Goal: Task Accomplishment & Management: Manage account settings

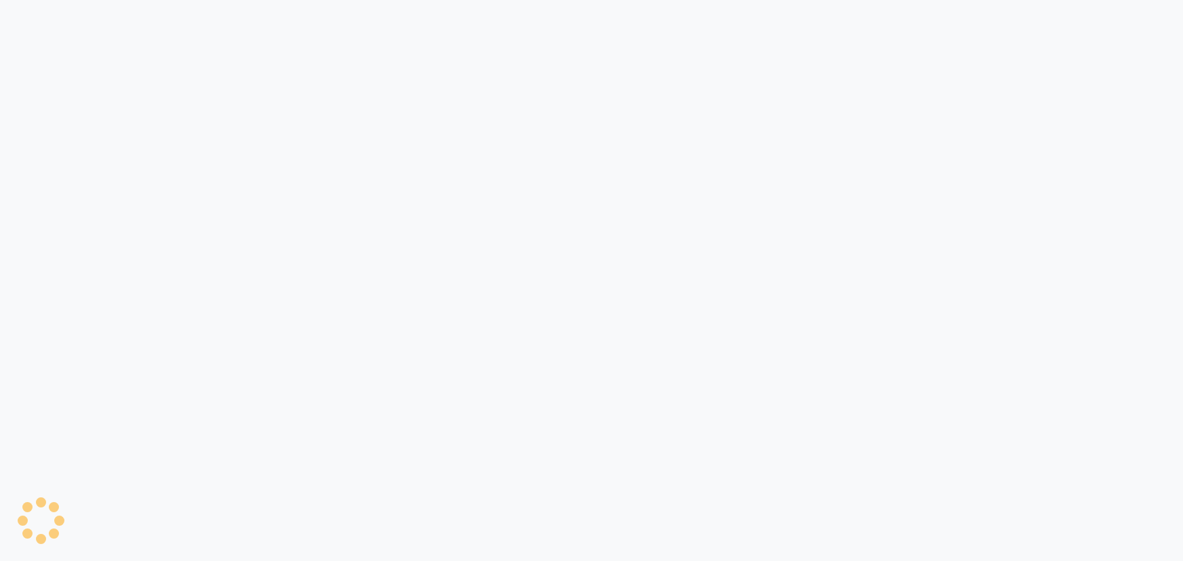
select select "6724"
select select "service"
select select "58829"
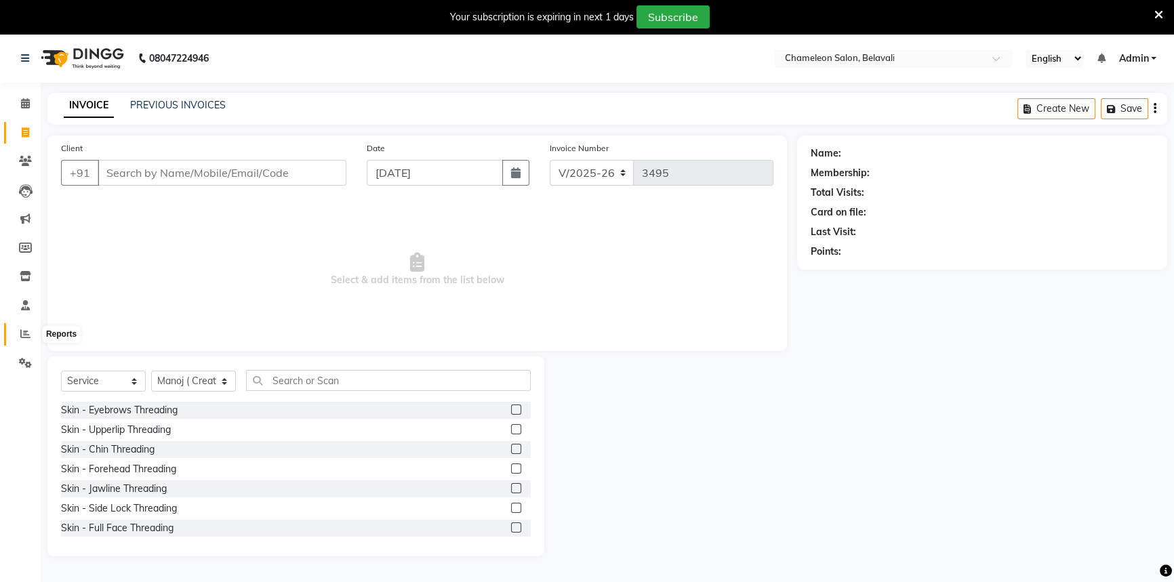
click at [33, 340] on span at bounding box center [26, 335] width 24 height 16
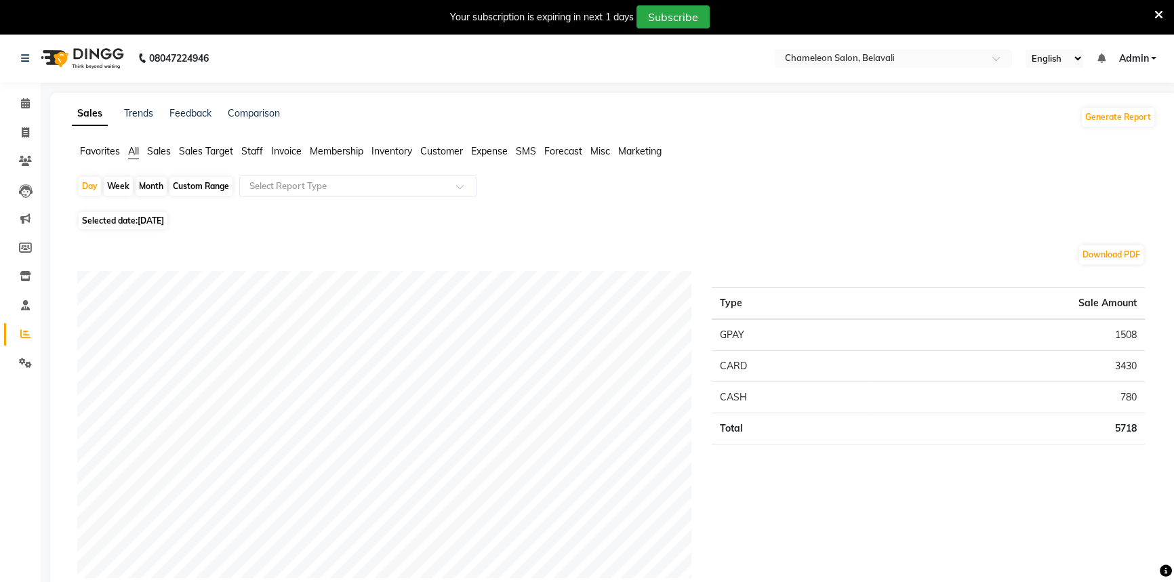
click at [193, 185] on div "Custom Range" at bounding box center [200, 186] width 63 height 19
select select "9"
select select "2025"
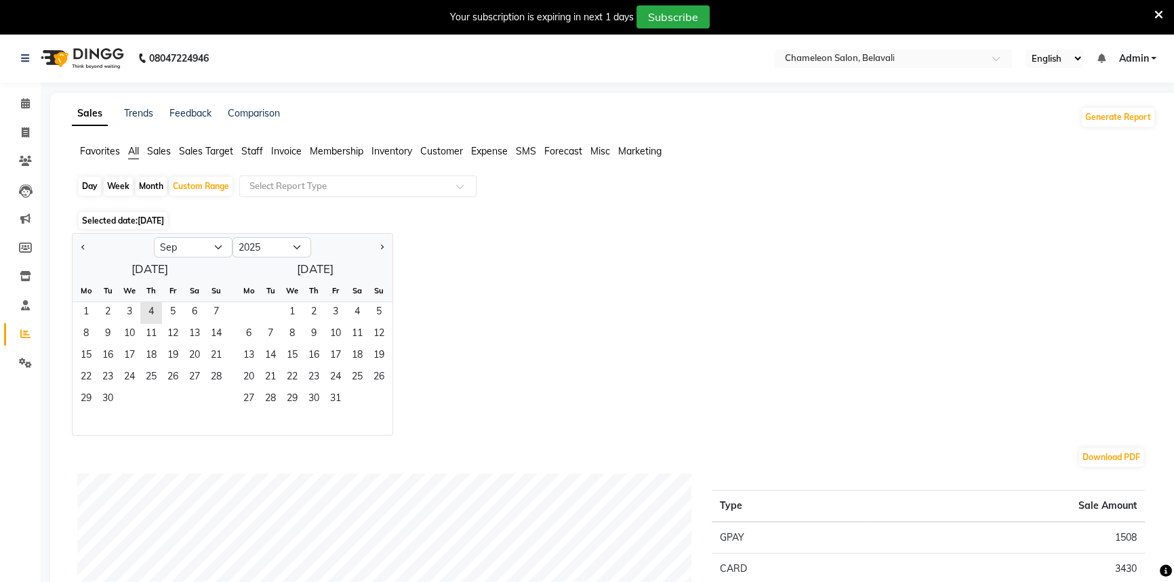
click at [75, 246] on div at bounding box center [113, 248] width 81 height 22
click at [80, 245] on button "Previous month" at bounding box center [83, 248] width 11 height 22
select select "8"
click at [165, 311] on span "1" at bounding box center [173, 313] width 22 height 22
click at [217, 392] on span "31" at bounding box center [216, 400] width 22 height 22
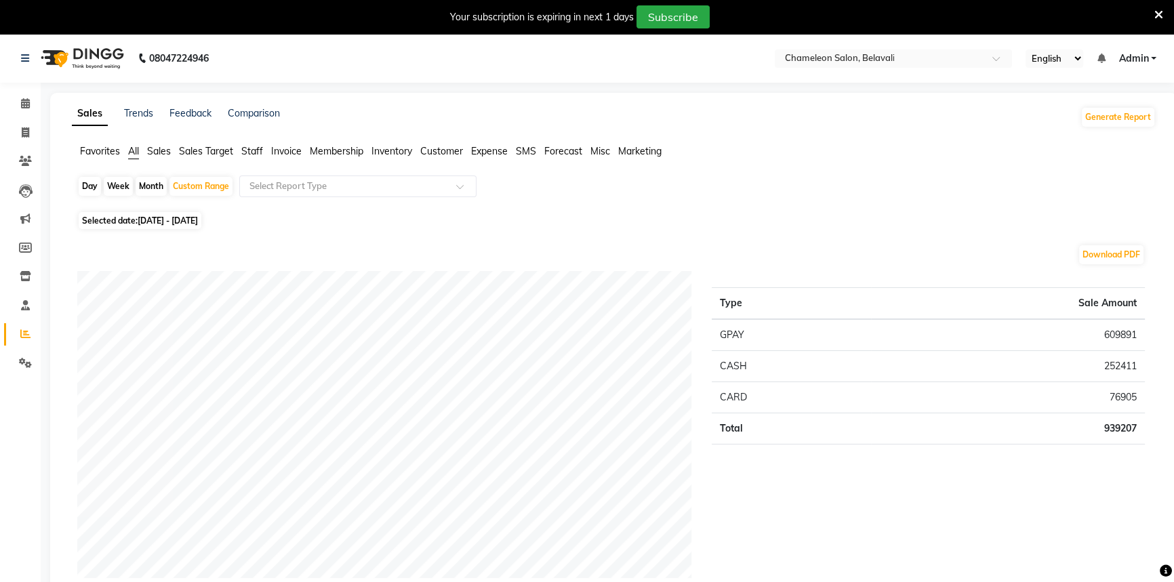
click at [252, 149] on span "Staff" at bounding box center [252, 151] width 22 height 12
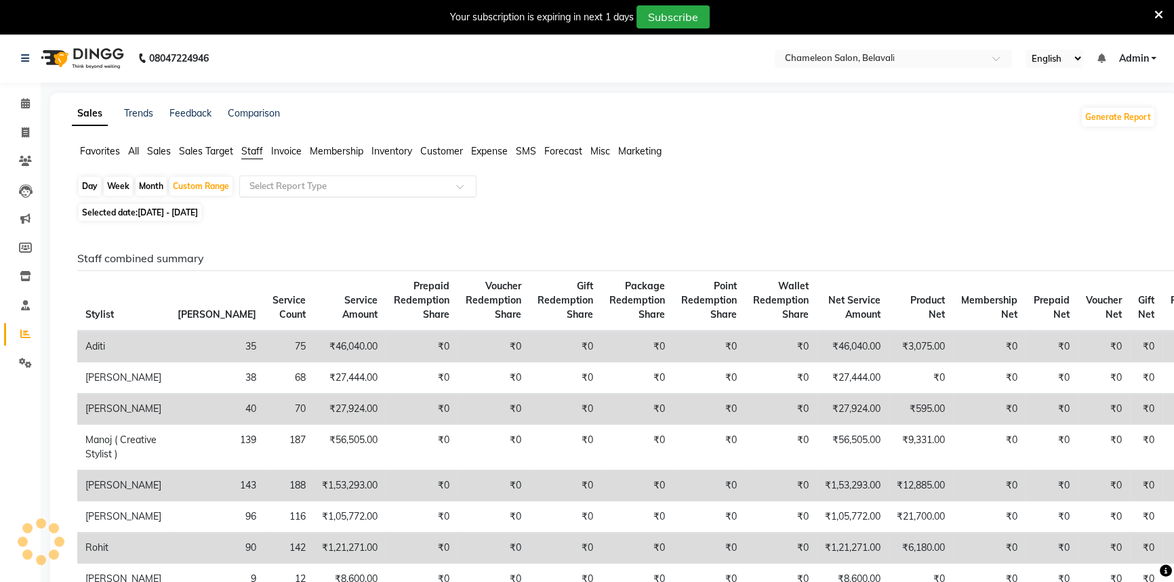
click at [258, 183] on input "text" at bounding box center [344, 187] width 195 height 14
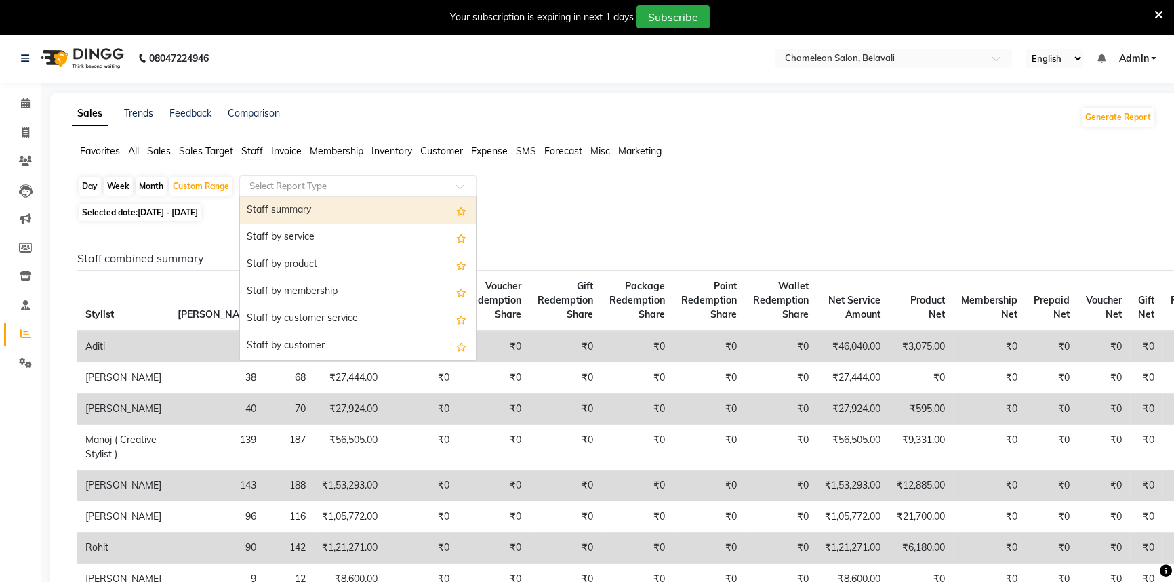
click at [259, 206] on div "Staff summary" at bounding box center [358, 210] width 236 height 27
select select "filtered_report"
select select "csv"
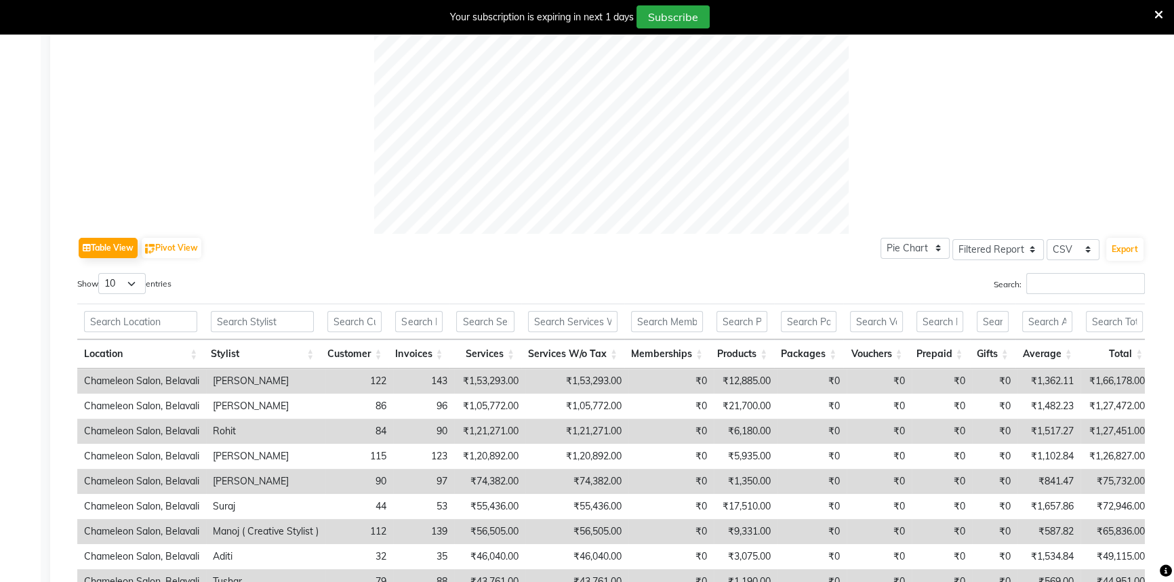
scroll to position [555, 0]
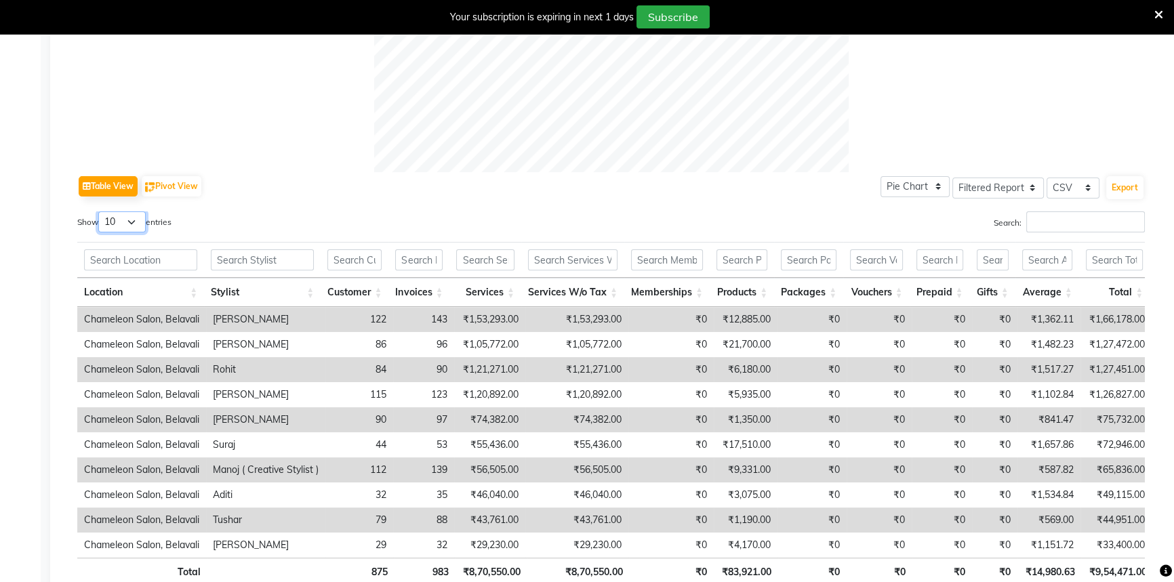
click at [127, 224] on select "10 25 50 100" at bounding box center [121, 222] width 47 height 21
select select "50"
click at [100, 212] on select "10 25 50 100" at bounding box center [121, 222] width 47 height 21
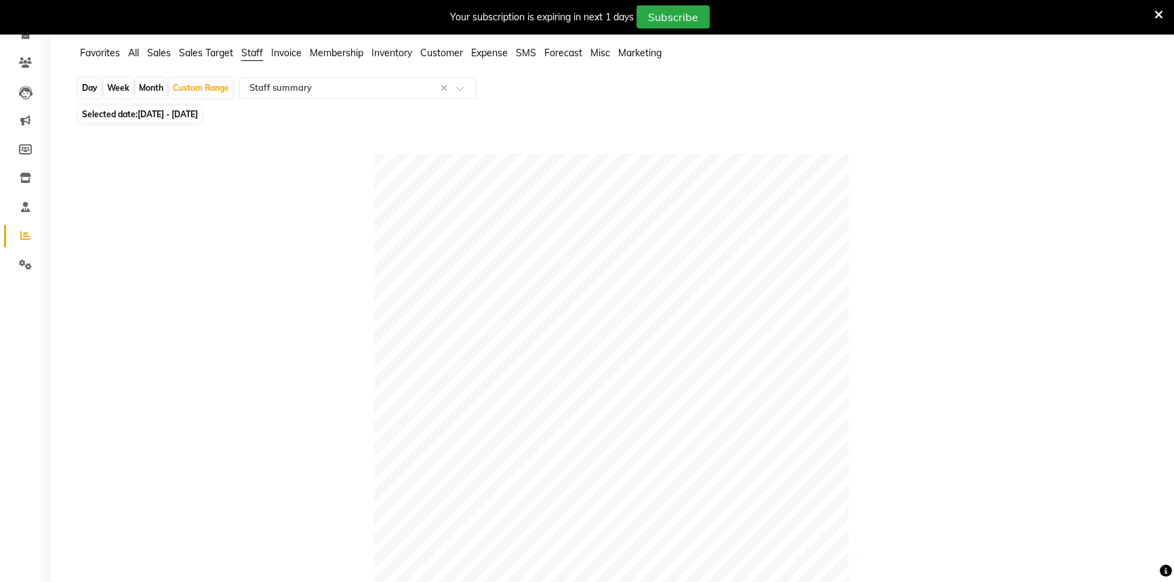
scroll to position [0, 0]
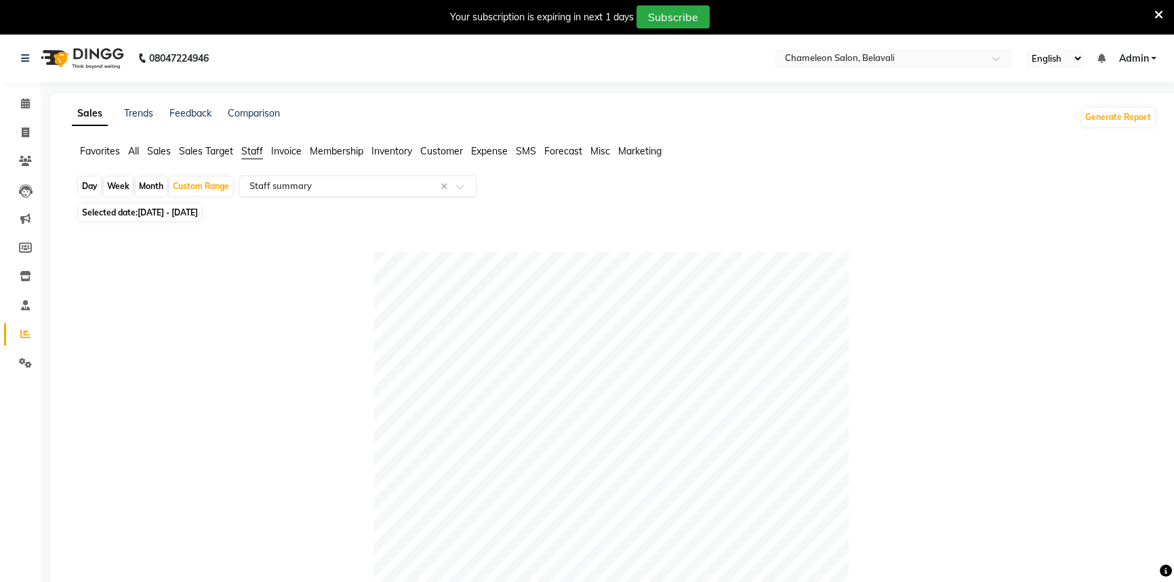
click at [275, 184] on input "text" at bounding box center [344, 187] width 195 height 14
select select "en"
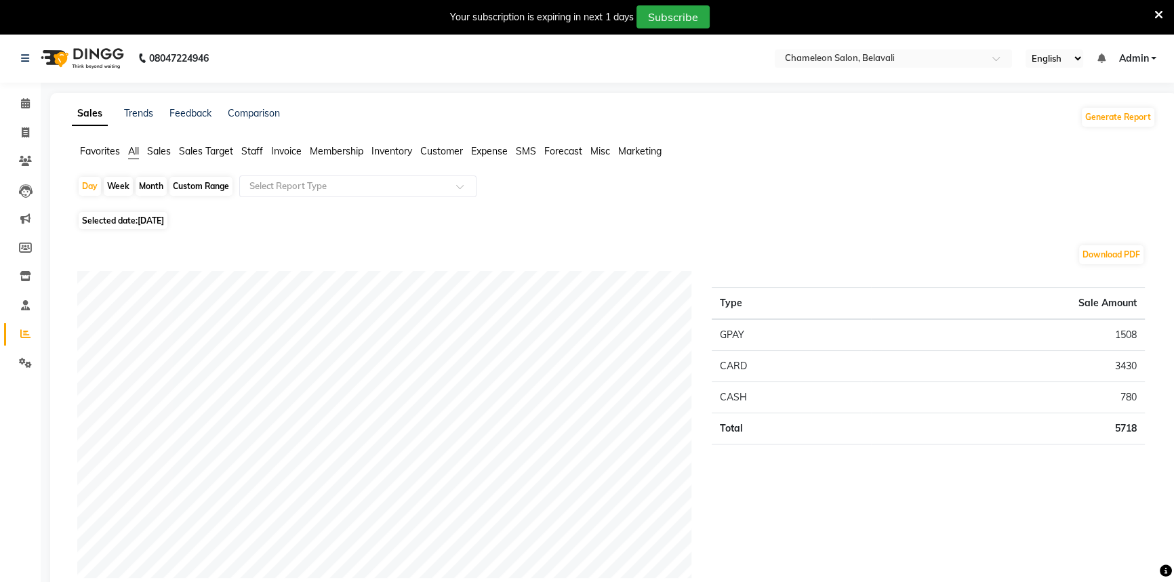
click at [191, 184] on div "Custom Range" at bounding box center [200, 186] width 63 height 19
select select "9"
select select "2025"
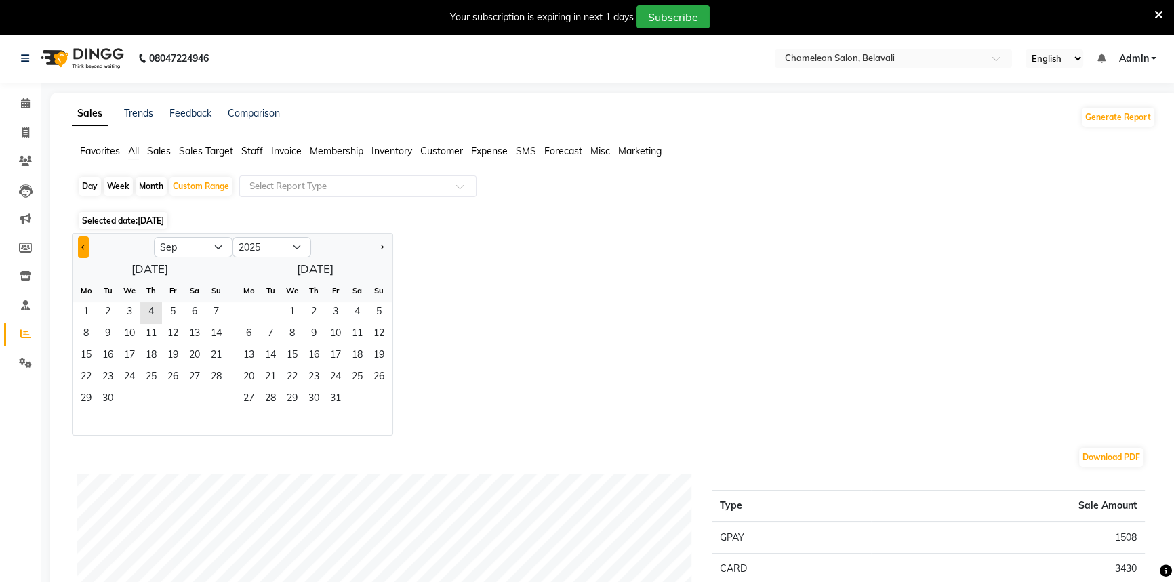
click at [83, 241] on button "Previous month" at bounding box center [83, 248] width 11 height 22
select select "8"
click at [162, 318] on span "1" at bounding box center [173, 313] width 22 height 22
click at [217, 401] on span "31" at bounding box center [216, 400] width 22 height 22
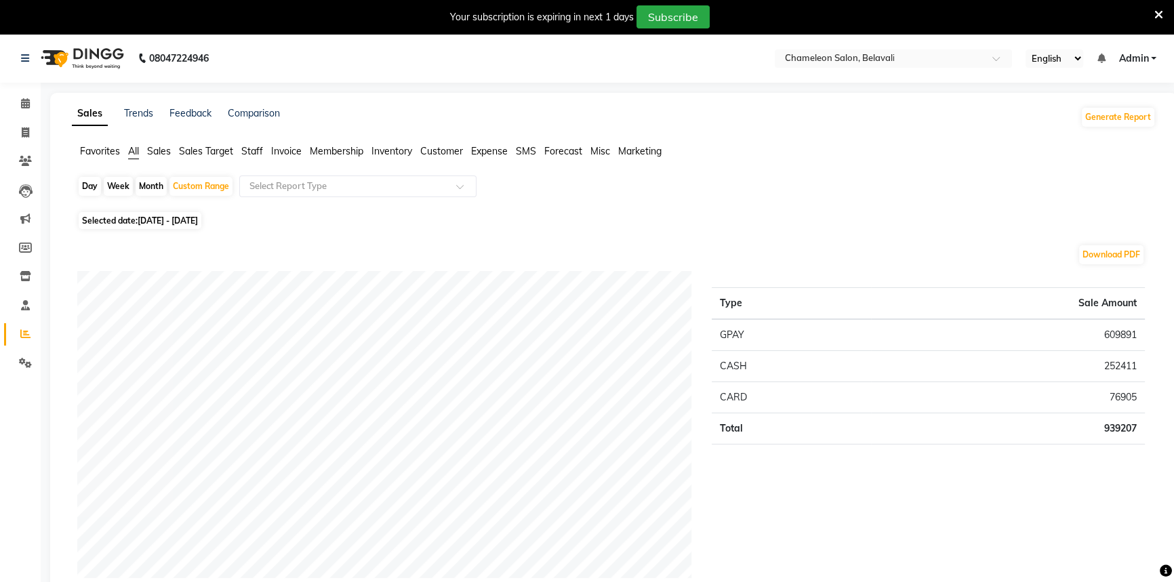
click at [251, 151] on span "Staff" at bounding box center [252, 151] width 22 height 12
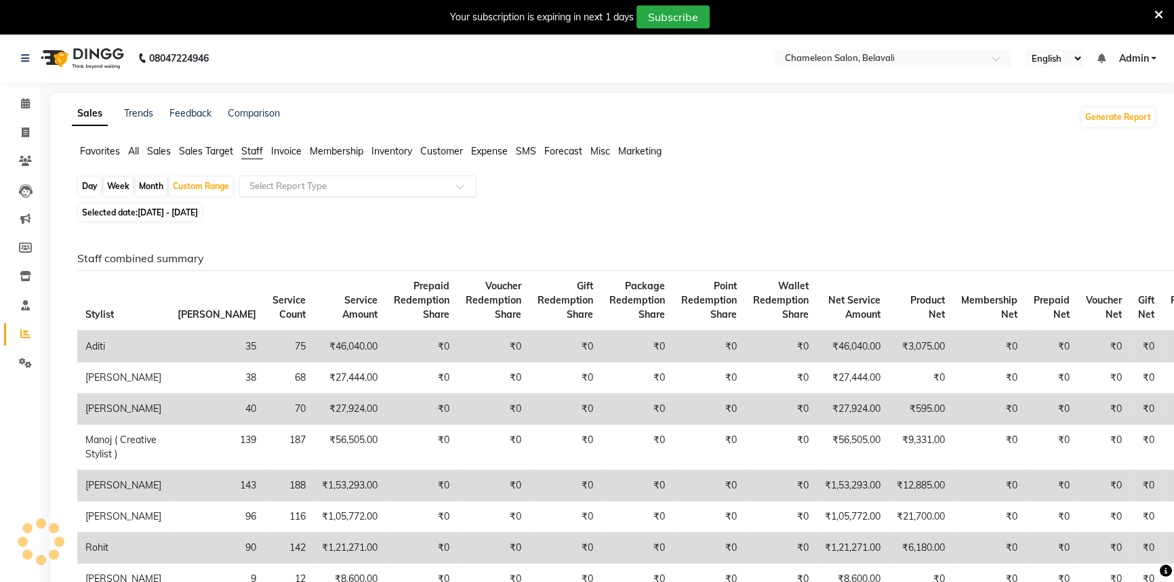
click at [270, 189] on input "text" at bounding box center [344, 187] width 195 height 14
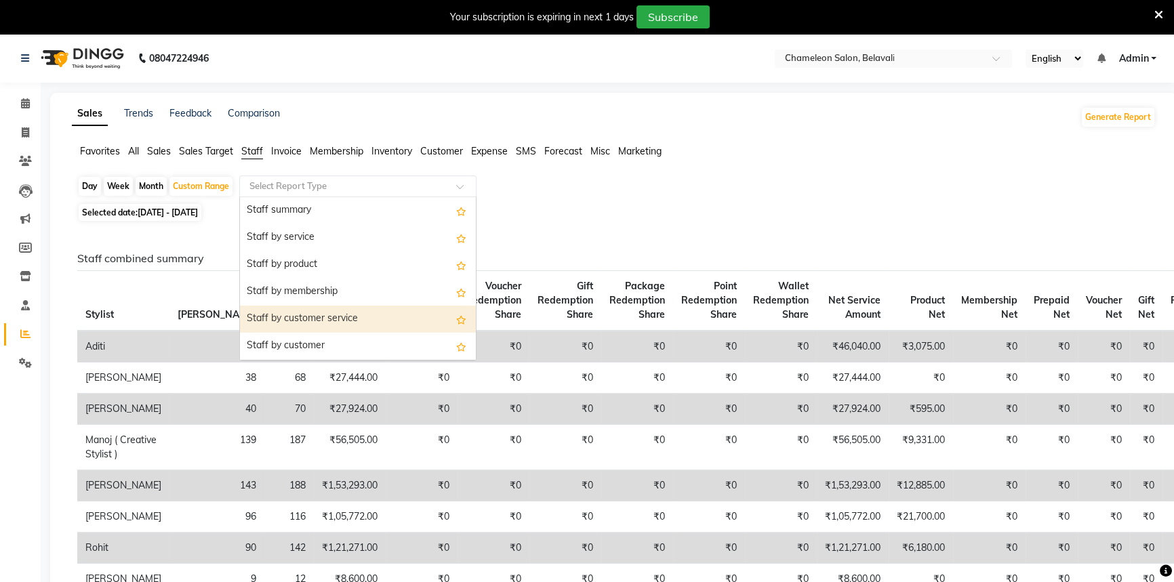
click at [275, 315] on div "Staff by customer service" at bounding box center [358, 319] width 236 height 27
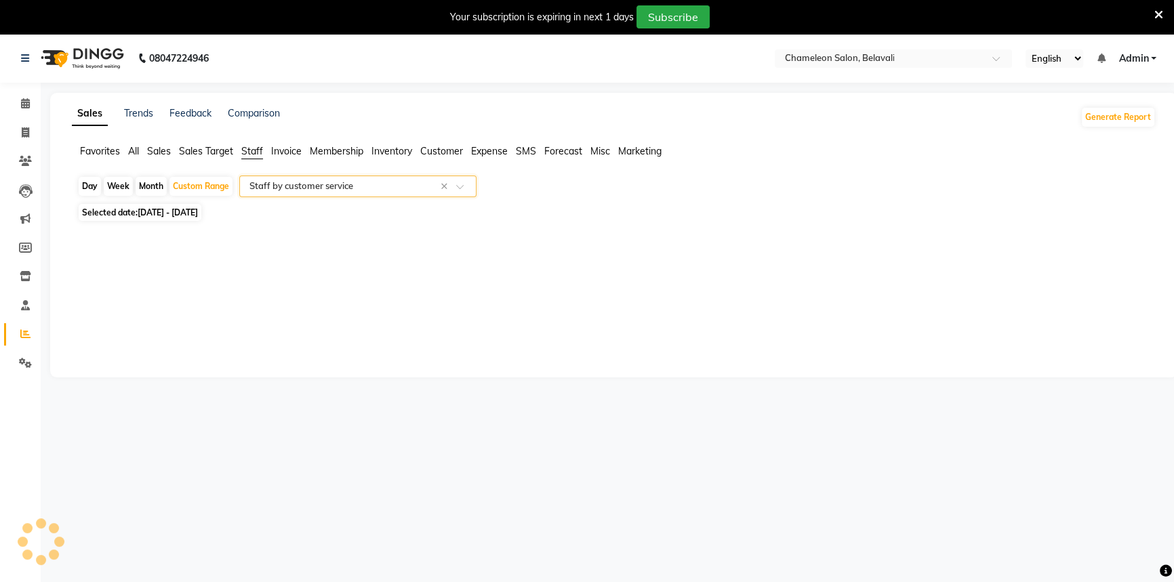
select select "filtered_report"
select select "csv"
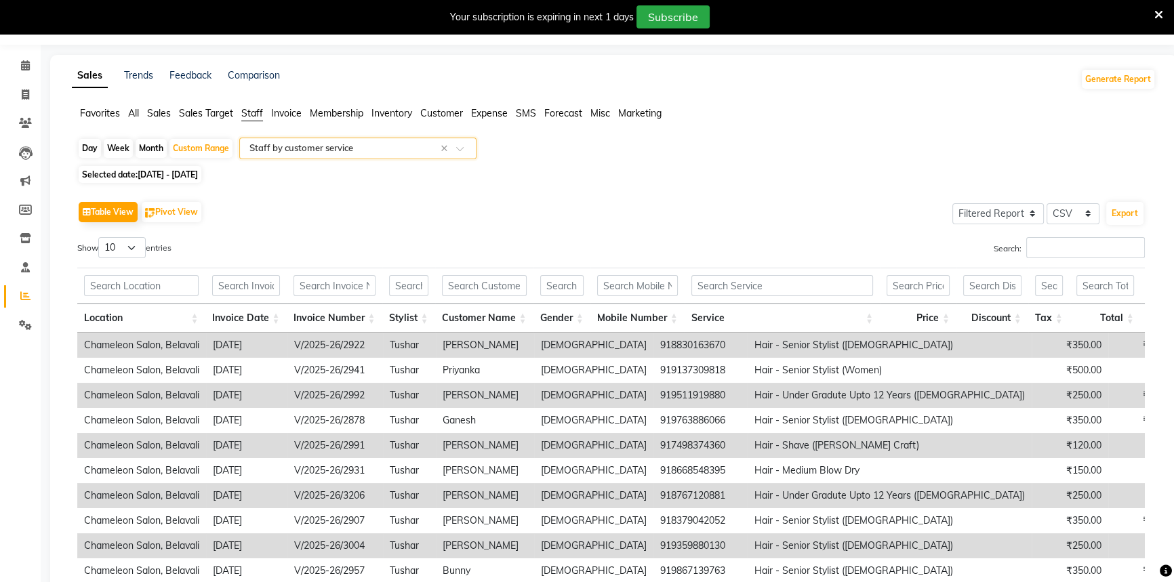
scroll to position [35, 0]
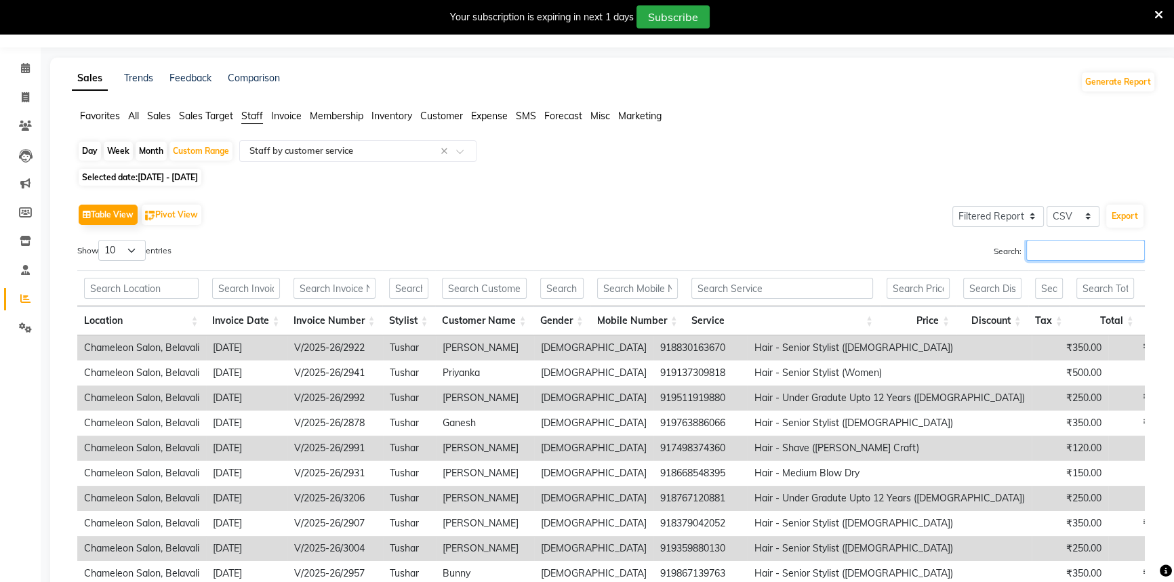
click at [1027, 250] on input "Search:" at bounding box center [1085, 250] width 119 height 21
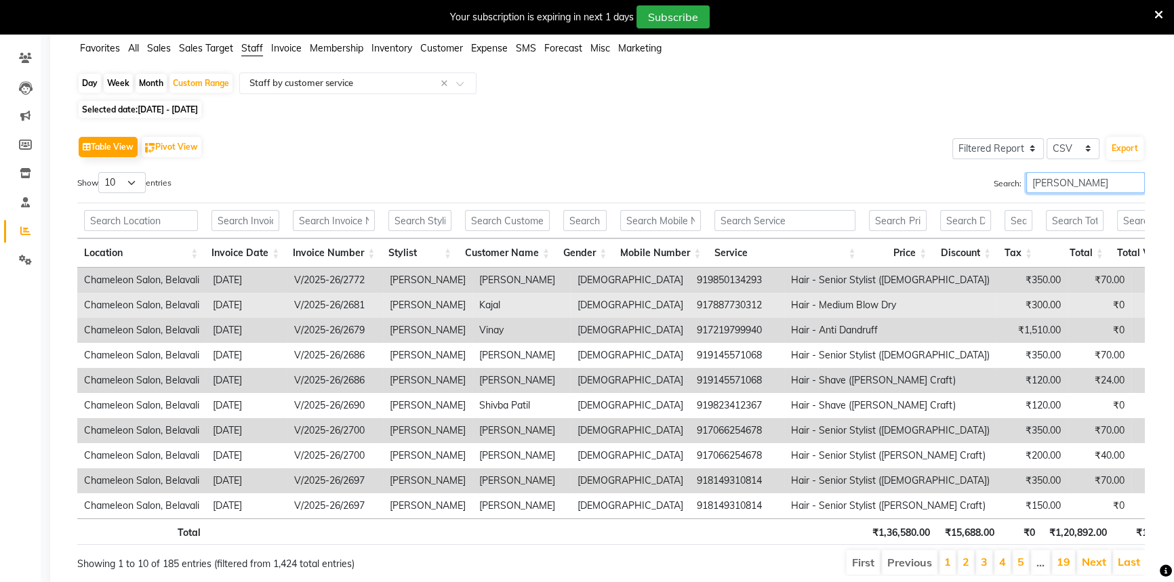
scroll to position [159, 0]
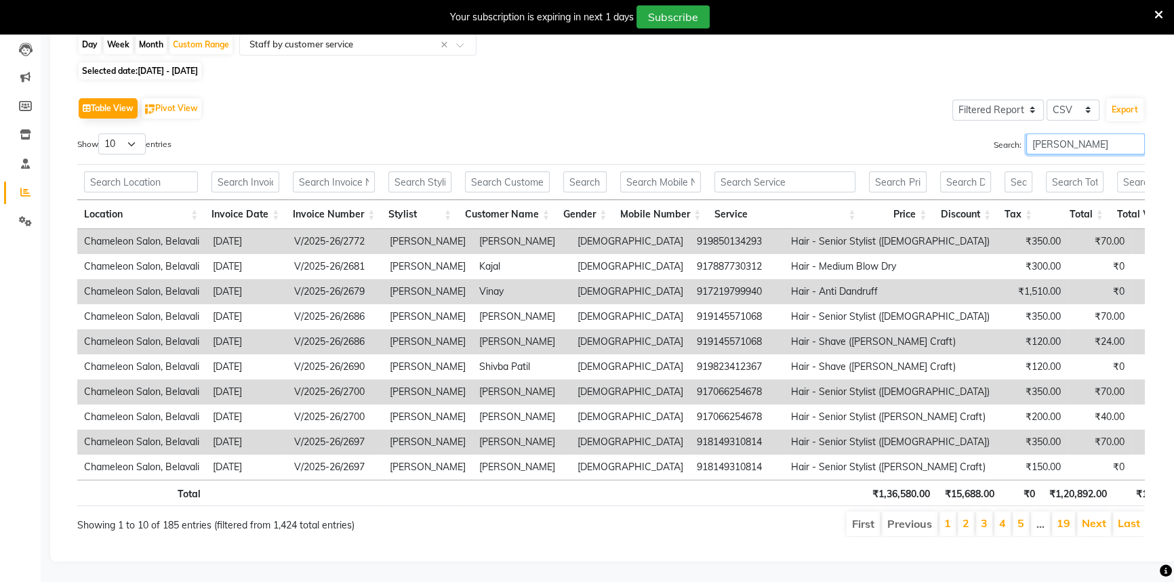
type input "samad"
click at [136, 136] on select "10 25 50 100" at bounding box center [121, 144] width 47 height 21
click at [100, 134] on select "10 25 50 100" at bounding box center [121, 144] width 47 height 21
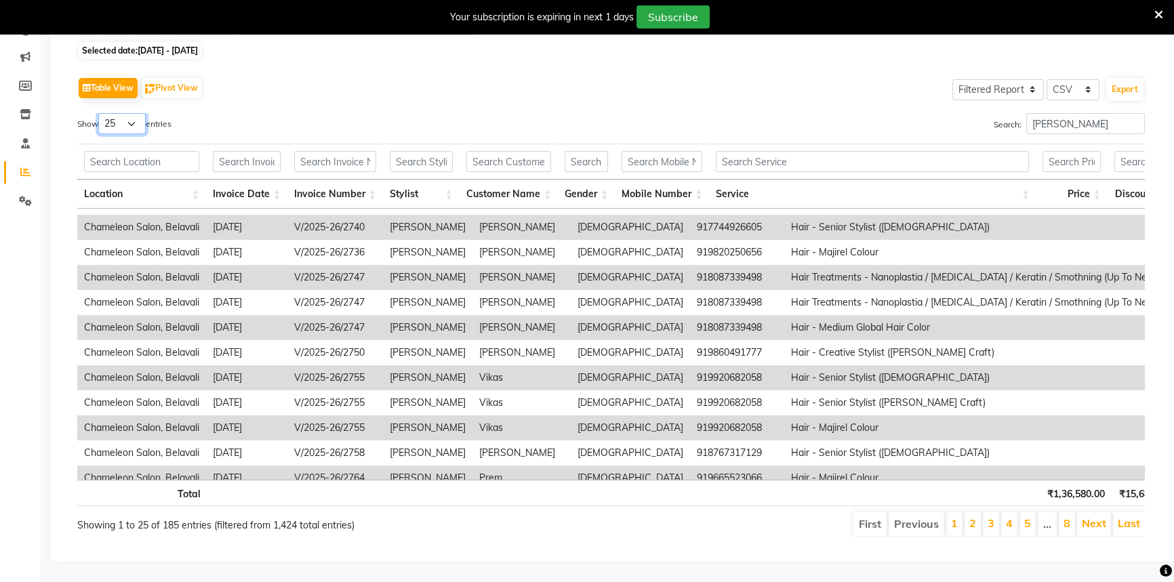
scroll to position [365, 0]
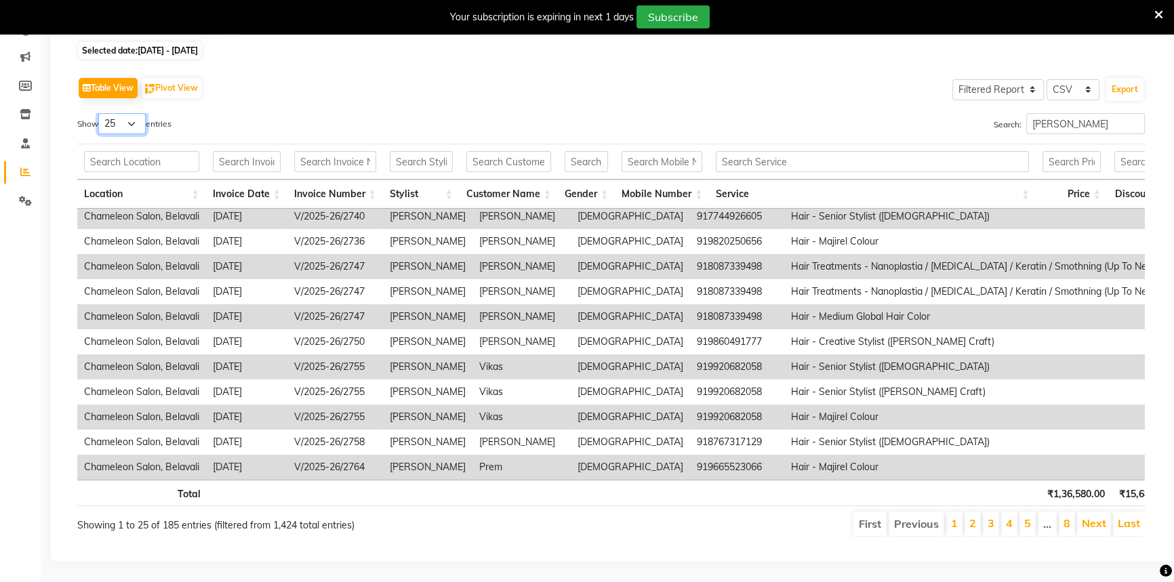
click at [125, 113] on select "10 25 50 100" at bounding box center [121, 123] width 47 height 21
select select "100"
click at [100, 113] on select "10 25 50 100" at bounding box center [121, 123] width 47 height 21
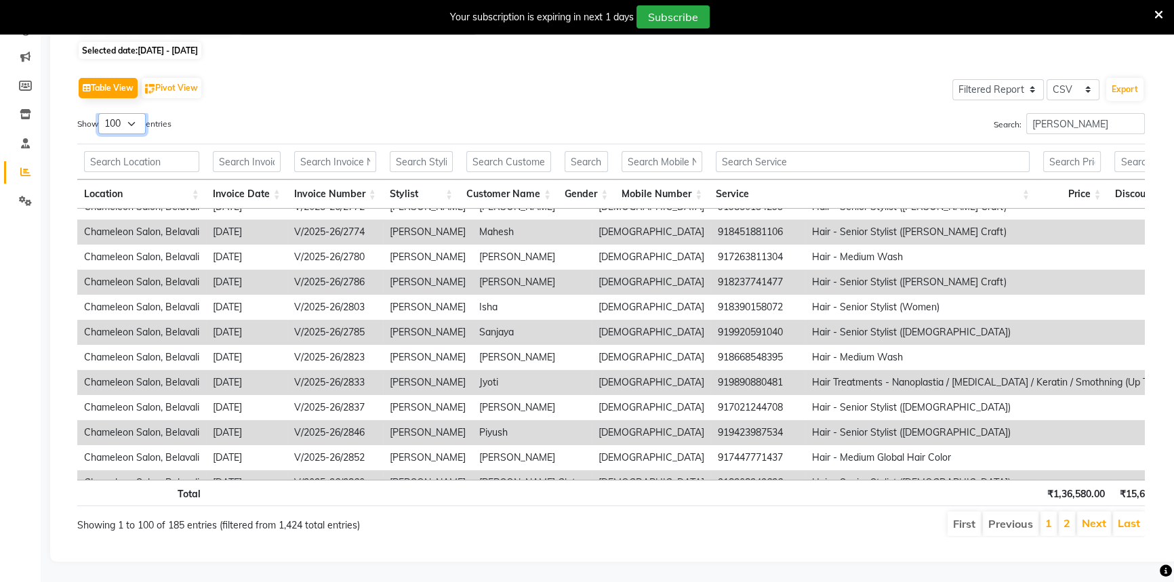
scroll to position [735, 0]
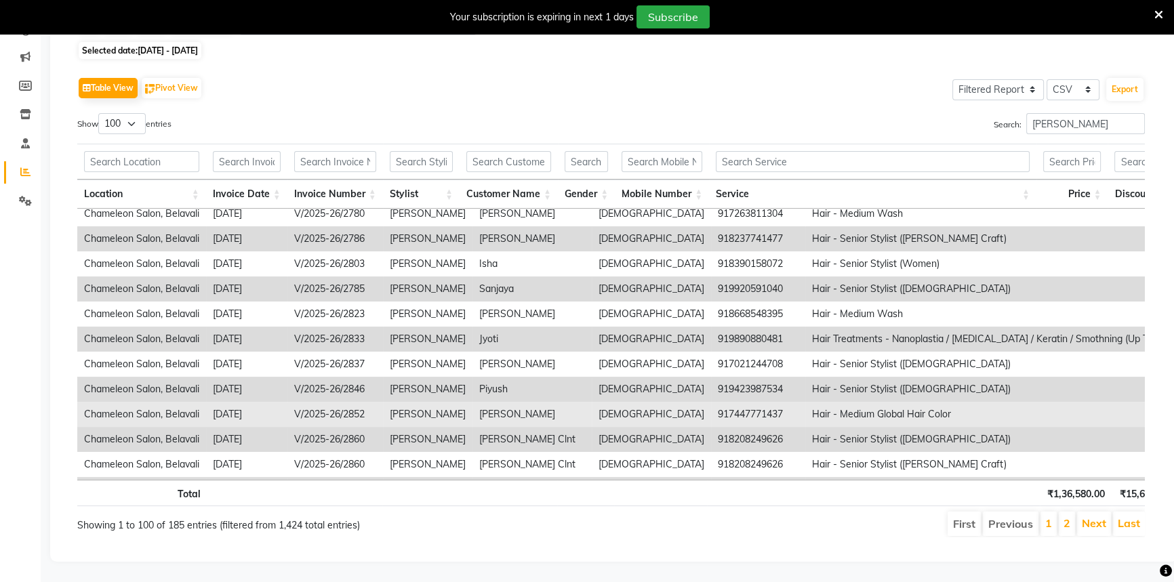
click at [711, 403] on td "917447771437" at bounding box center [758, 414] width 94 height 25
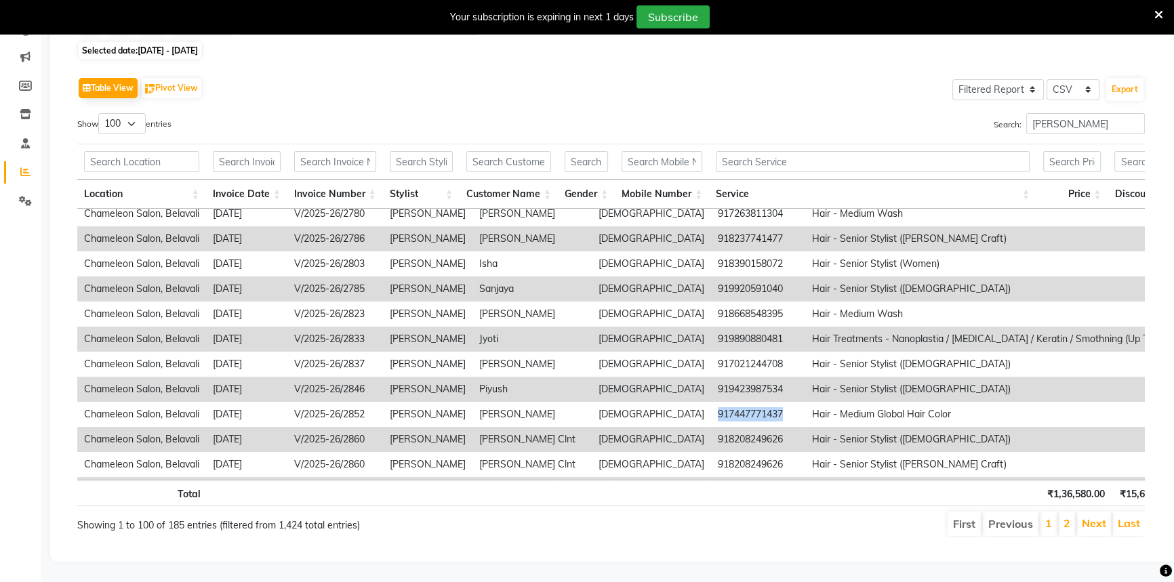
copy td "917447771437"
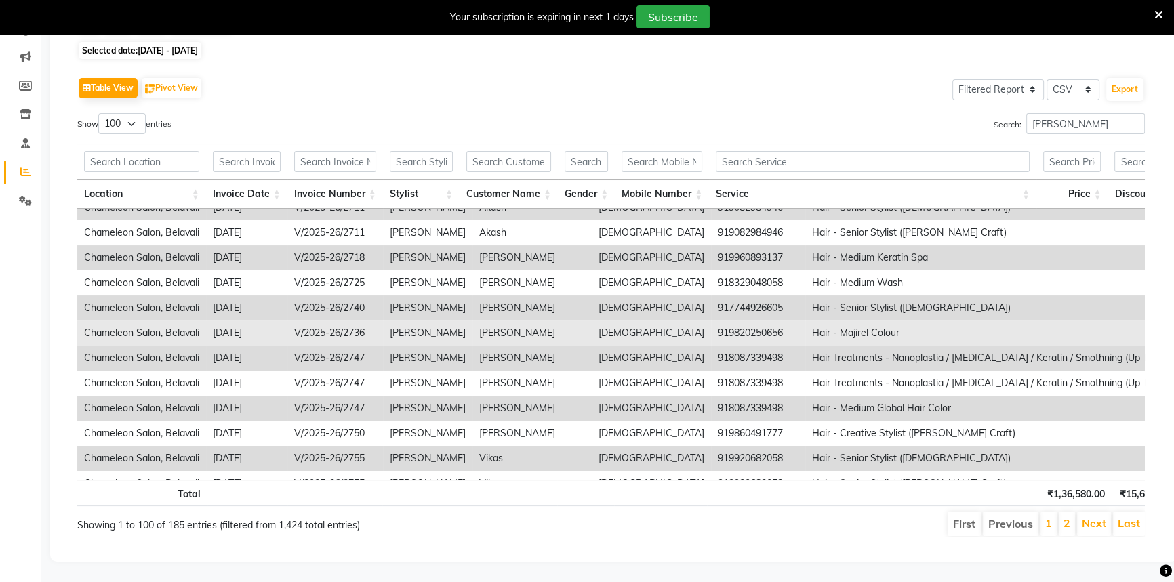
scroll to position [242, 0]
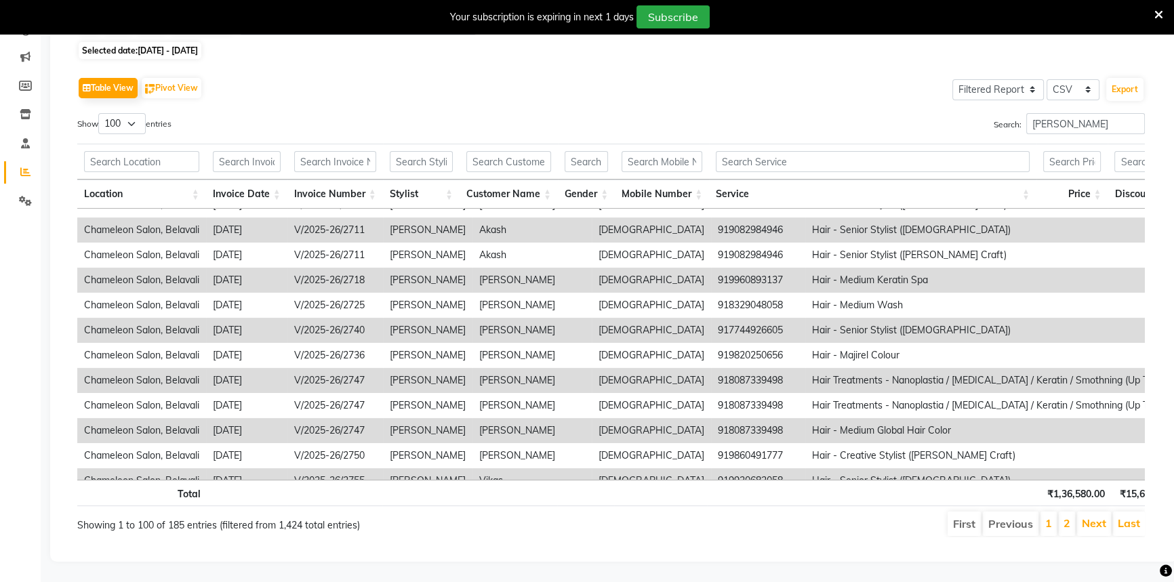
click at [711, 373] on td "918087339498" at bounding box center [758, 380] width 94 height 25
copy td "918087339498"
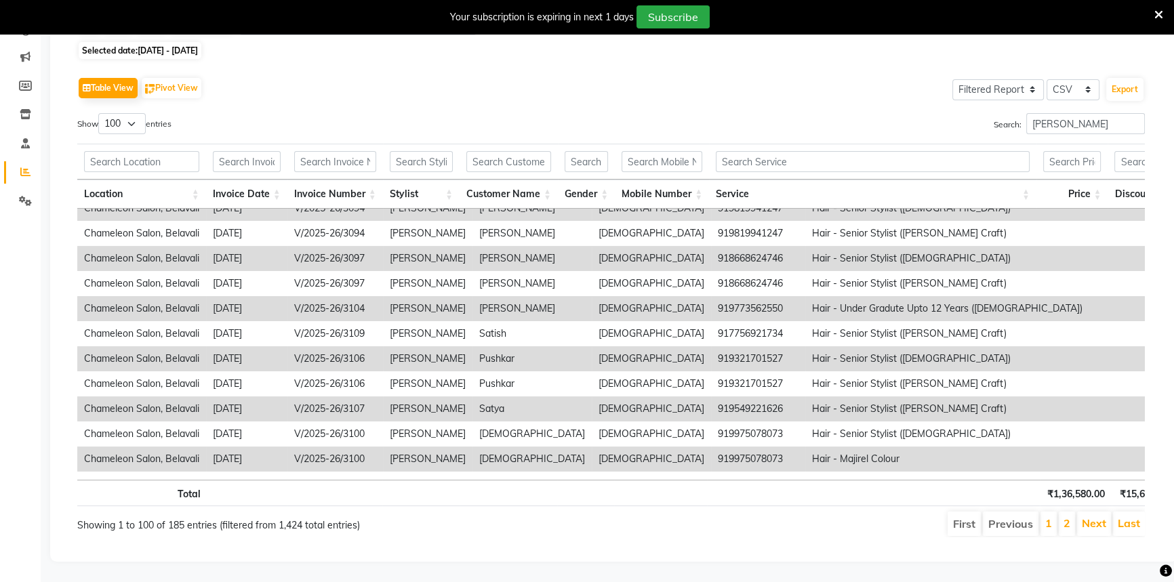
scroll to position [2246, 0]
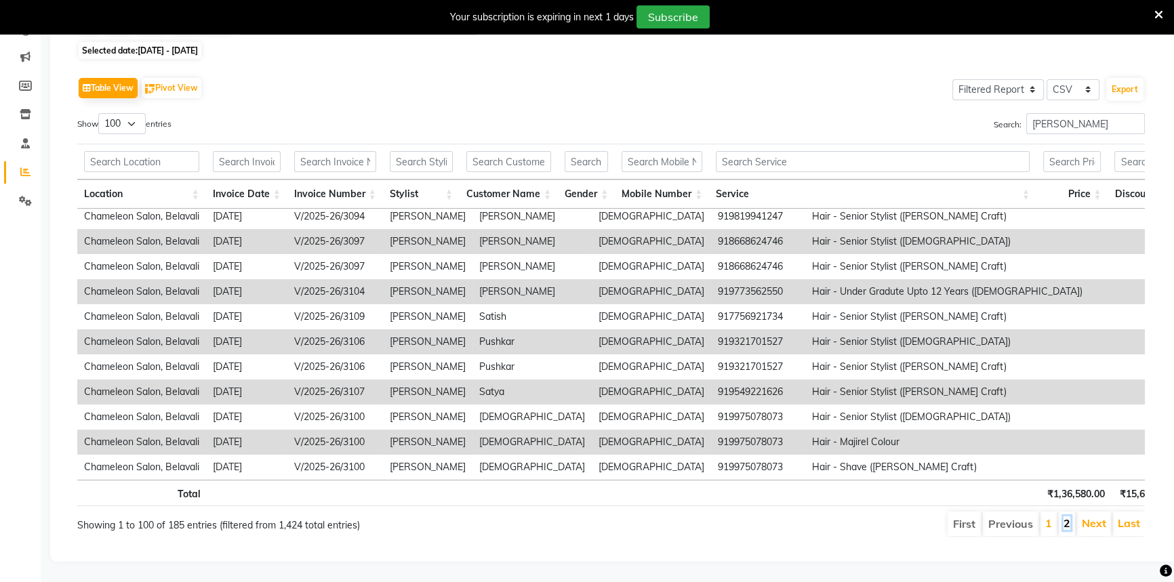
click at [1067, 517] on link "2" at bounding box center [1067, 524] width 7 height 14
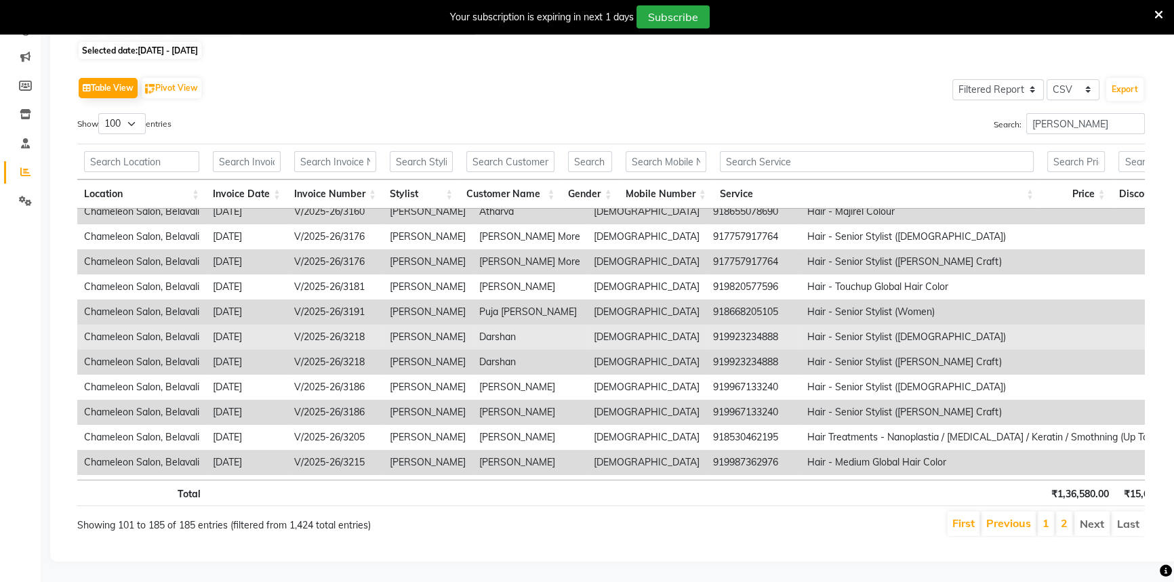
scroll to position [493, 0]
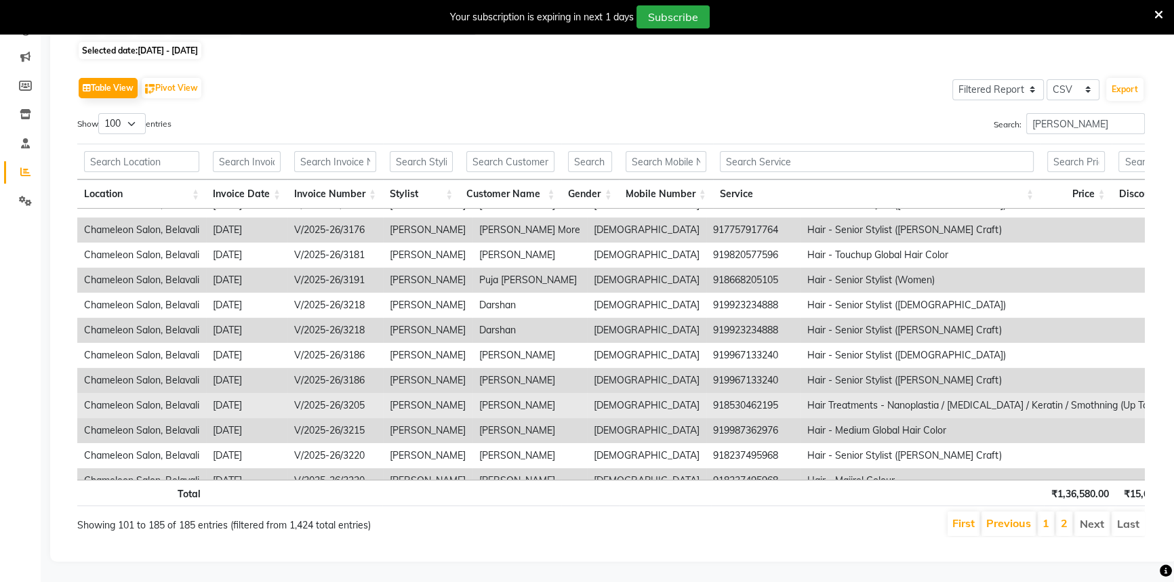
click at [706, 395] on td "918530462195" at bounding box center [753, 405] width 94 height 25
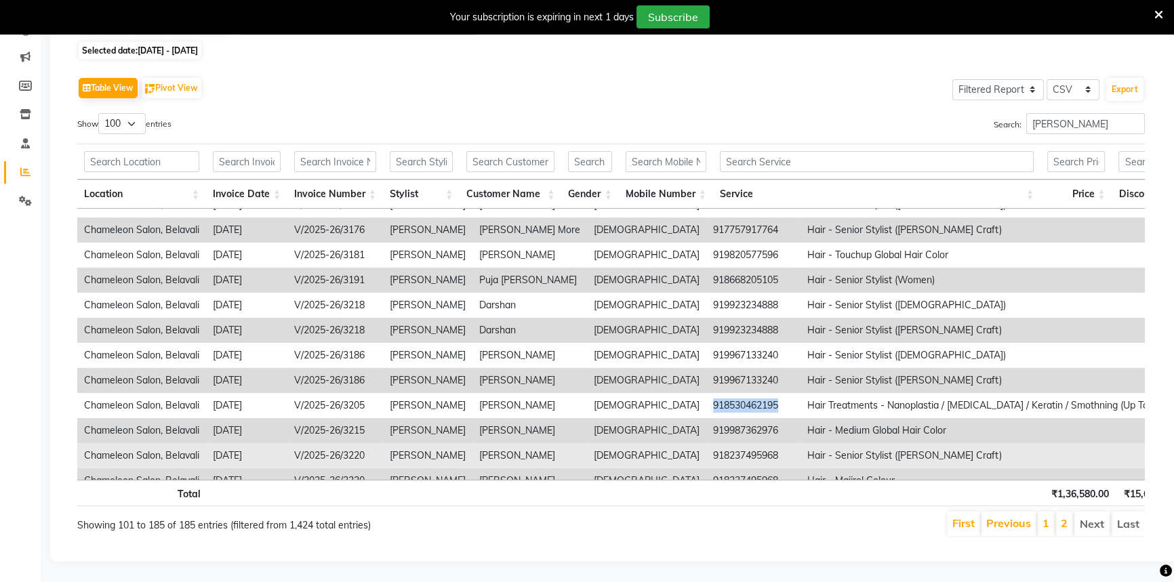
copy td "918530462195"
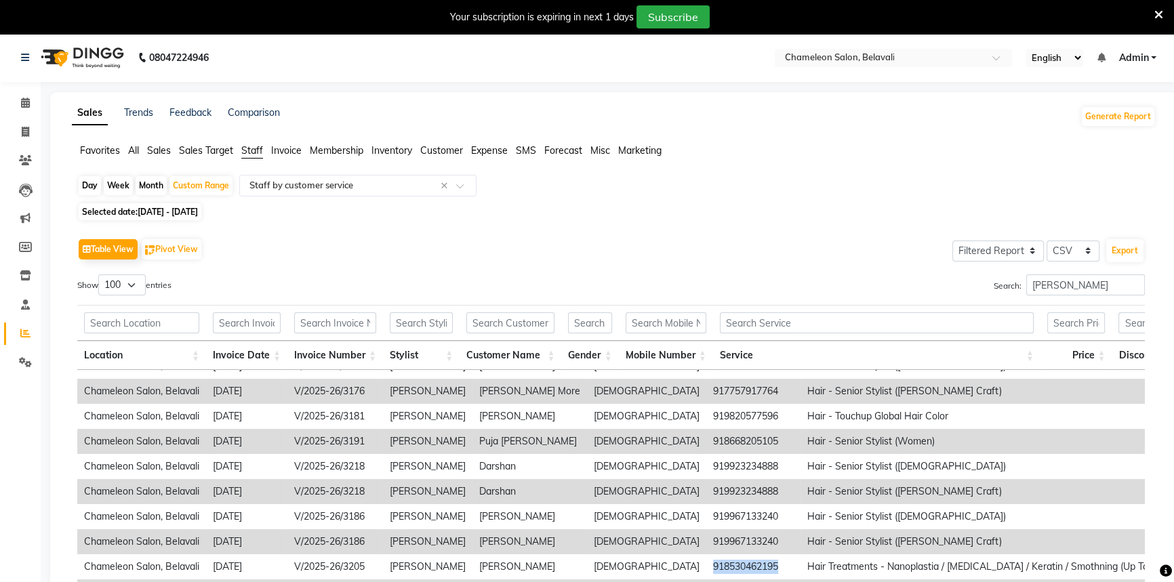
scroll to position [0, 0]
click at [30, 135] on span at bounding box center [26, 133] width 24 height 16
select select "6724"
select select "service"
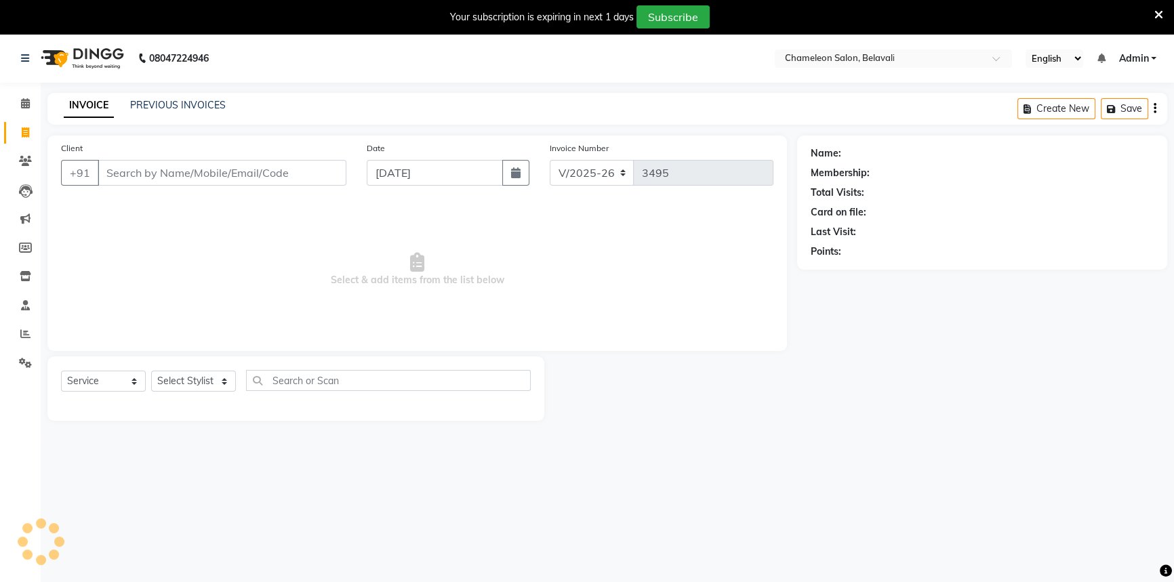
select select "58829"
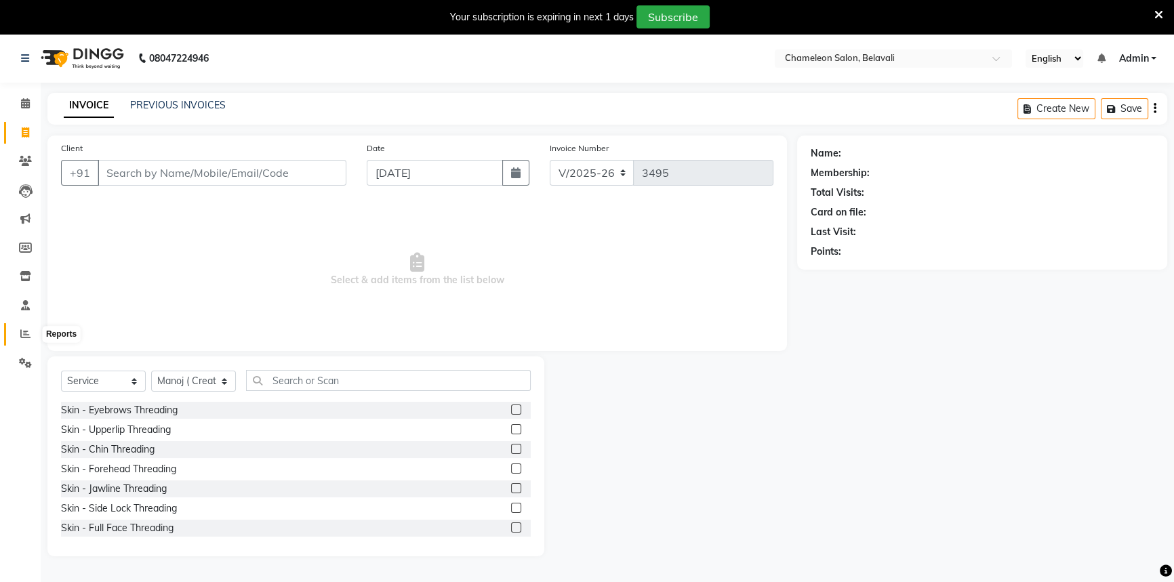
click at [25, 331] on icon at bounding box center [25, 334] width 10 height 10
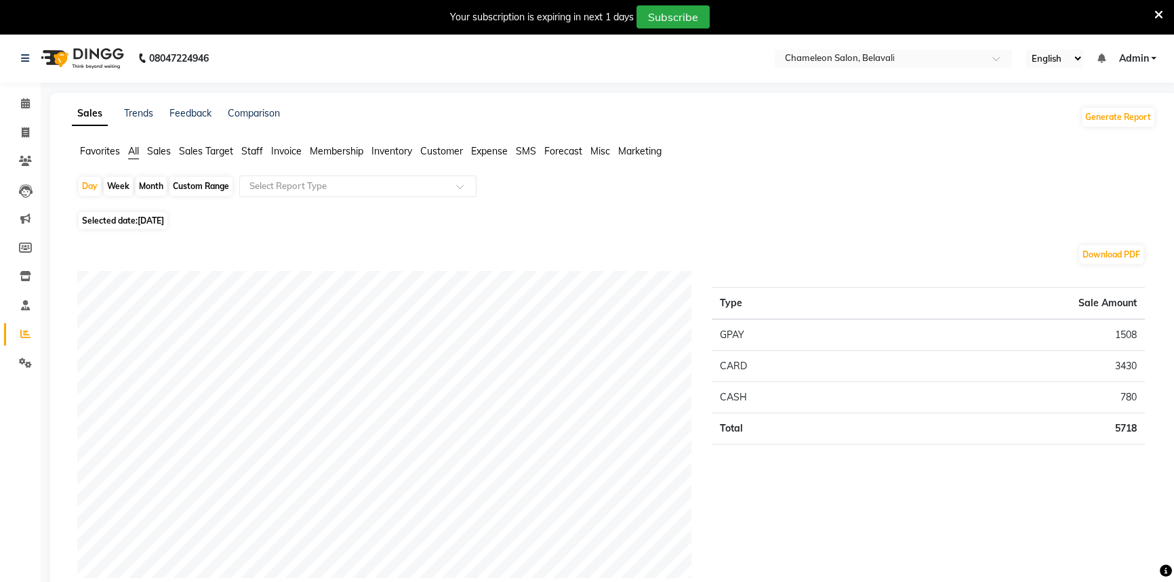
click at [191, 183] on div "Custom Range" at bounding box center [200, 186] width 63 height 19
select select "9"
select select "2025"
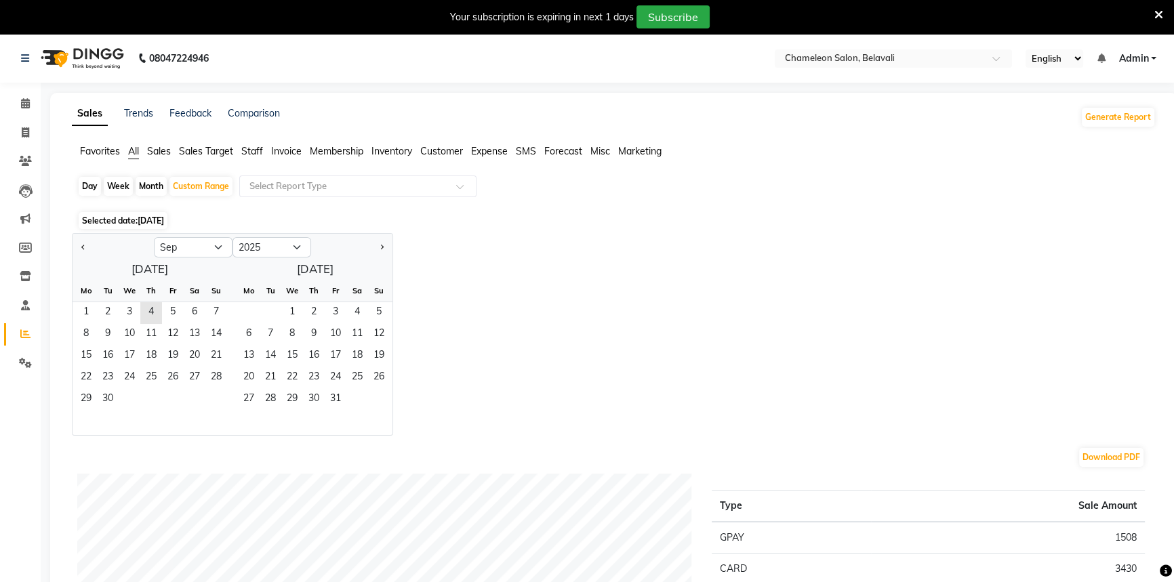
click at [75, 247] on div at bounding box center [113, 248] width 81 height 22
click at [81, 243] on button "Previous month" at bounding box center [83, 248] width 11 height 22
select select "8"
click at [163, 306] on span "1" at bounding box center [173, 313] width 22 height 22
click at [208, 396] on span "31" at bounding box center [216, 400] width 22 height 22
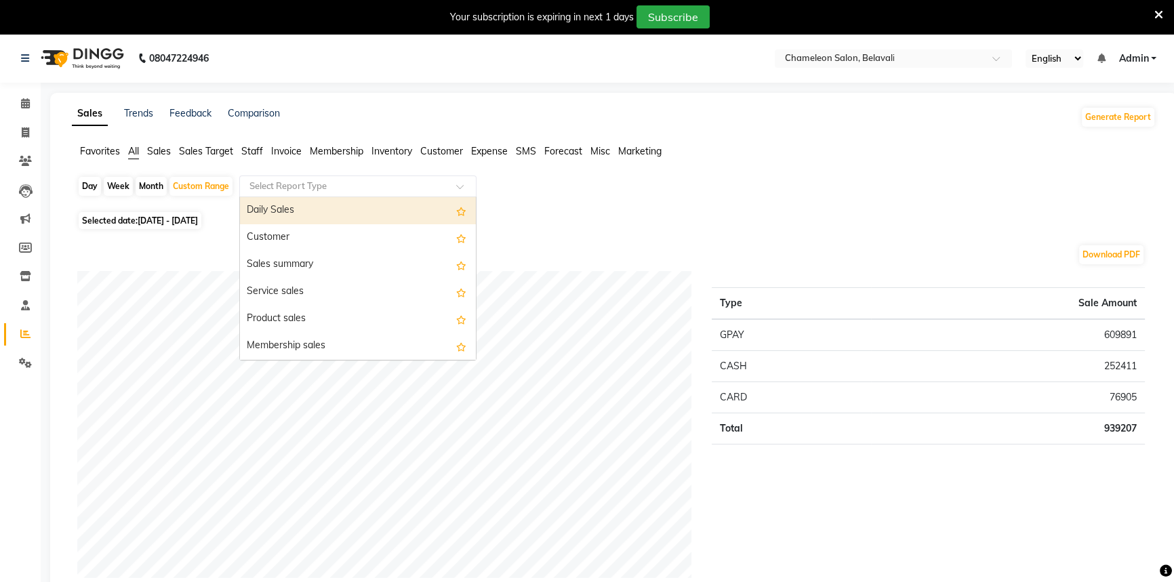
click at [269, 183] on input "text" at bounding box center [344, 187] width 195 height 14
click at [264, 153] on ul "Favorites All Sales Sales Target Staff Invoice Membership Inventory Customer Ex…" at bounding box center [614, 151] width 1084 height 15
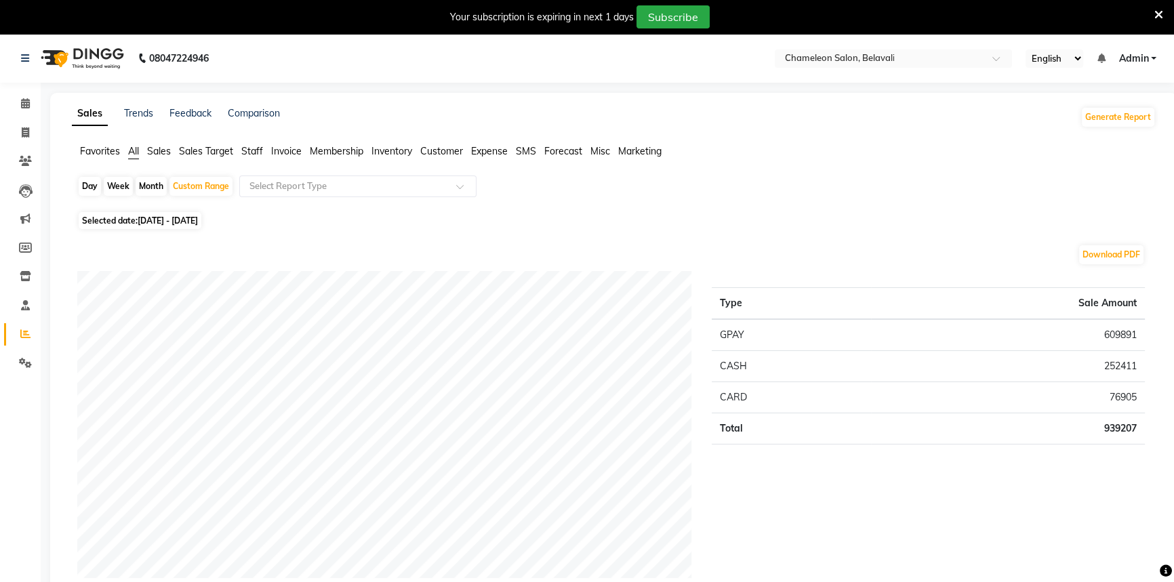
click at [251, 155] on span "Staff" at bounding box center [252, 151] width 22 height 12
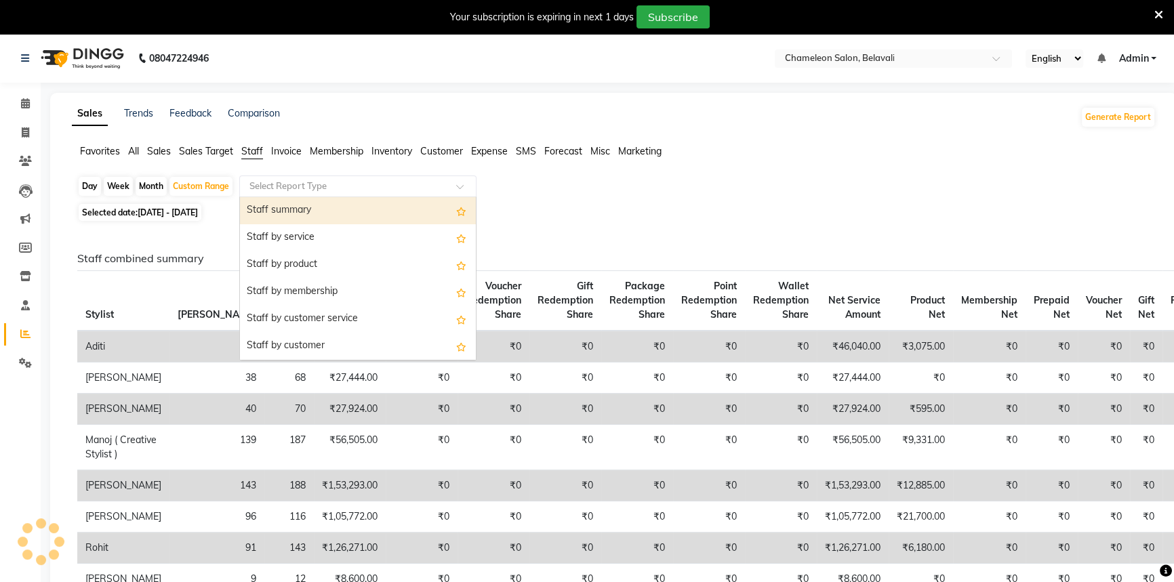
click at [276, 188] on input "text" at bounding box center [344, 187] width 195 height 14
click at [287, 213] on div "Staff summary" at bounding box center [358, 210] width 236 height 27
select select "filtered_report"
select select "csv"
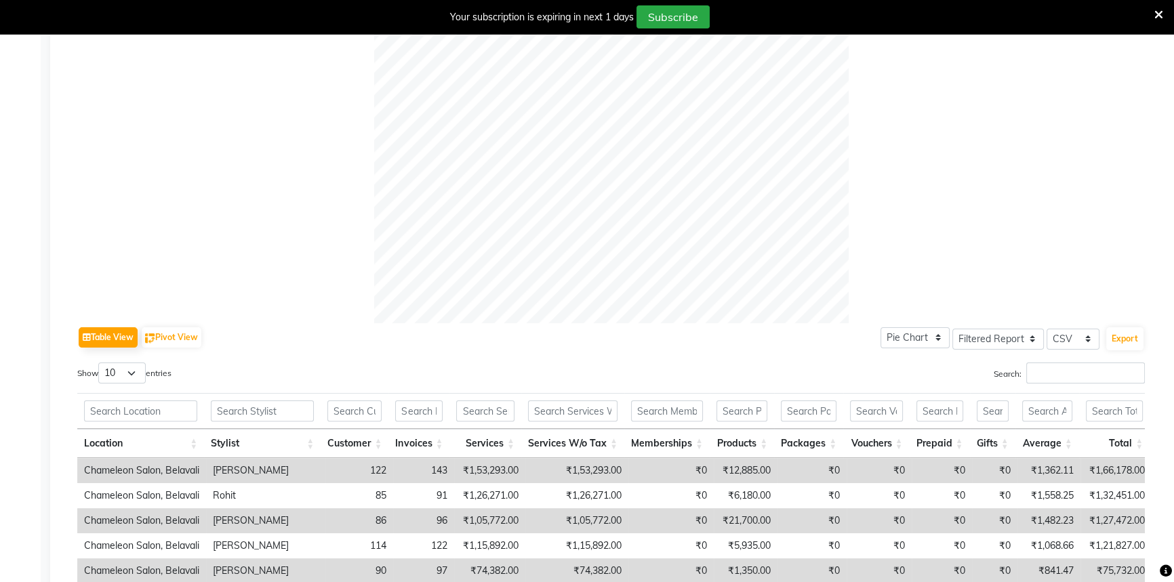
scroll to position [431, 0]
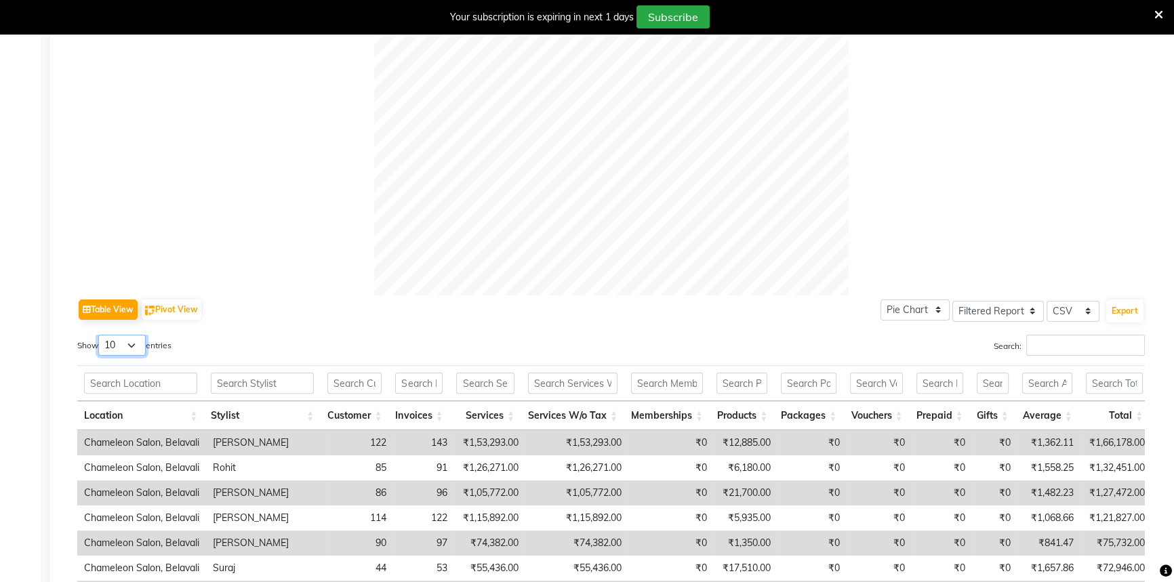
click at [121, 350] on select "10 25 50 100" at bounding box center [121, 345] width 47 height 21
select select "50"
click at [100, 335] on select "10 25 50 100" at bounding box center [121, 345] width 47 height 21
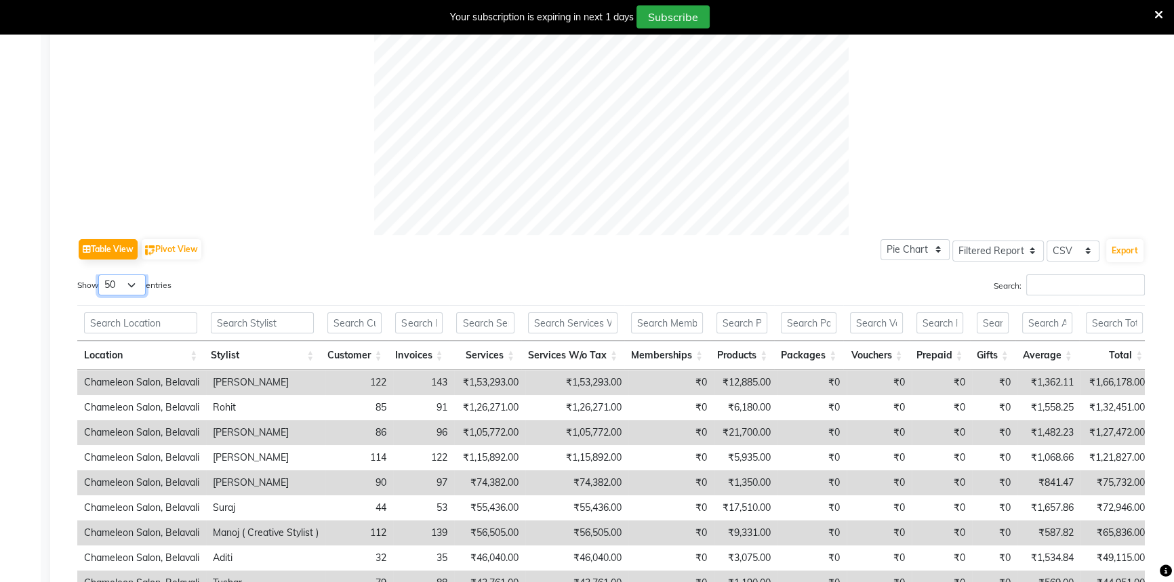
scroll to position [476, 0]
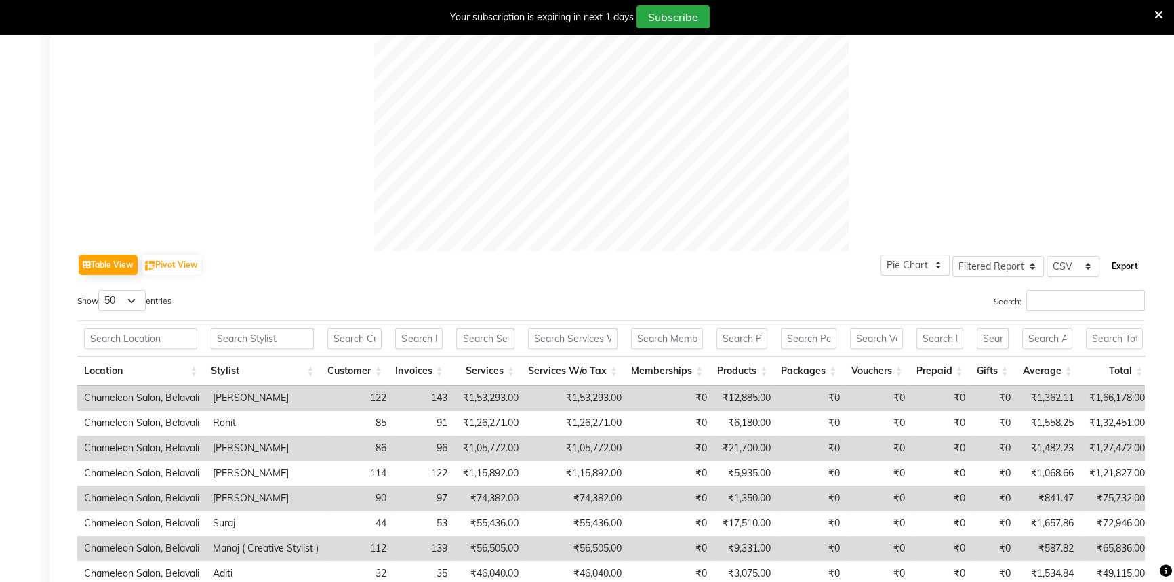
click at [1114, 260] on button "Export" at bounding box center [1124, 266] width 37 height 23
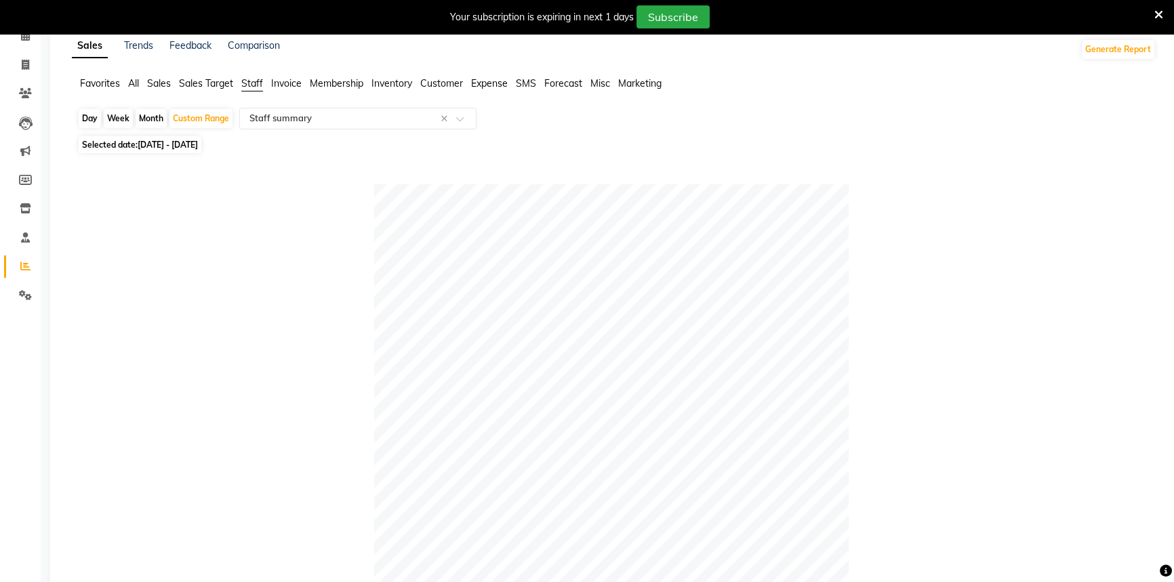
scroll to position [0, 0]
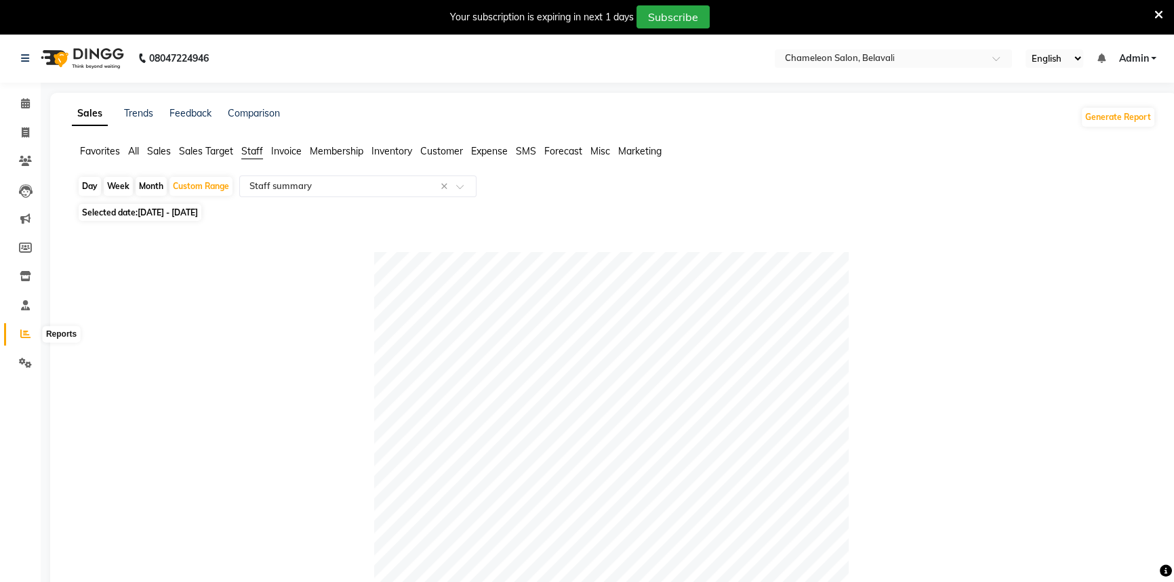
click at [14, 332] on span at bounding box center [26, 335] width 24 height 16
click at [281, 184] on input "text" at bounding box center [344, 187] width 195 height 14
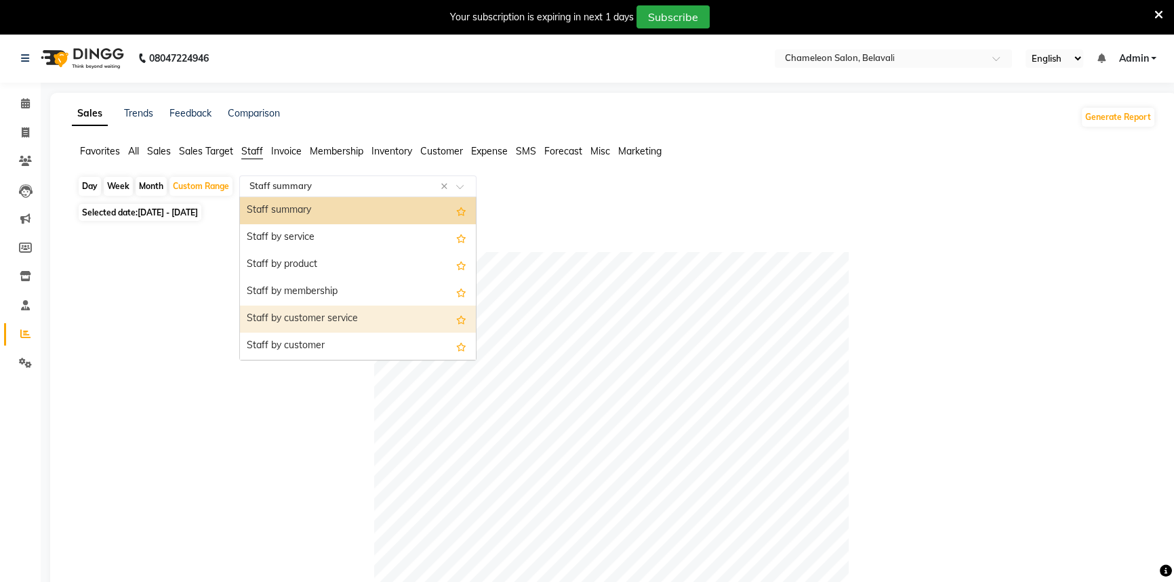
click at [304, 321] on div "Staff by customer service" at bounding box center [358, 319] width 236 height 27
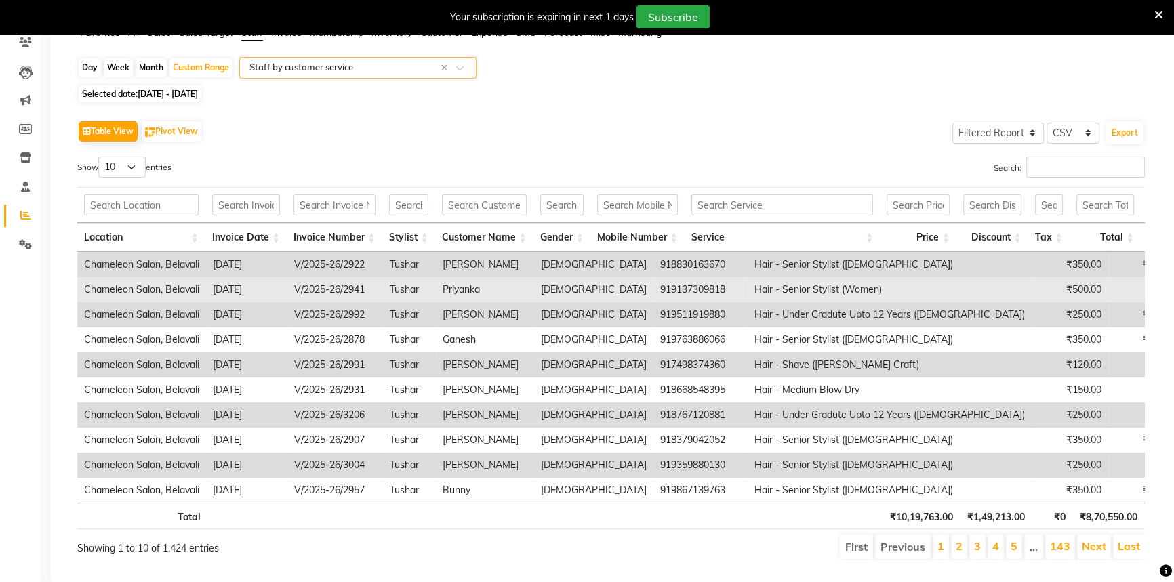
scroll to position [97, 0]
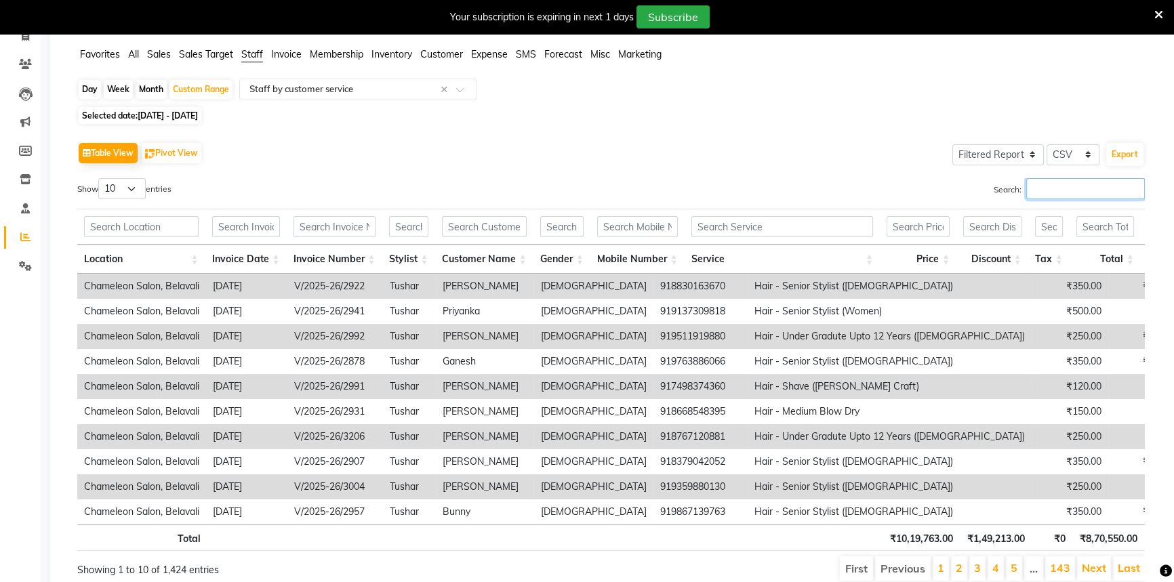
click at [1039, 178] on input "Search:" at bounding box center [1085, 188] width 119 height 21
type input "e"
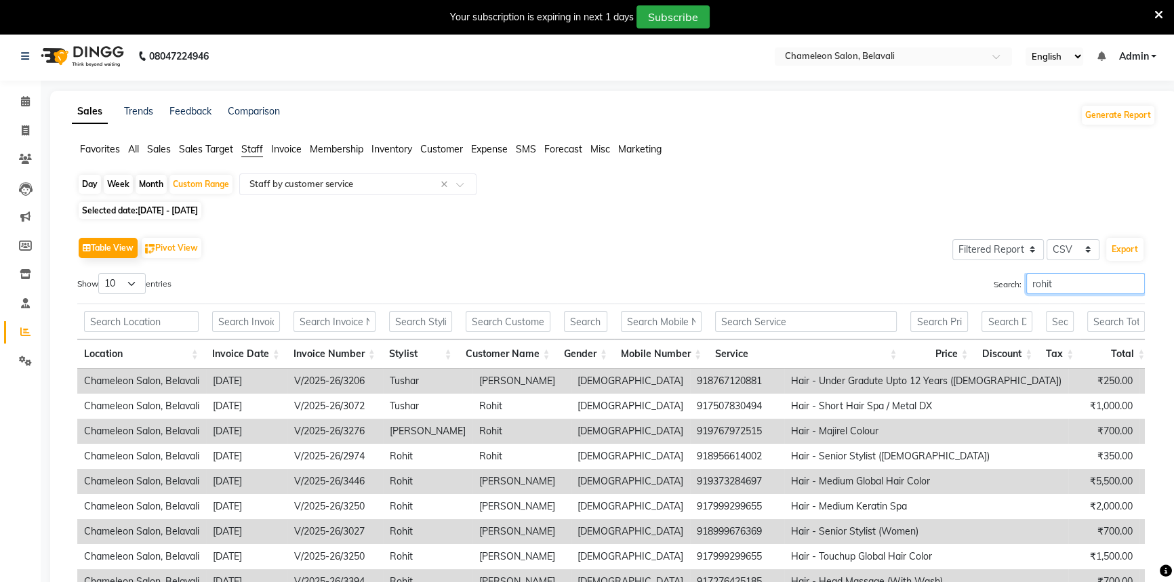
scroll to position [0, 0]
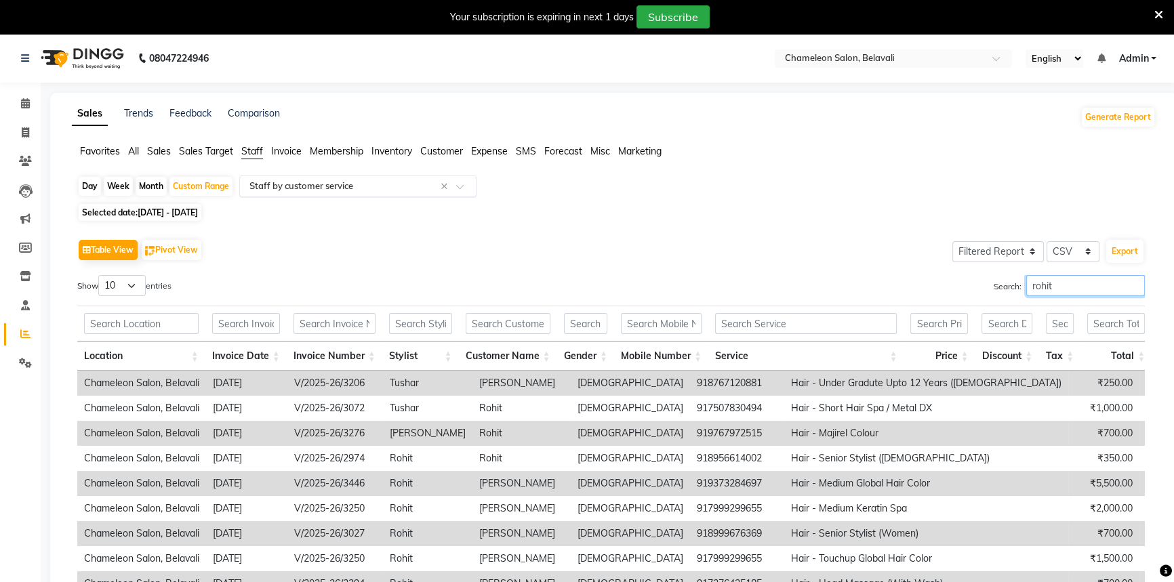
type input "rohit"
click at [325, 188] on input "text" at bounding box center [344, 187] width 195 height 14
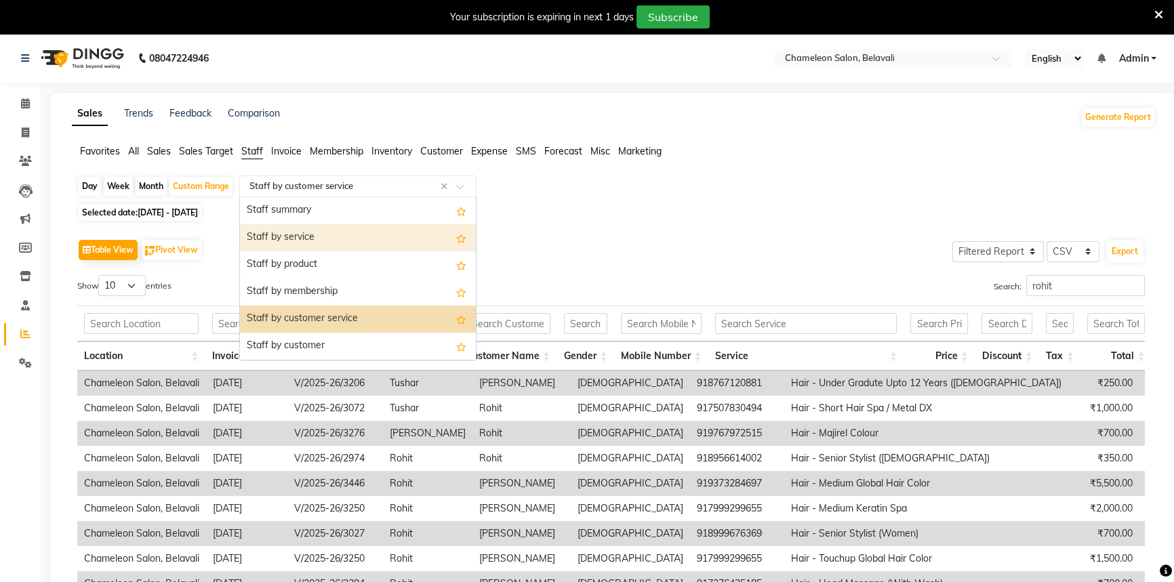
click at [300, 244] on div "Staff by service" at bounding box center [358, 237] width 236 height 27
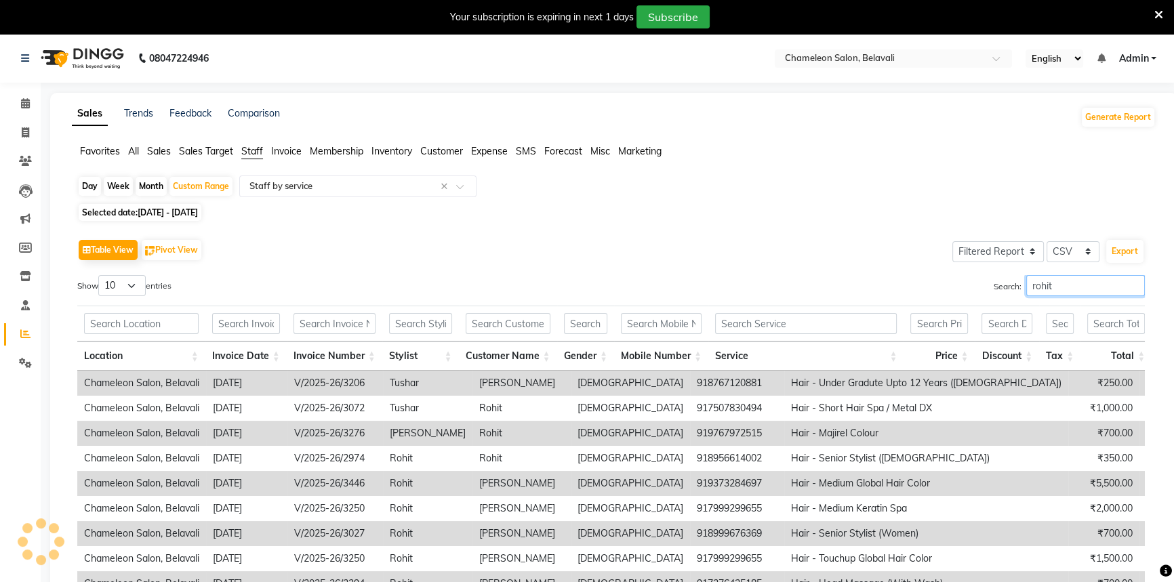
click at [1084, 280] on input "rohit" at bounding box center [1085, 285] width 119 height 21
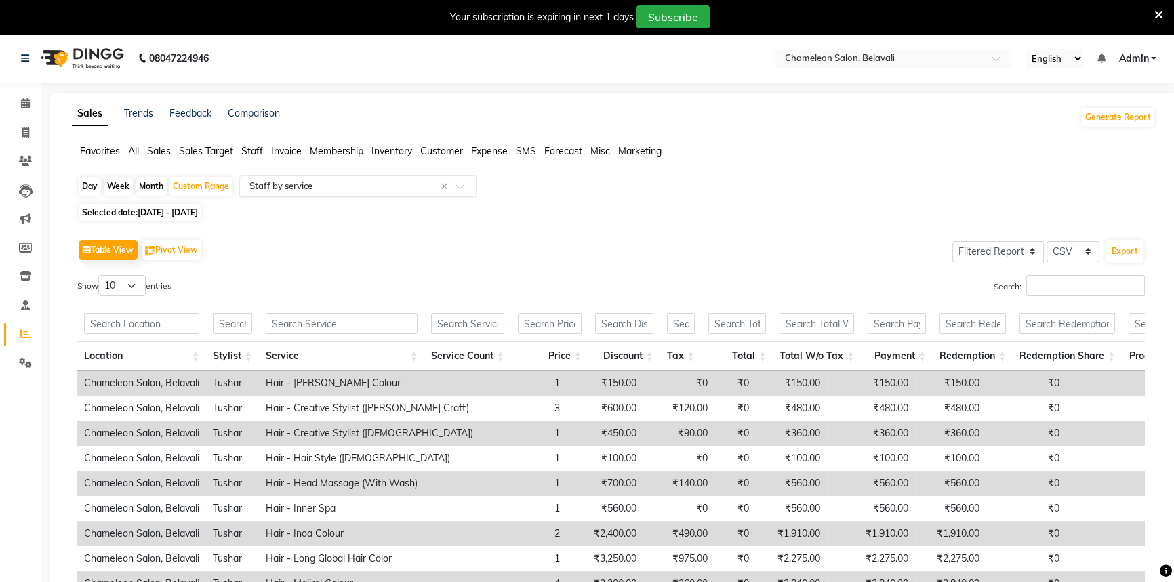
click at [281, 185] on input "text" at bounding box center [344, 187] width 195 height 14
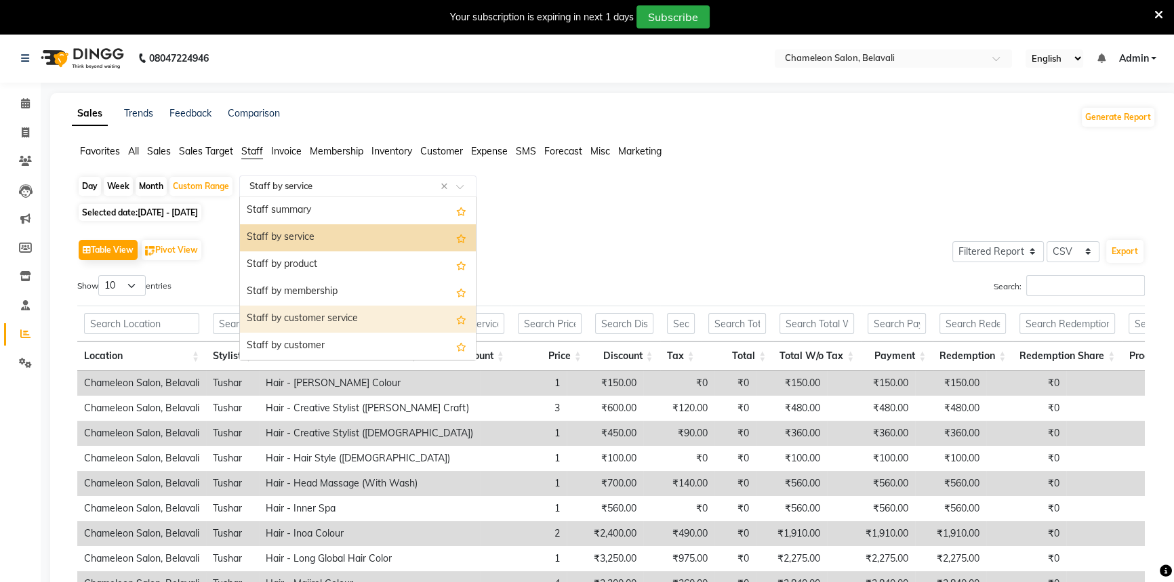
click at [313, 318] on div "Staff by customer service" at bounding box center [358, 319] width 236 height 27
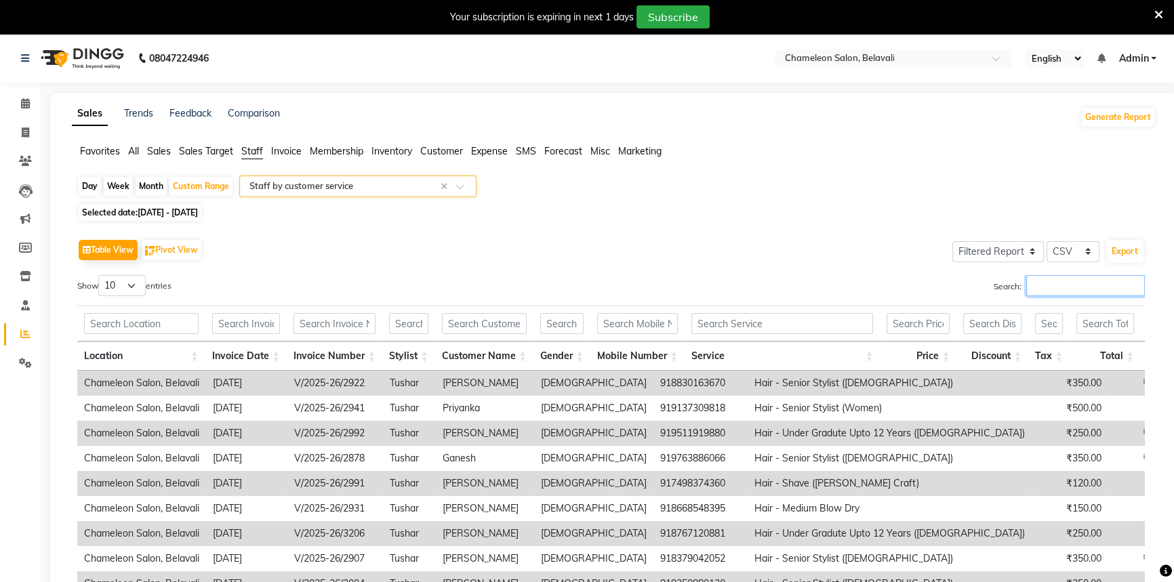
click at [1028, 291] on input "Search:" at bounding box center [1085, 285] width 119 height 21
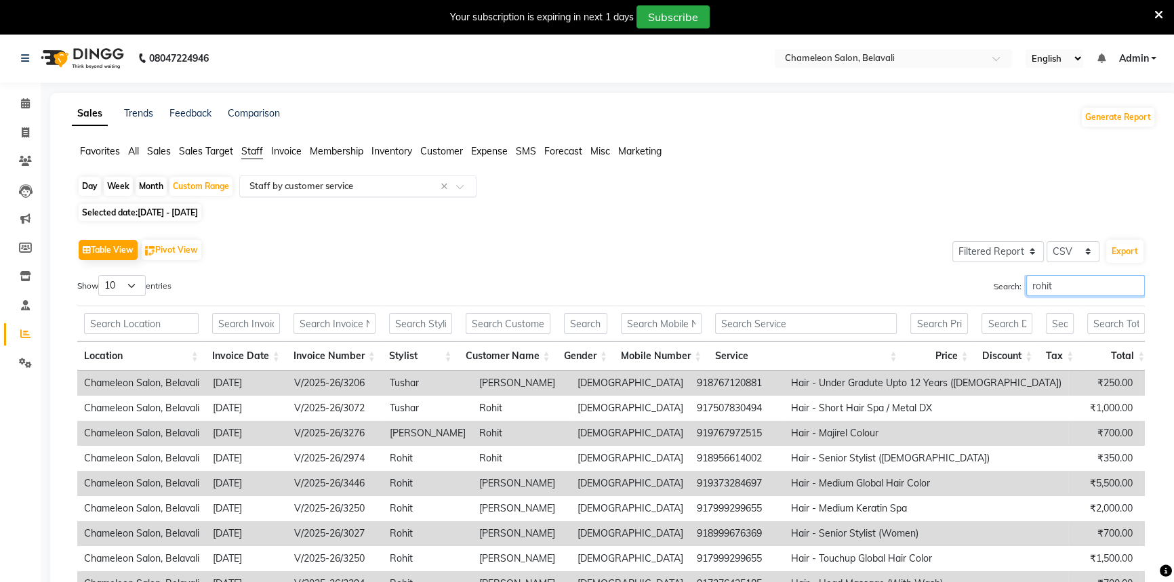
type input "rohit"
click at [304, 187] on input "text" at bounding box center [344, 187] width 195 height 14
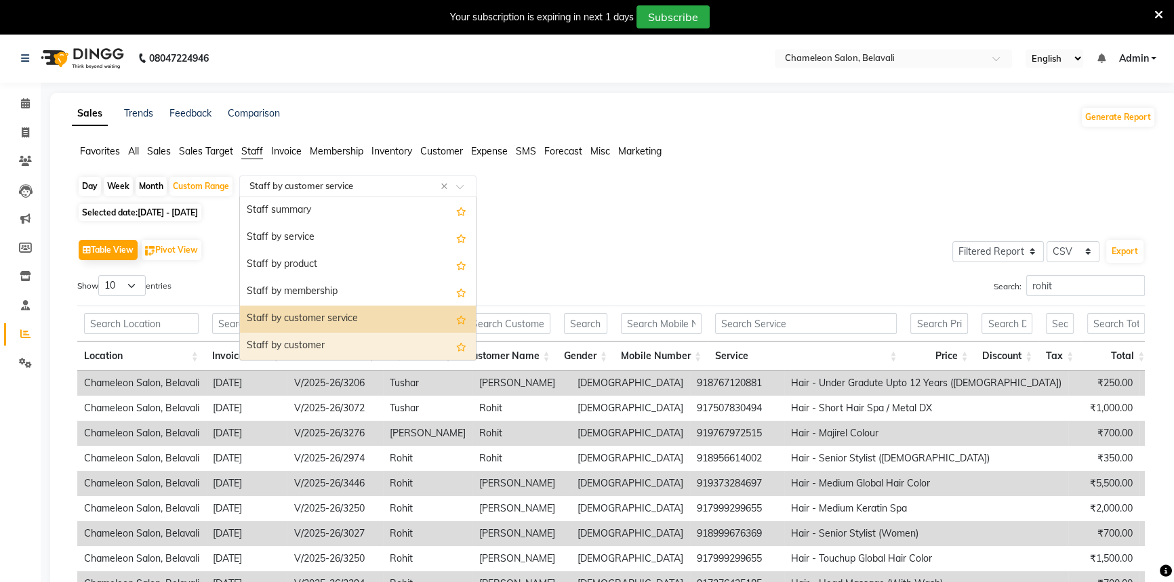
click at [304, 348] on div "Staff by customer" at bounding box center [358, 346] width 236 height 27
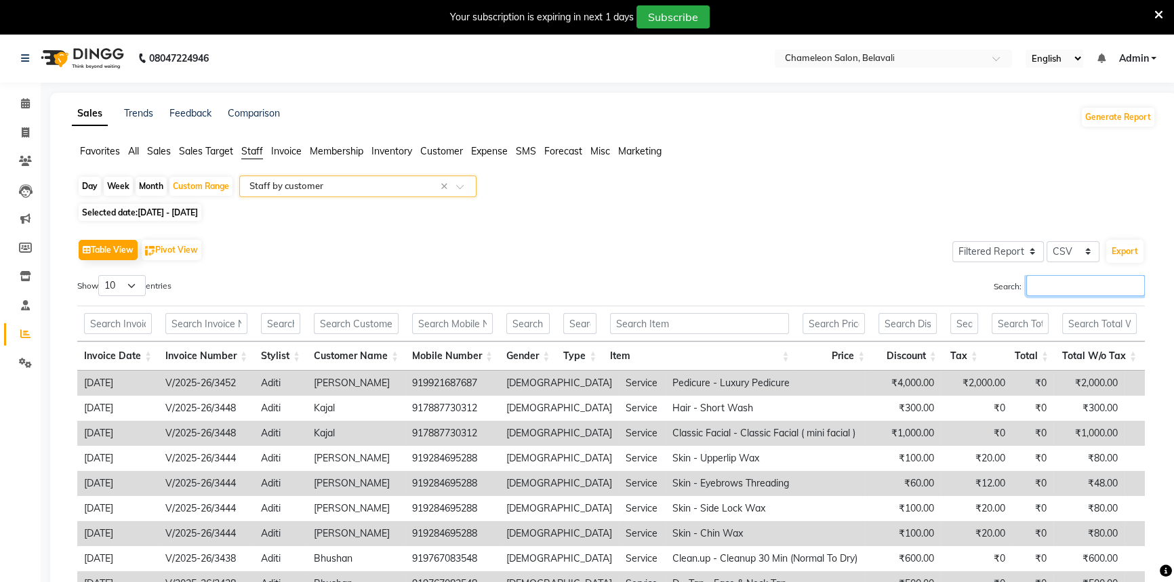
click at [1041, 283] on input "Search:" at bounding box center [1085, 285] width 119 height 21
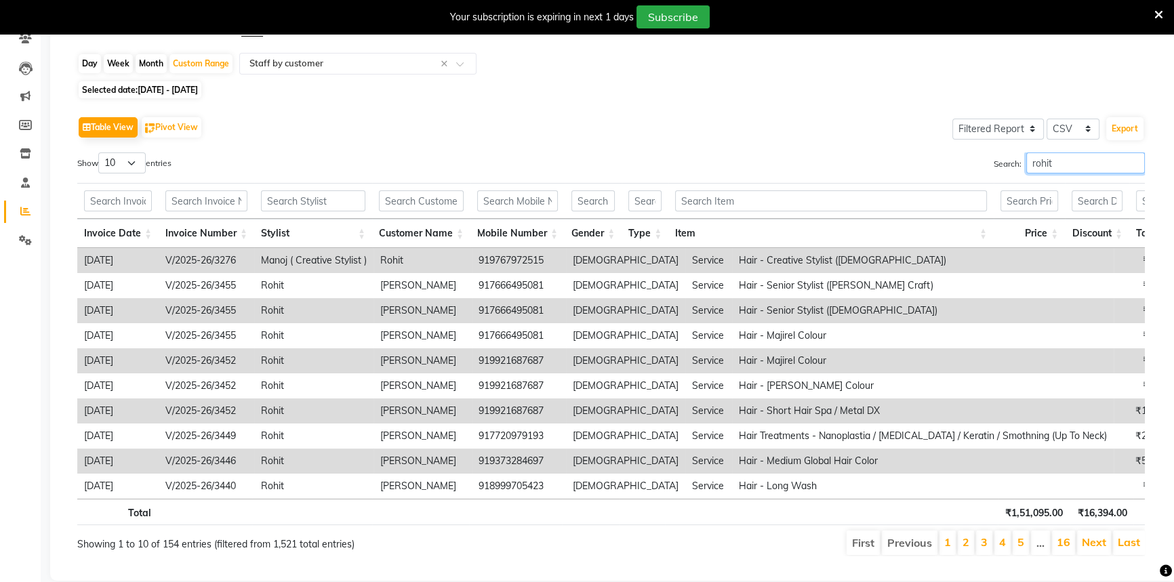
scroll to position [159, 0]
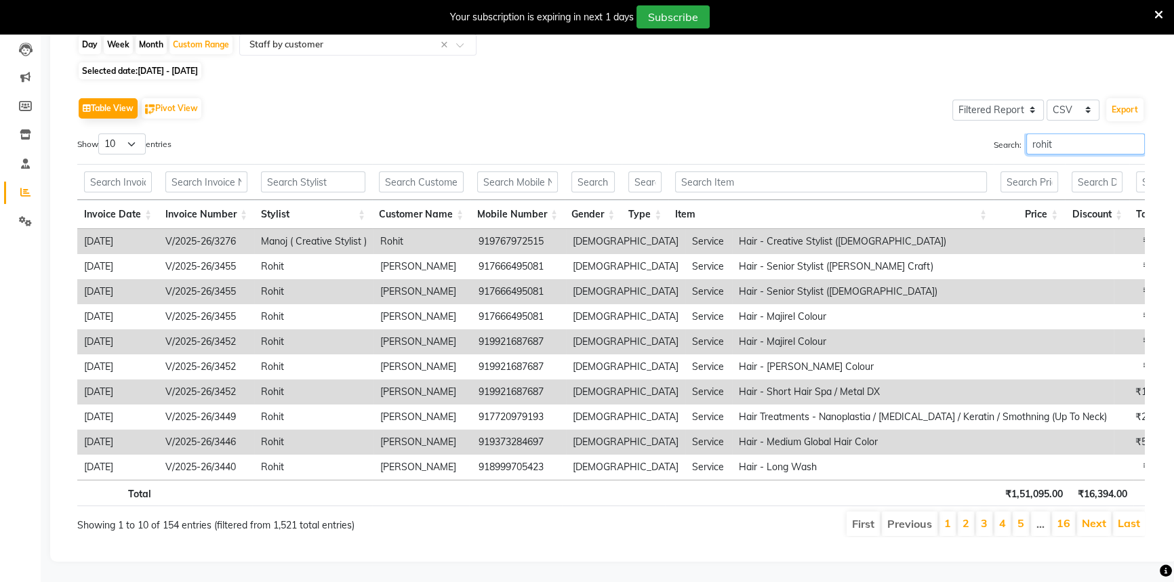
type input "rohit"
click at [119, 134] on select "10 25 50 100" at bounding box center [121, 144] width 47 height 21
select select "100"
click at [100, 134] on select "10 25 50 100" at bounding box center [121, 144] width 47 height 21
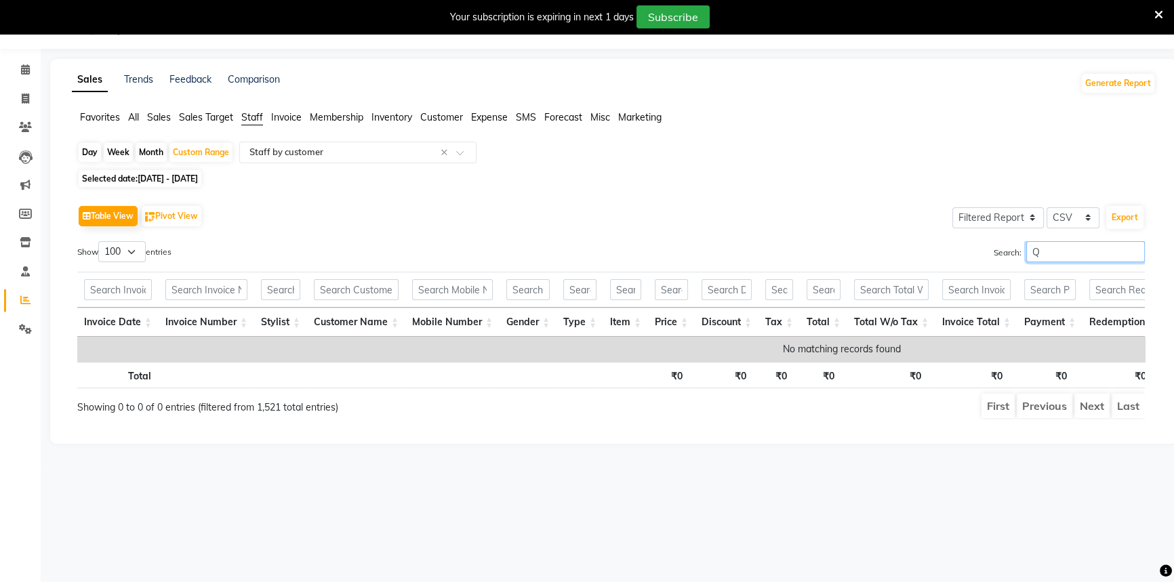
scroll to position [0, 0]
type input "Q``"
click at [16, 101] on span at bounding box center [26, 100] width 24 height 16
select select "service"
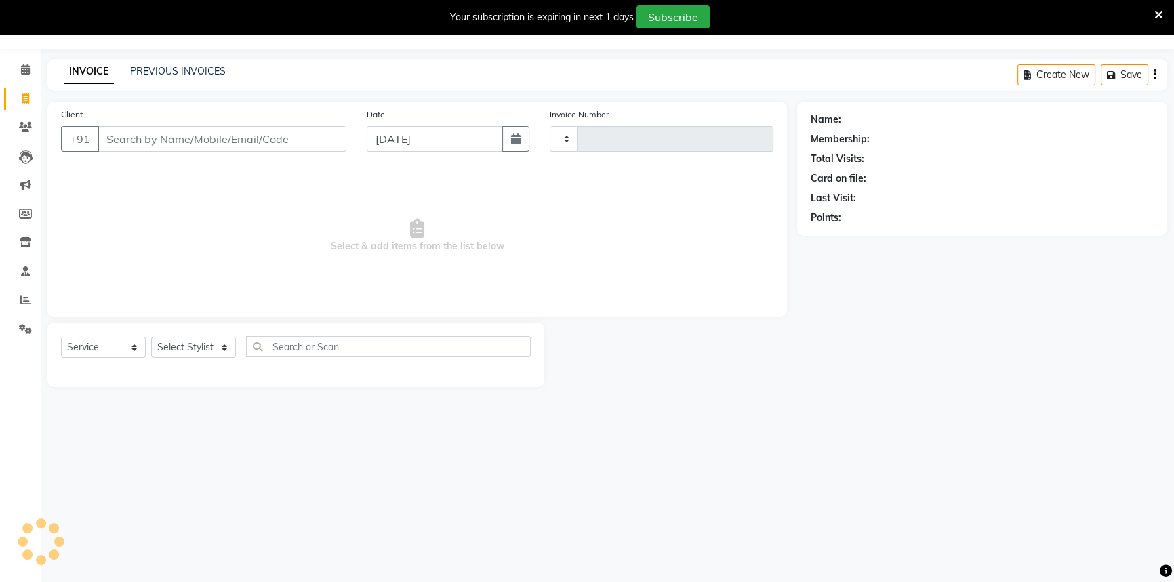
type input "3495"
select select "6724"
select select "58829"
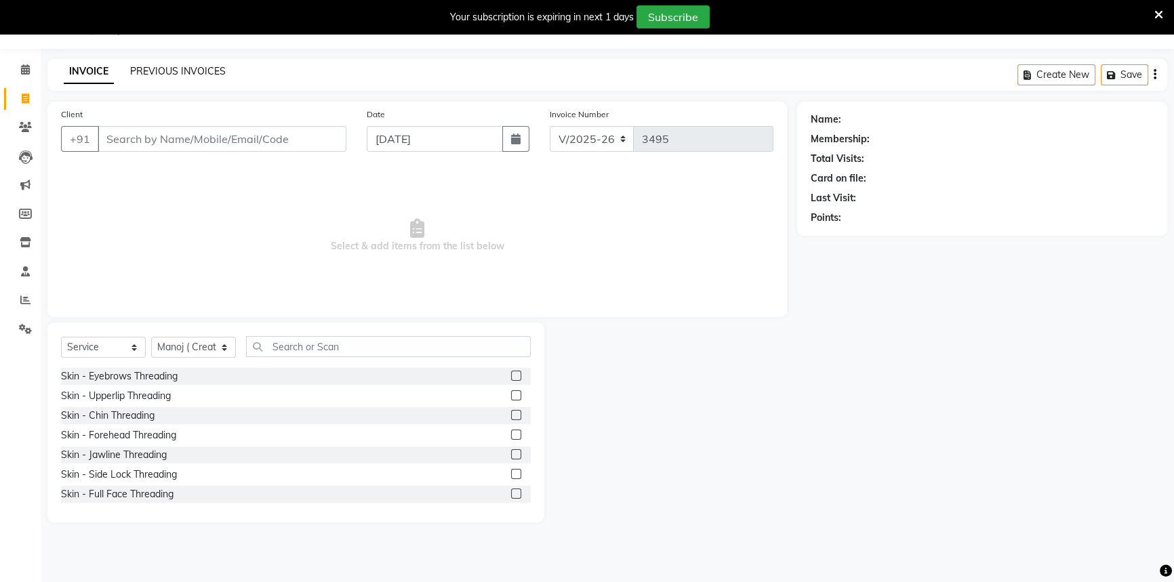
click at [154, 73] on link "PREVIOUS INVOICES" at bounding box center [178, 71] width 96 height 12
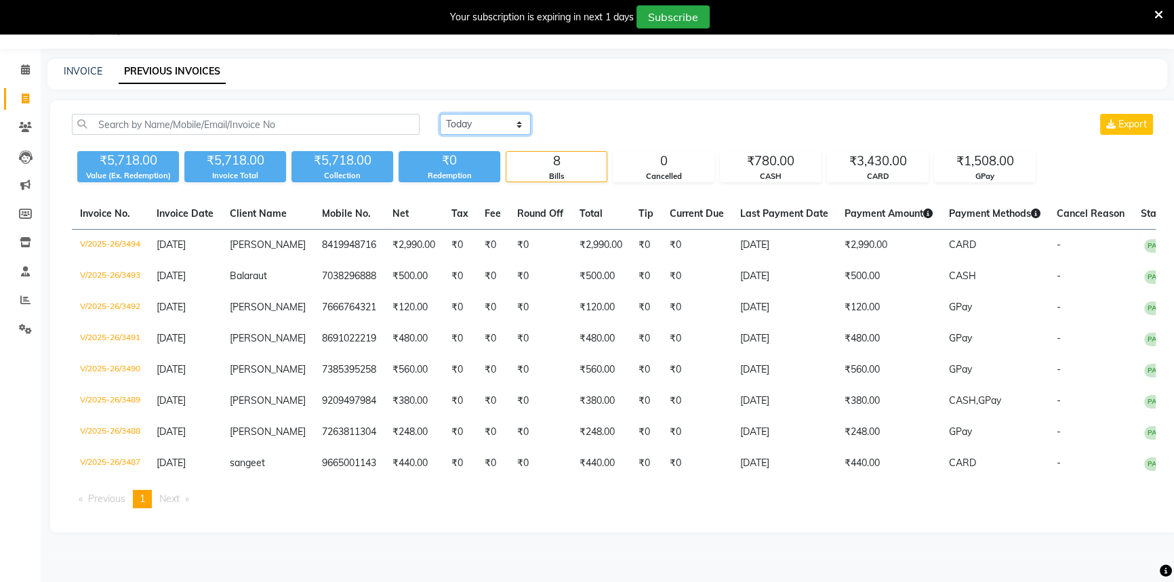
click at [474, 123] on select "Today Yesterday Custom Range" at bounding box center [485, 124] width 91 height 21
select select "range"
click at [440, 114] on select "Today Yesterday Custom Range" at bounding box center [485, 124] width 91 height 21
click at [631, 123] on input "[DATE]" at bounding box center [595, 124] width 95 height 19
select select "9"
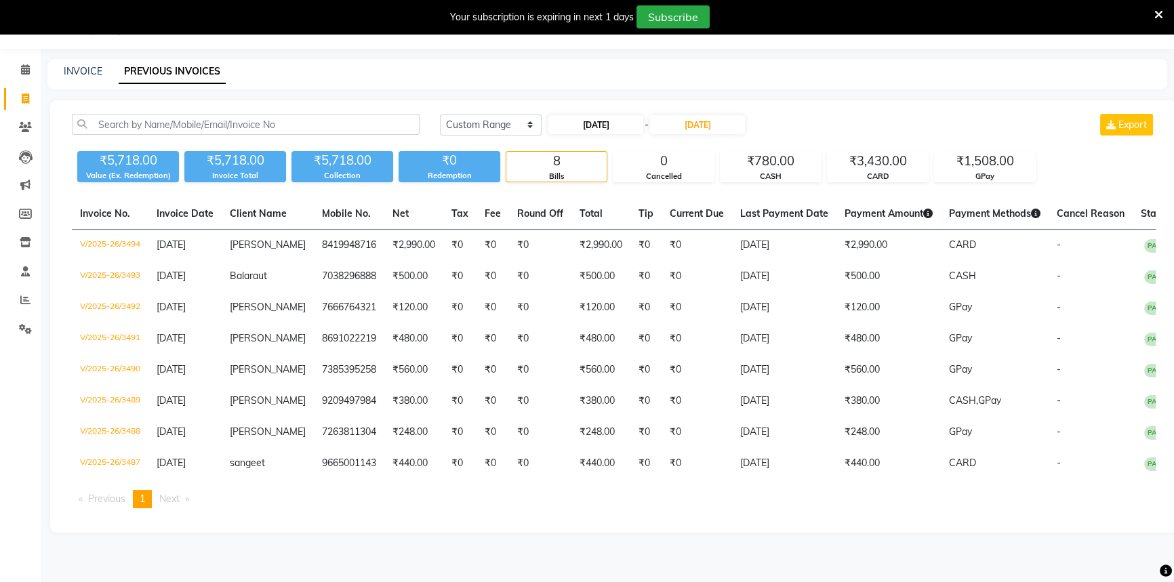
select select "2025"
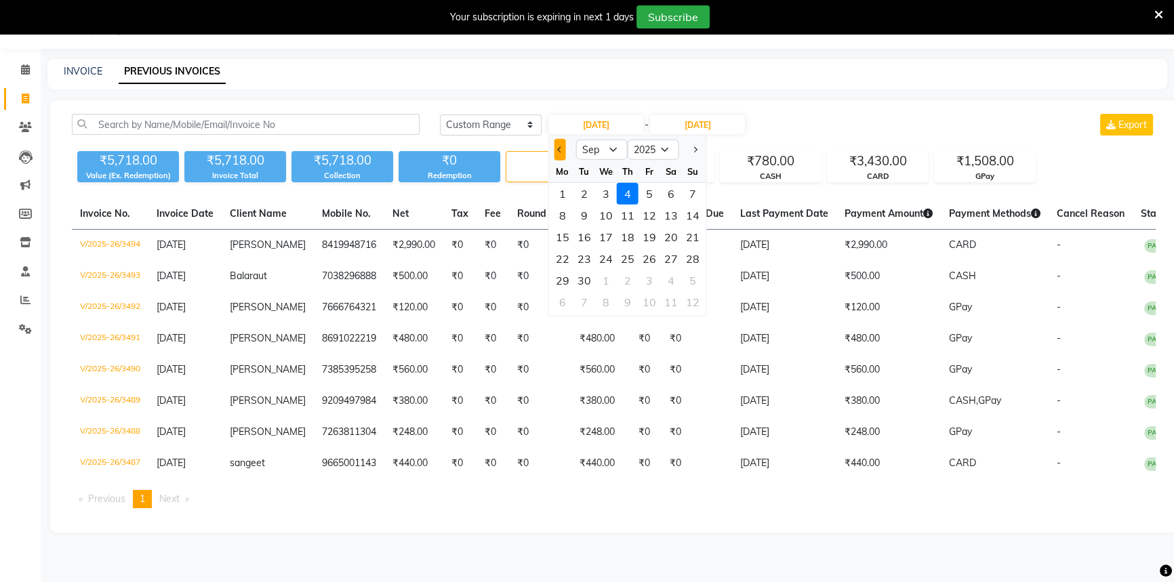
drag, startPoint x: 563, startPoint y: 148, endPoint x: 577, endPoint y: 153, distance: 15.0
click at [563, 148] on button "Previous month" at bounding box center [561, 150] width 12 height 22
select select "8"
click at [645, 279] on div "29" at bounding box center [650, 281] width 22 height 22
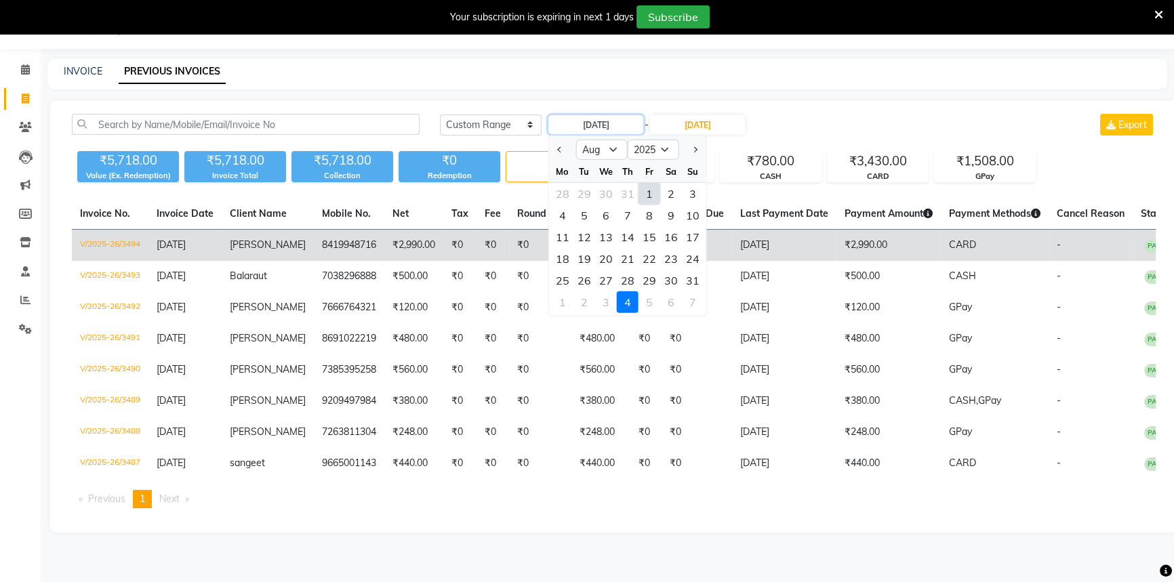
type input "29-08-2025"
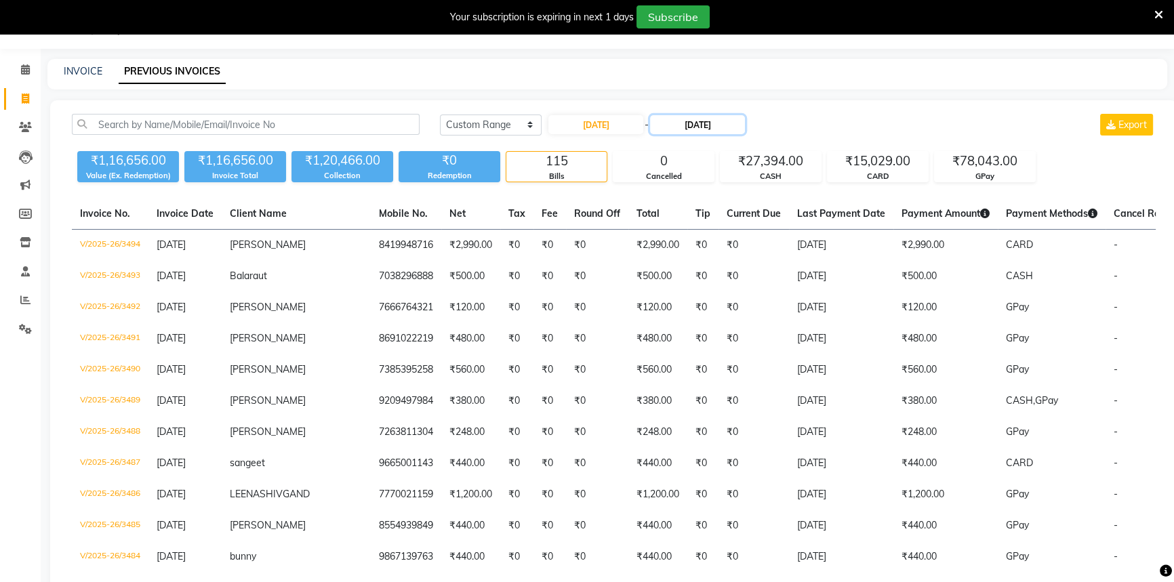
click at [694, 117] on input "[DATE]" at bounding box center [697, 124] width 95 height 19
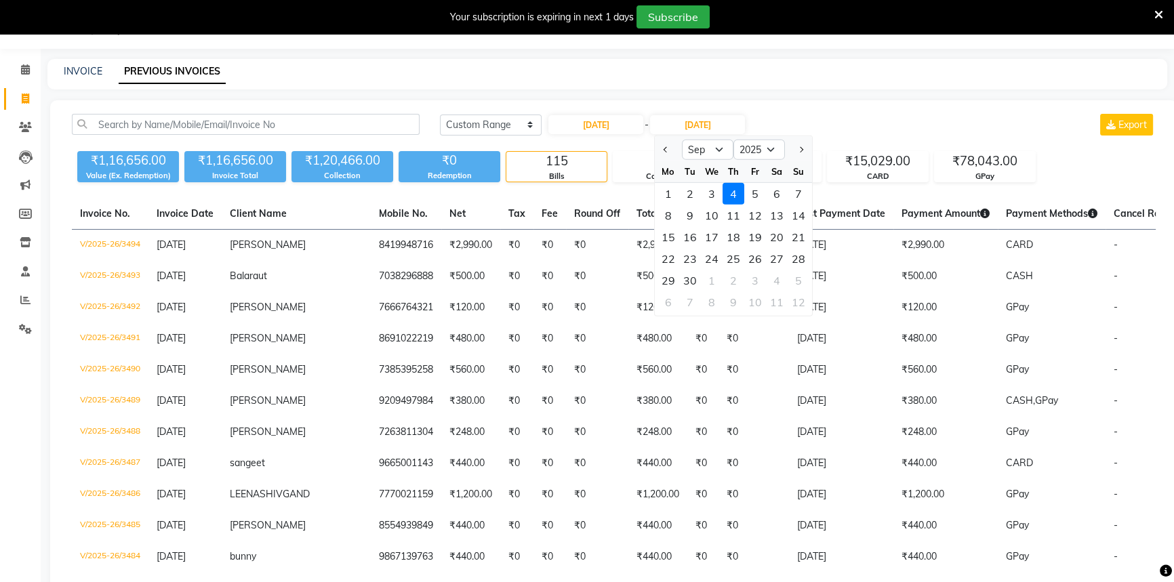
click at [672, 146] on div at bounding box center [668, 150] width 27 height 22
click at [668, 147] on button "Previous month" at bounding box center [666, 150] width 12 height 22
select select "8"
click at [751, 282] on div "29" at bounding box center [755, 281] width 22 height 22
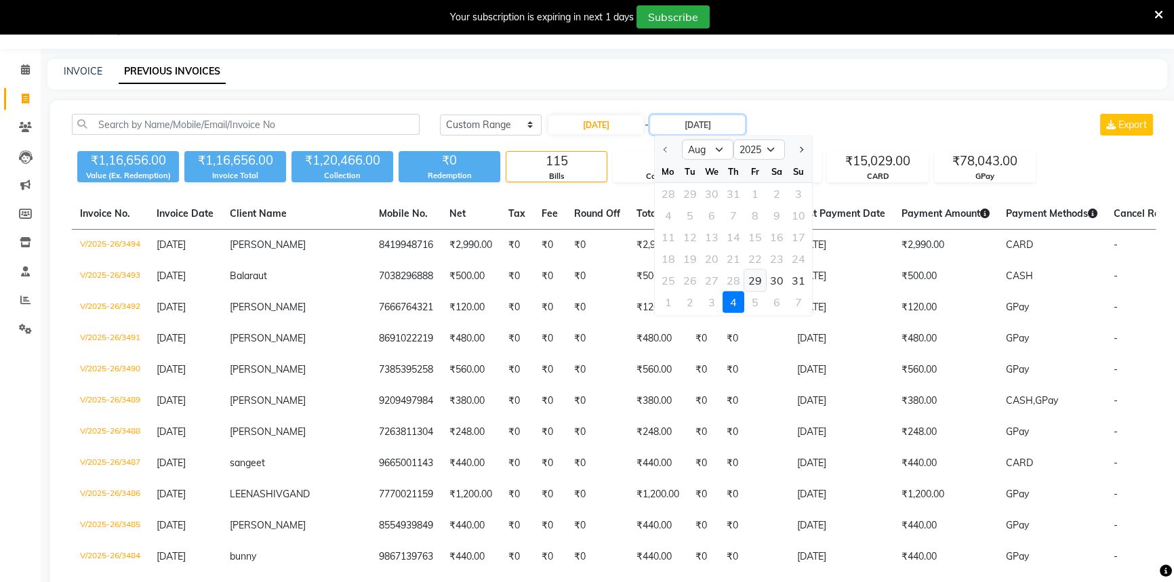
type input "29-08-2025"
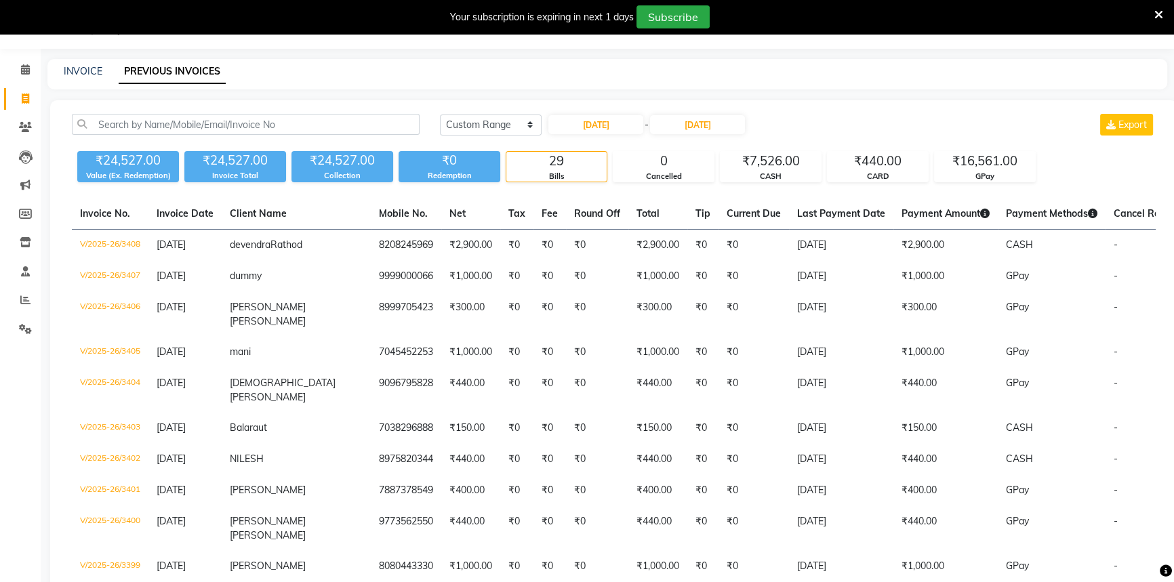
click at [627, 135] on div "29-08-2025 - 29-08-2025" at bounding box center [646, 125] width 199 height 22
click at [627, 127] on input "29-08-2025" at bounding box center [595, 124] width 95 height 19
select select "8"
select select "2025"
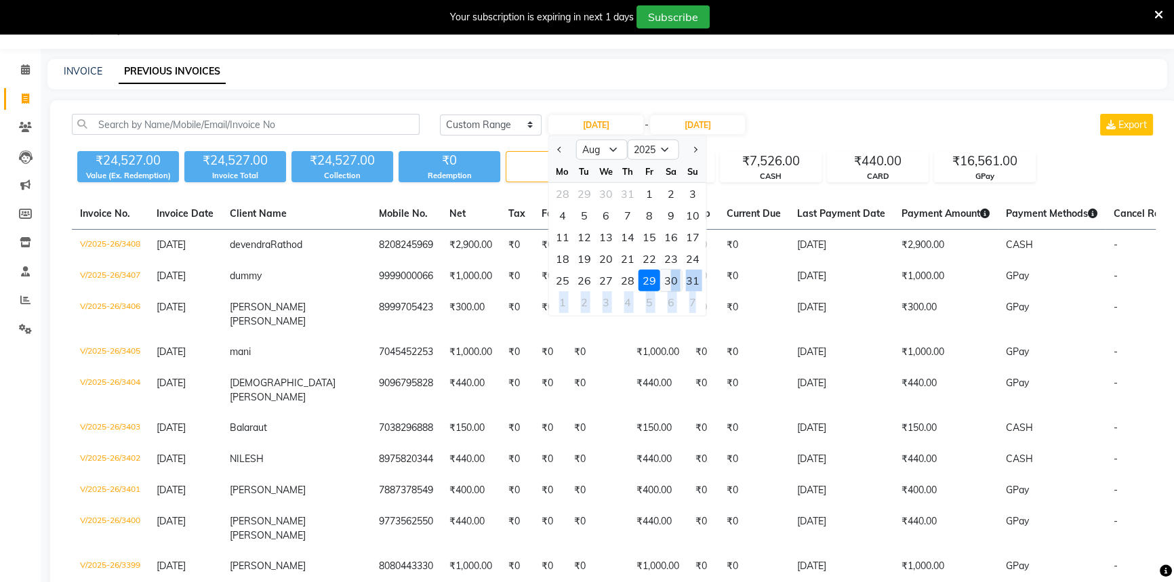
click at [668, 277] on div "30" at bounding box center [671, 281] width 22 height 22
type input "30-08-2025"
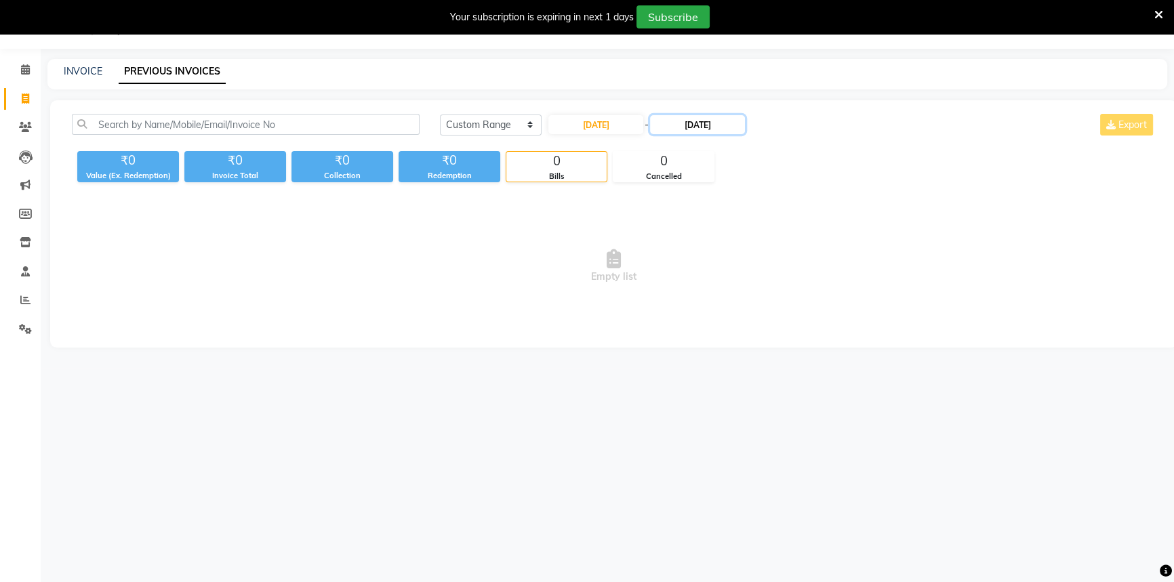
click at [694, 122] on input "29-08-2025" at bounding box center [697, 124] width 95 height 19
click at [778, 277] on div "30" at bounding box center [777, 281] width 22 height 22
type input "30-08-2025"
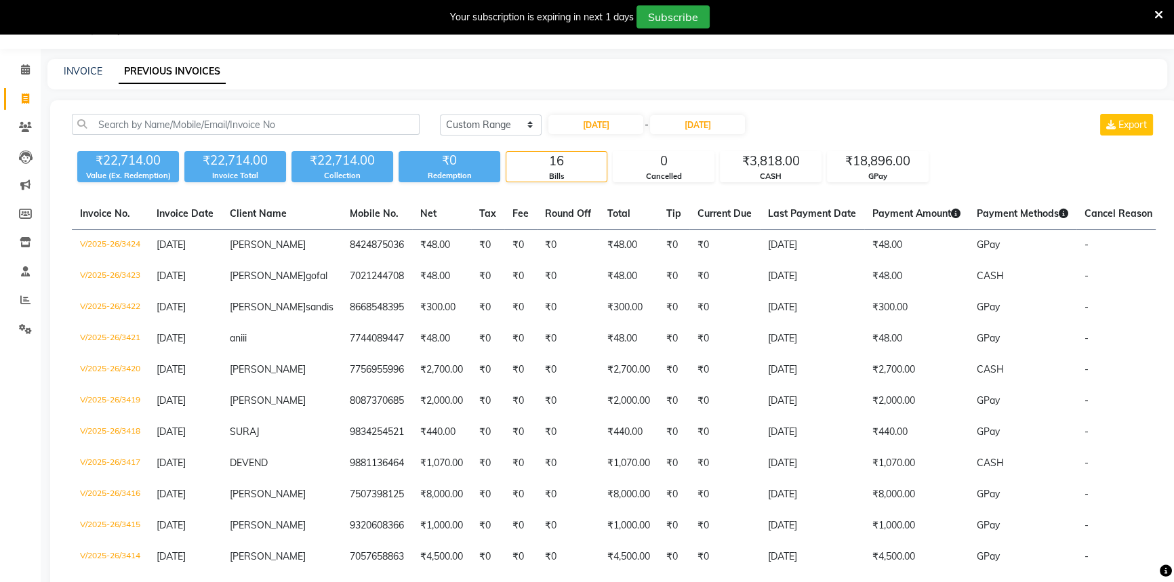
click at [847, 123] on div "Today Yesterday Custom Range 30-08-2025 - 30-08-2025 Export" at bounding box center [798, 125] width 716 height 22
click at [592, 123] on input "30-08-2025" at bounding box center [595, 124] width 95 height 19
select select "8"
select select "2025"
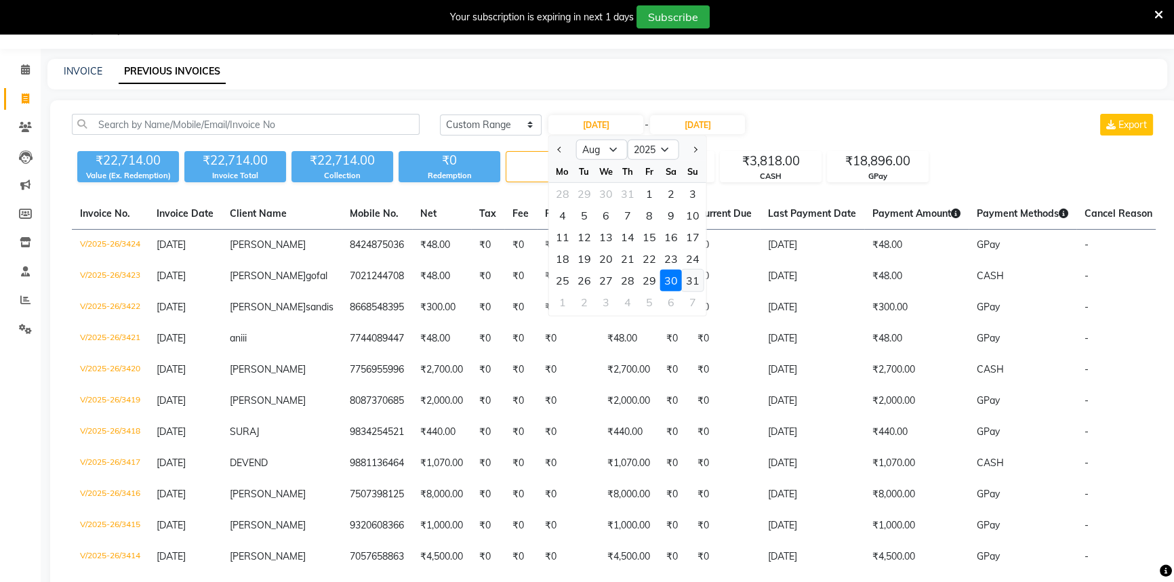
click at [682, 270] on div "31" at bounding box center [693, 281] width 22 height 22
type input "31-08-2025"
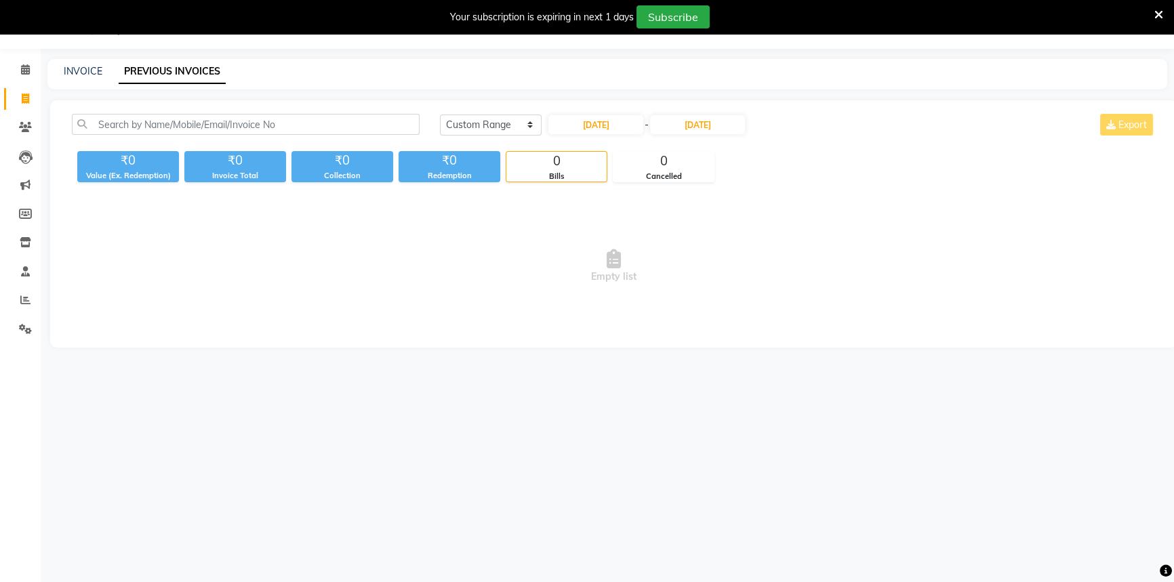
click at [696, 114] on div "31-08-2025 - 30-08-2025" at bounding box center [646, 125] width 199 height 22
click at [715, 130] on input "30-08-2025" at bounding box center [697, 124] width 95 height 19
click at [792, 273] on div "31" at bounding box center [799, 281] width 22 height 22
type input "31-08-2025"
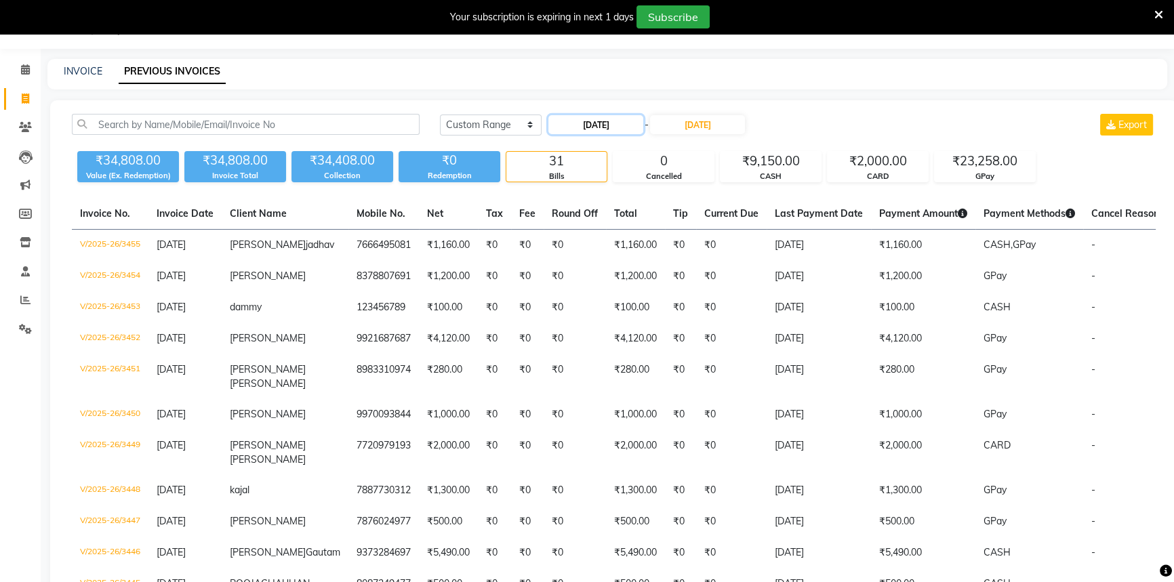
drag, startPoint x: 596, startPoint y: 119, endPoint x: 588, endPoint y: 123, distance: 8.5
click at [595, 119] on input "31-08-2025" at bounding box center [595, 124] width 95 height 19
select select "8"
select select "2025"
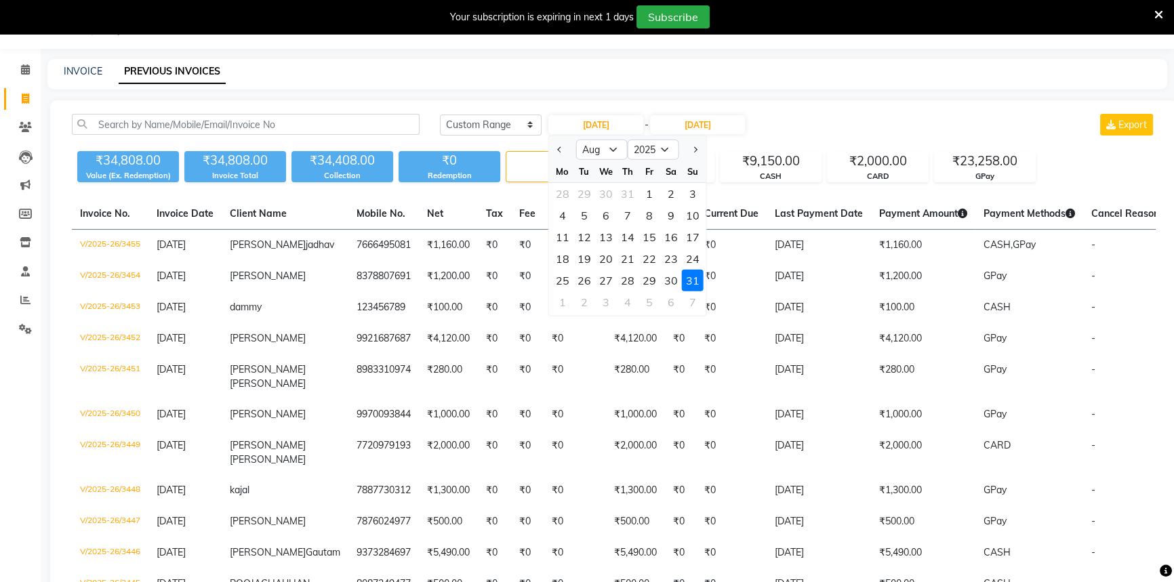
click at [649, 188] on div "1" at bounding box center [650, 194] width 22 height 22
type input "01-08-2025"
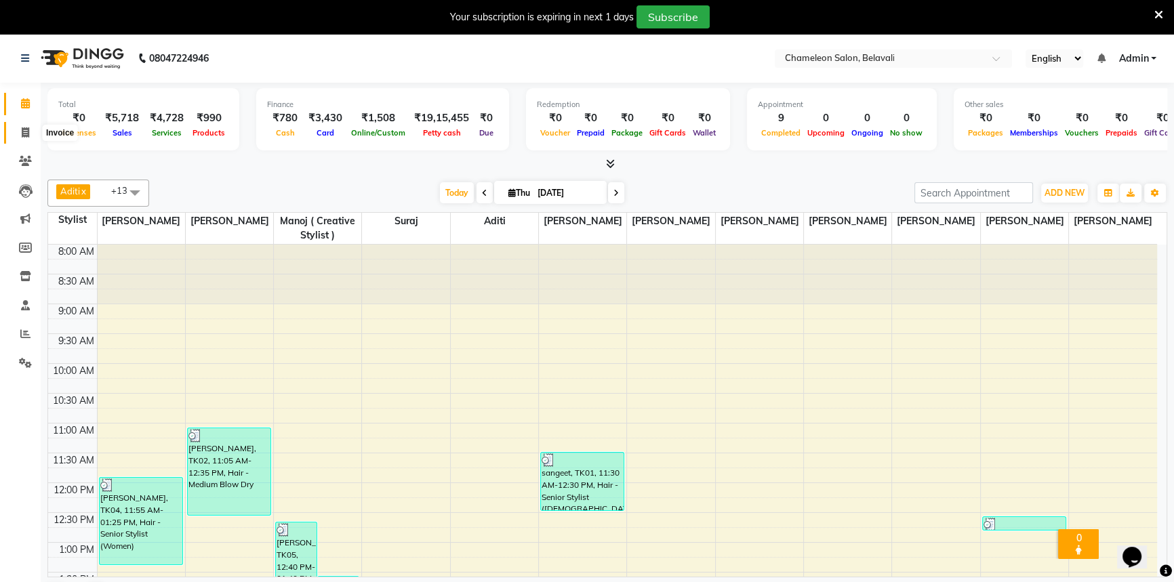
click at [20, 134] on span at bounding box center [26, 133] width 24 height 16
select select "6724"
select select "service"
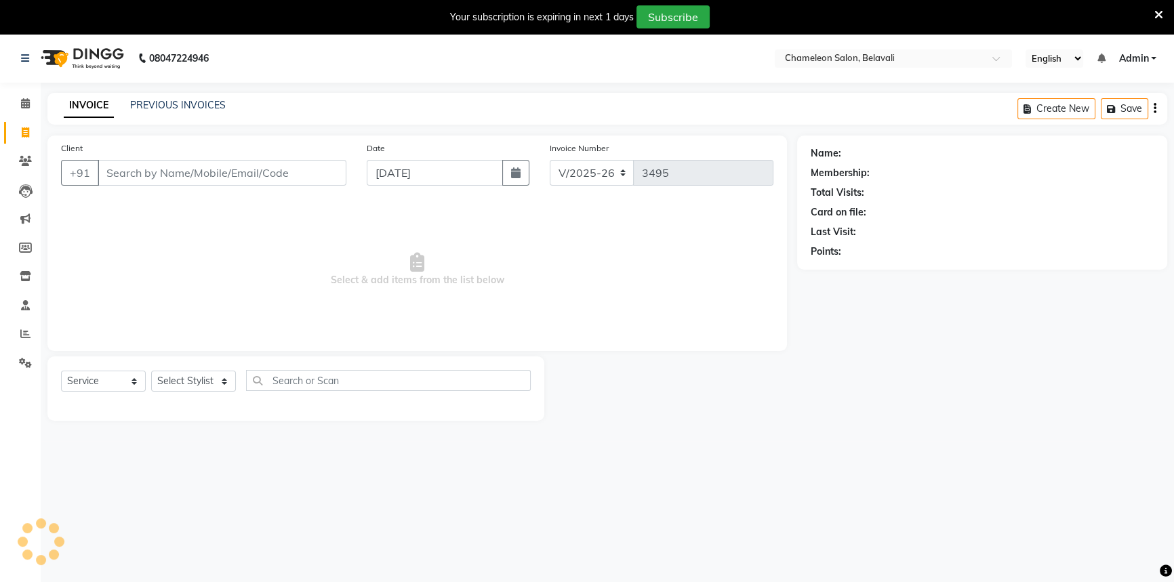
select select "58829"
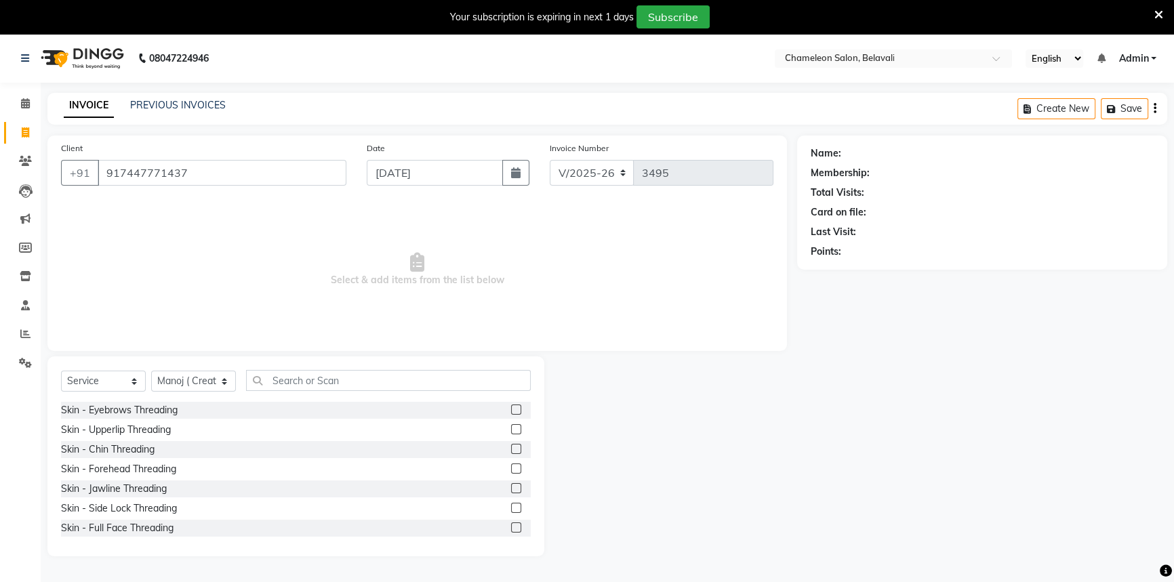
type input "917447771437"
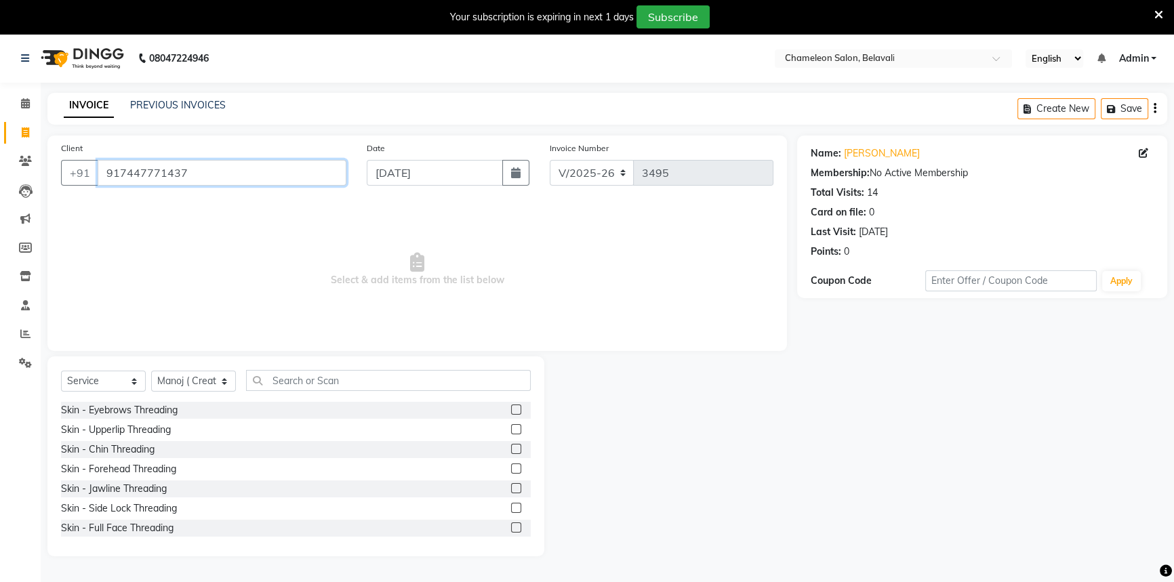
drag, startPoint x: 229, startPoint y: 177, endPoint x: 55, endPoint y: 184, distance: 174.4
click at [55, 184] on div "Client +91 917447771437" at bounding box center [204, 169] width 306 height 56
paste input "918087339498"
type input "918087339498"
click at [887, 148] on link "[PERSON_NAME]" at bounding box center [882, 153] width 76 height 14
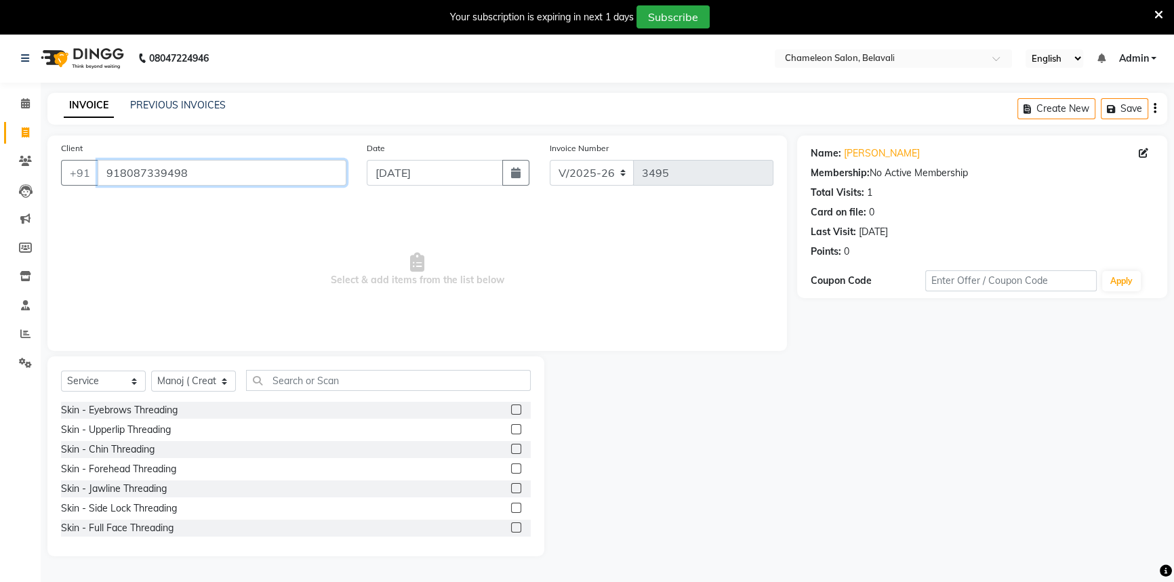
drag, startPoint x: 219, startPoint y: 164, endPoint x: 76, endPoint y: 201, distance: 147.7
click at [76, 201] on div "Client +91 918087339498 Date 04-09-2025 Invoice Number V/2025 V/2025-26 3495 Se…" at bounding box center [417, 244] width 740 height 216
paste input "918530462195"
type input "918530462195"
click at [873, 155] on link "[PERSON_NAME]" at bounding box center [882, 153] width 76 height 14
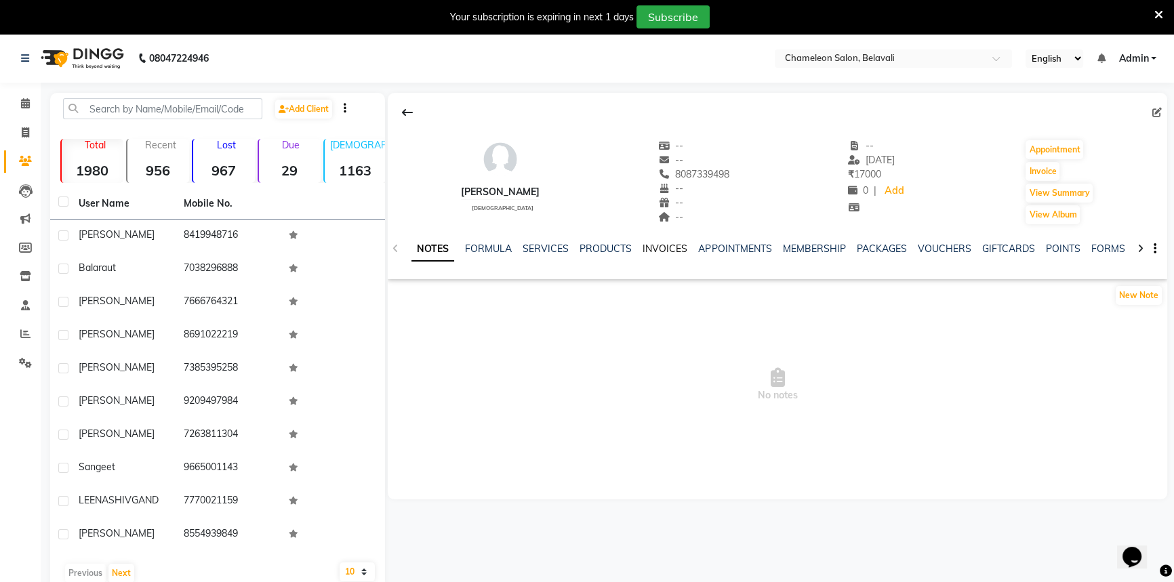
click at [649, 247] on link "INVOICES" at bounding box center [665, 249] width 45 height 12
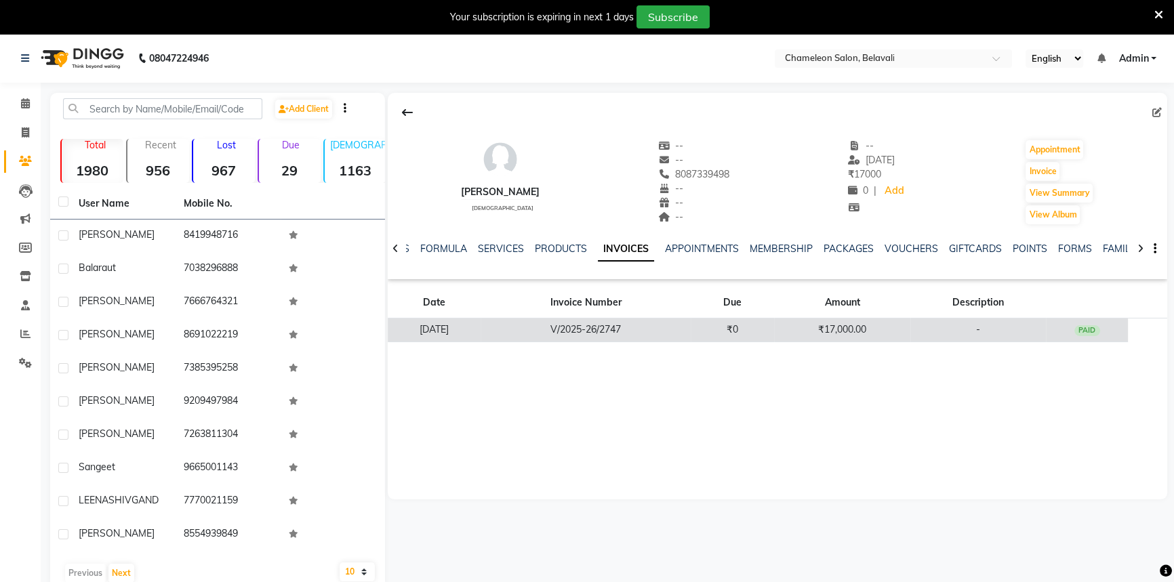
click at [691, 329] on td "V/2025-26/2747" at bounding box center [586, 331] width 210 height 24
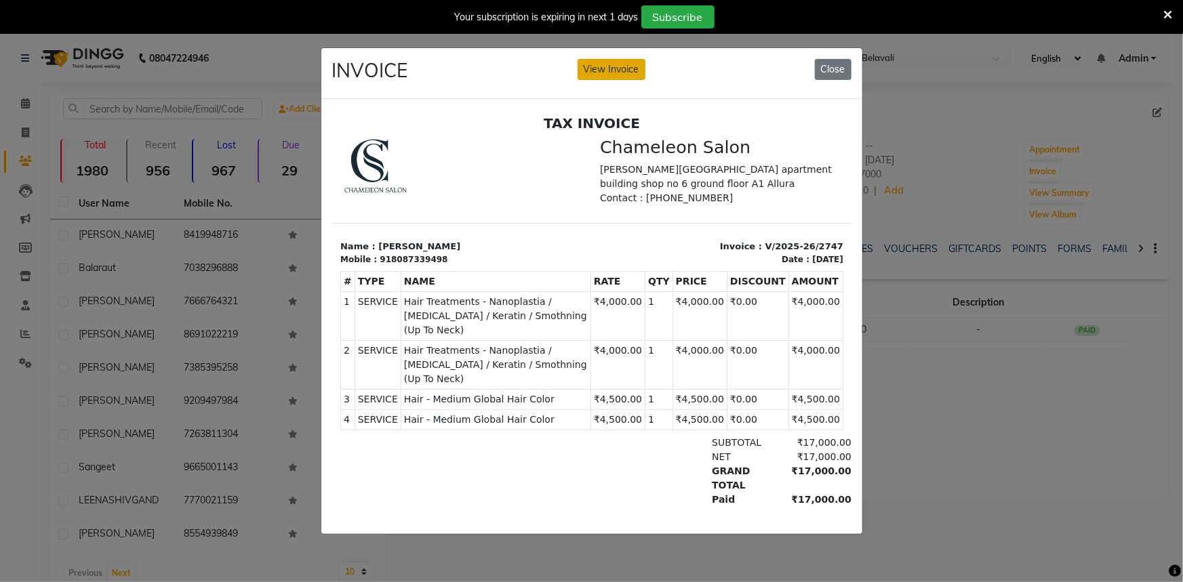
click at [609, 62] on button "View Invoice" at bounding box center [612, 69] width 68 height 21
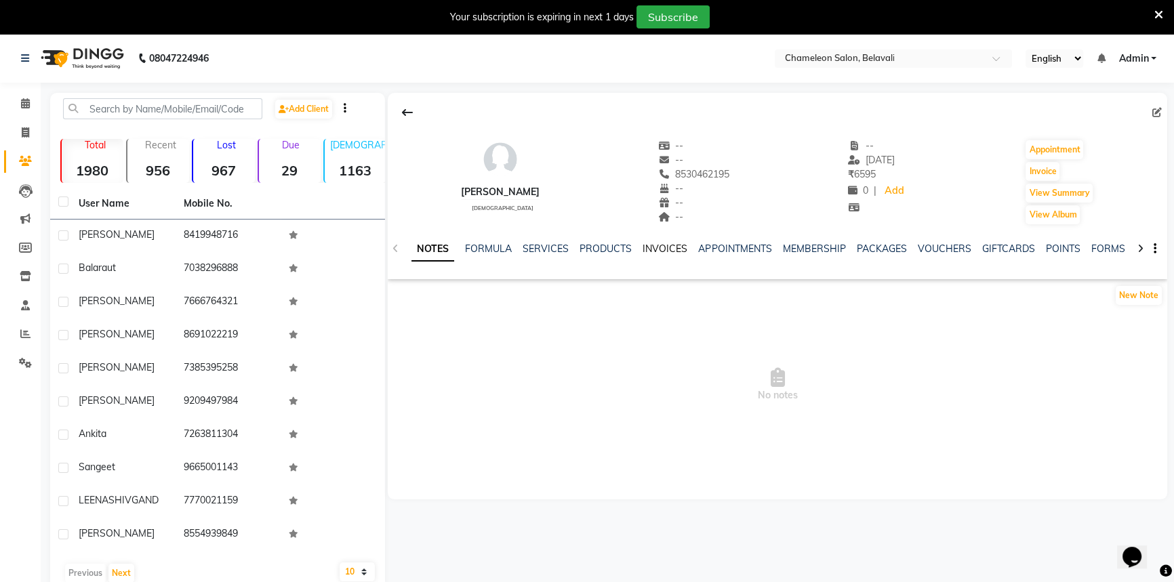
drag, startPoint x: 670, startPoint y: 245, endPoint x: 669, endPoint y: 256, distance: 10.9
click at [670, 245] on link "INVOICES" at bounding box center [665, 249] width 45 height 12
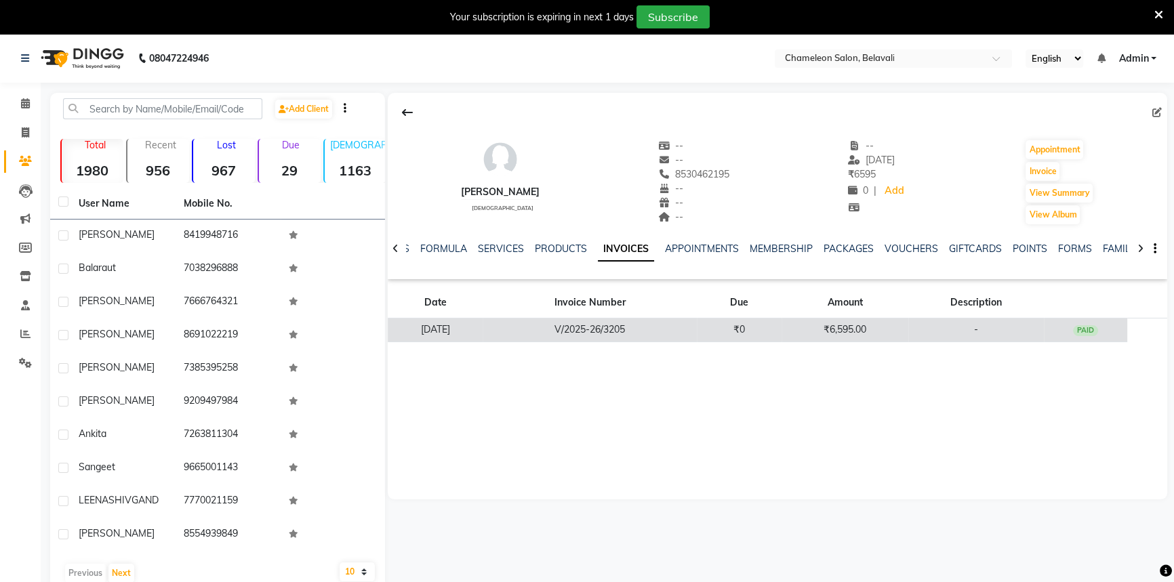
click at [746, 328] on td "₹0" at bounding box center [739, 331] width 85 height 24
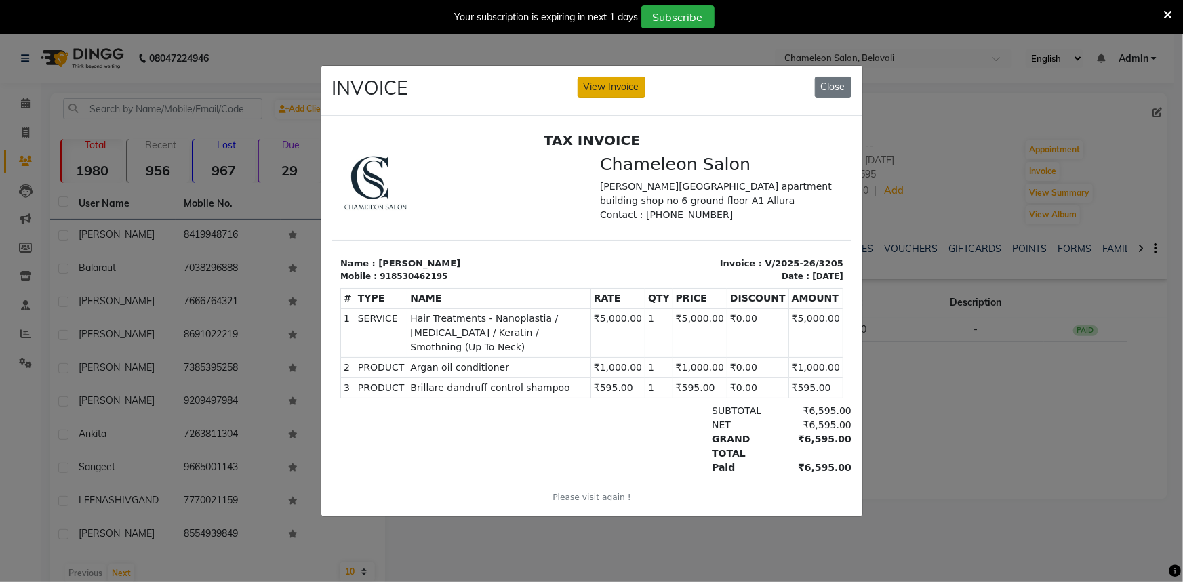
drag, startPoint x: 618, startPoint y: 84, endPoint x: 578, endPoint y: 95, distance: 41.4
click at [618, 85] on button "View Invoice" at bounding box center [612, 87] width 68 height 21
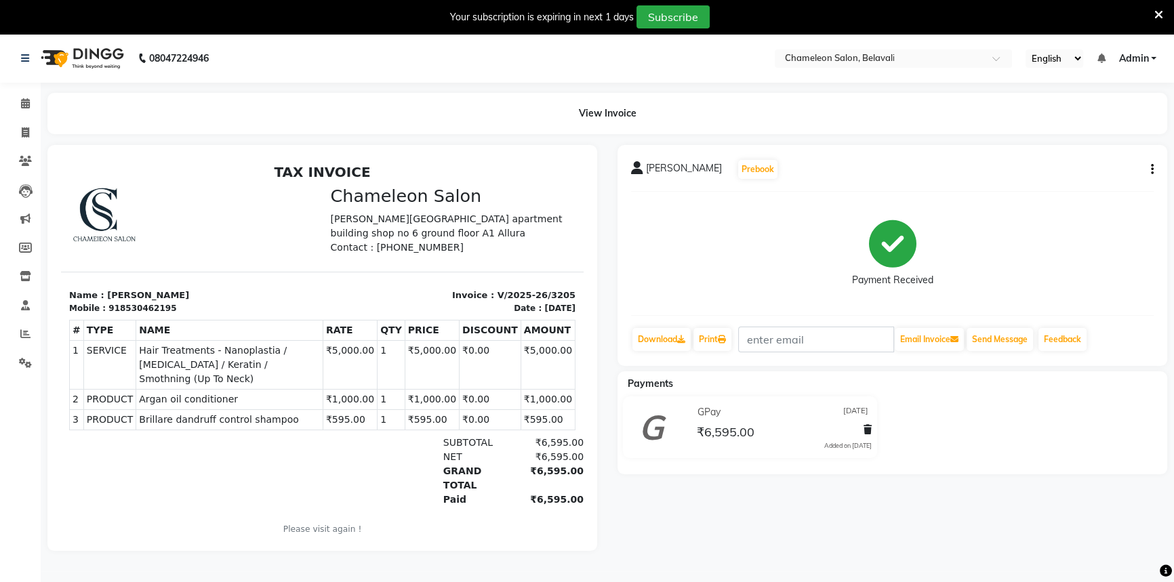
click at [1150, 169] on button "button" at bounding box center [1150, 170] width 8 height 14
click at [1107, 181] on div "Edit Invoice" at bounding box center [1084, 186] width 93 height 17
select select "service"
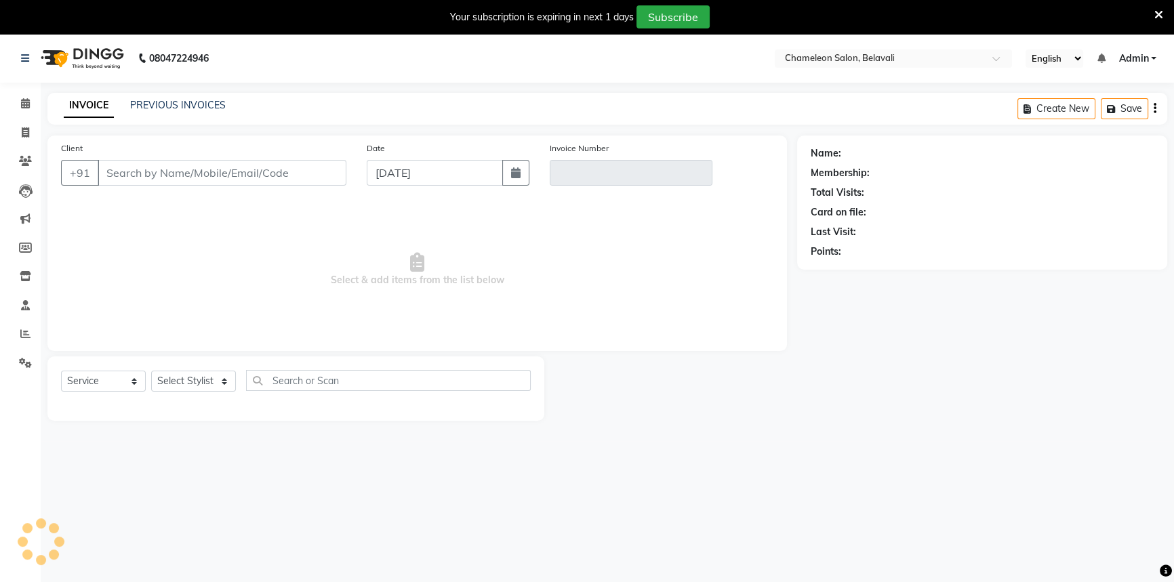
scroll to position [34, 0]
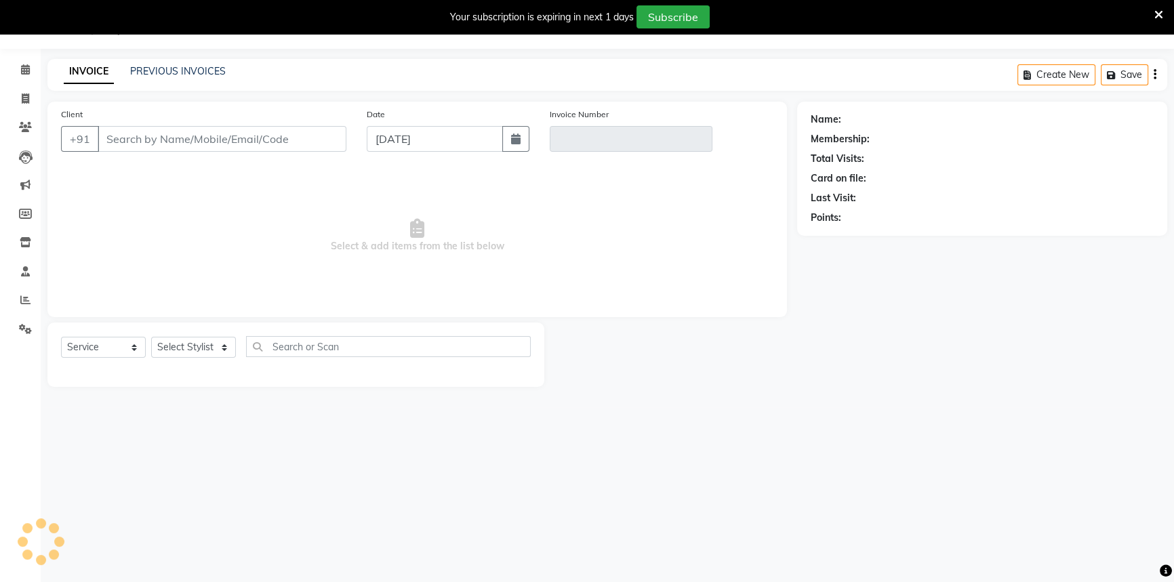
select select "58829"
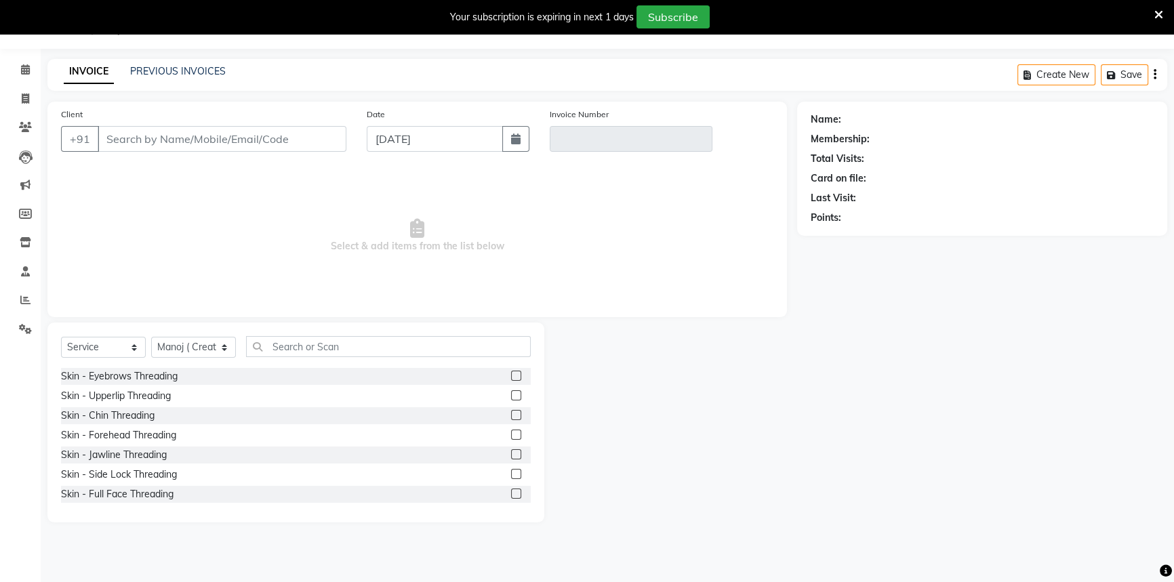
type input "8530462195"
type input "V/2025-26/3205"
type input "[DATE]"
select select "select"
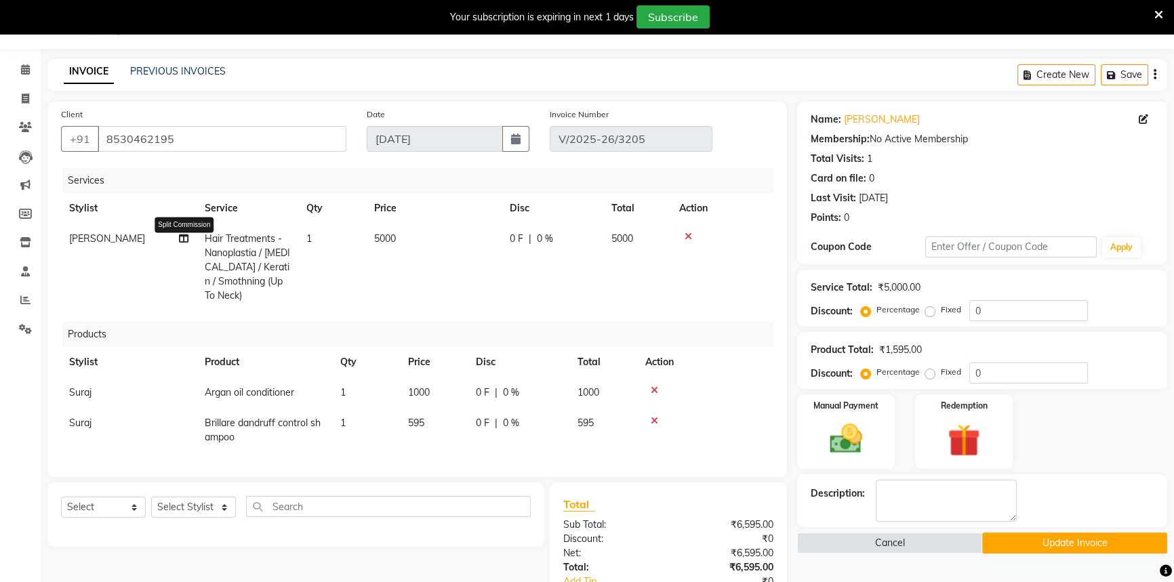
click at [182, 243] on icon at bounding box center [183, 238] width 9 height 9
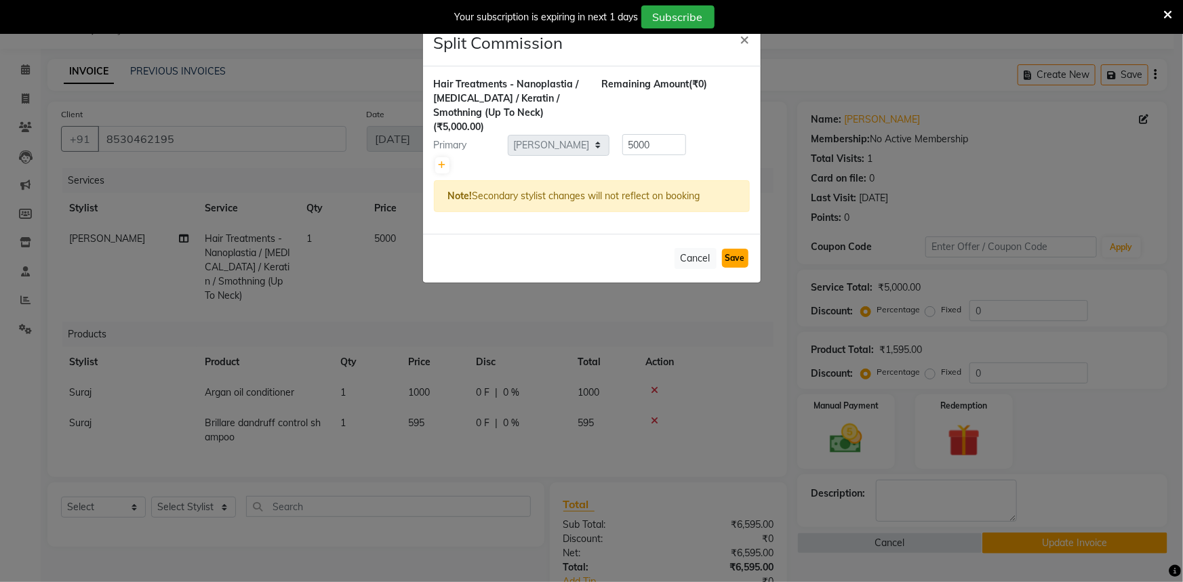
click at [722, 249] on button "Save" at bounding box center [735, 258] width 26 height 19
select select "Select"
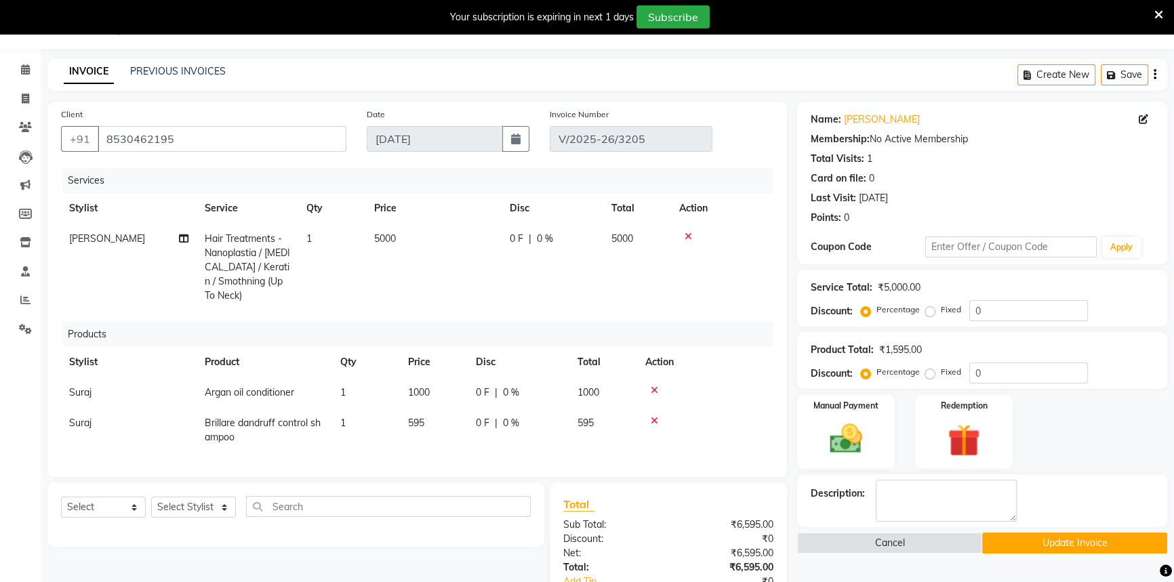
click at [136, 245] on td "[PERSON_NAME]" at bounding box center [129, 267] width 136 height 87
select select "65784"
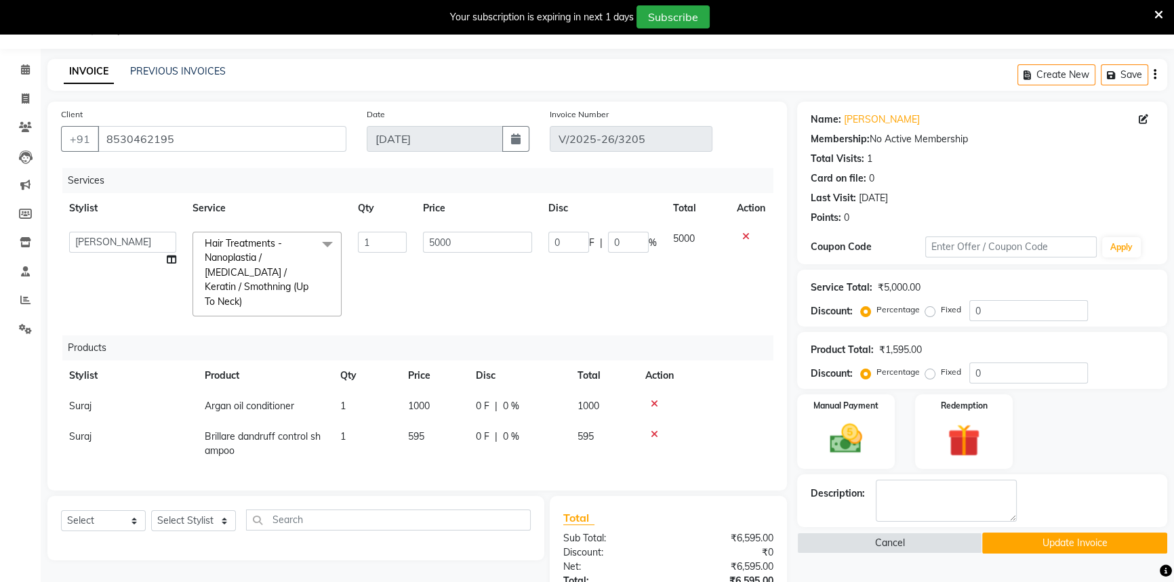
click at [138, 245] on select "[PERSON_NAME] [PERSON_NAME] ( Creative stylist ) [PERSON_NAME] rohit [PERSON_NA…" at bounding box center [122, 242] width 107 height 21
click at [69, 232] on select "[PERSON_NAME] [PERSON_NAME] ( Creative stylist ) [PERSON_NAME] rohit [PERSON_NA…" at bounding box center [122, 242] width 107 height 21
click at [117, 249] on select "[PERSON_NAME] [PERSON_NAME] ( Creative stylist ) [PERSON_NAME] rohit [PERSON_NA…" at bounding box center [122, 242] width 107 height 21
select select "88669"
click at [425, 306] on td "5000" at bounding box center [477, 274] width 125 height 101
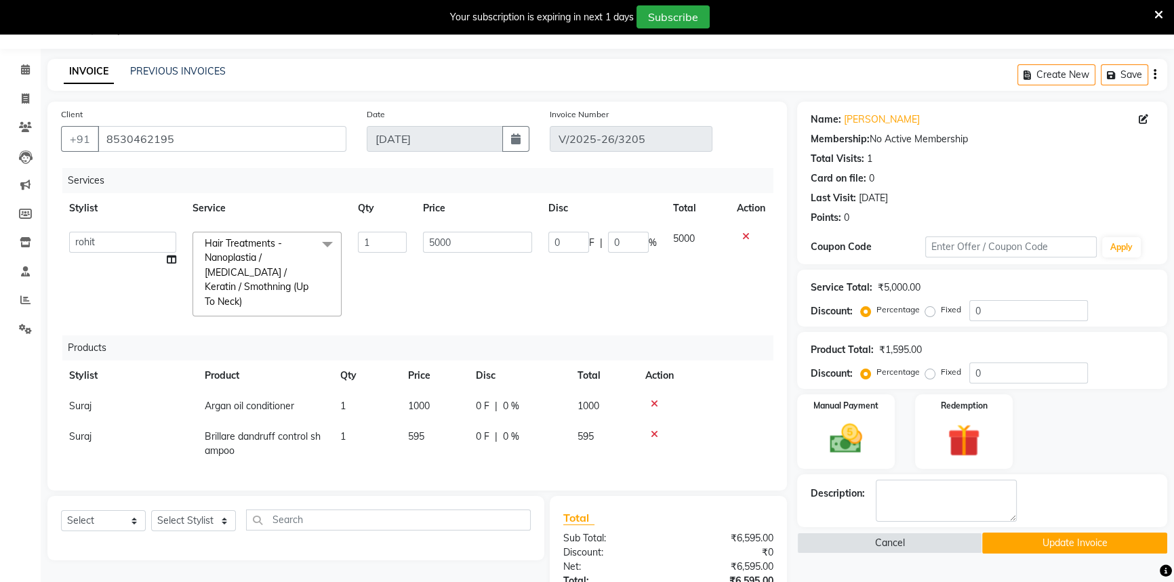
click at [990, 549] on button "Update Invoice" at bounding box center [1074, 543] width 185 height 21
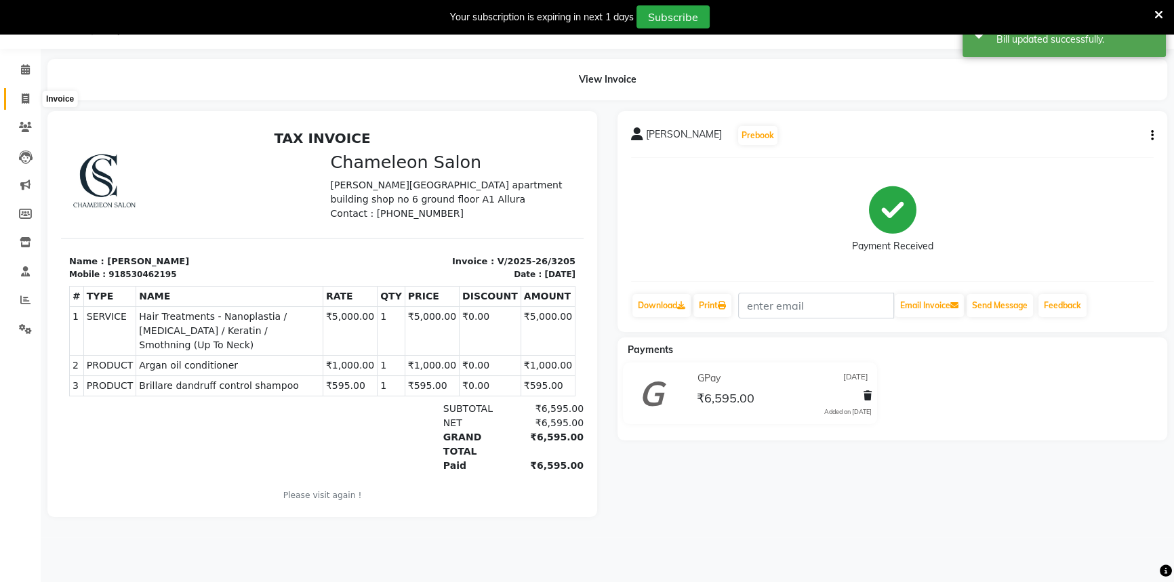
click at [34, 102] on span at bounding box center [26, 100] width 24 height 16
select select "6724"
select select "service"
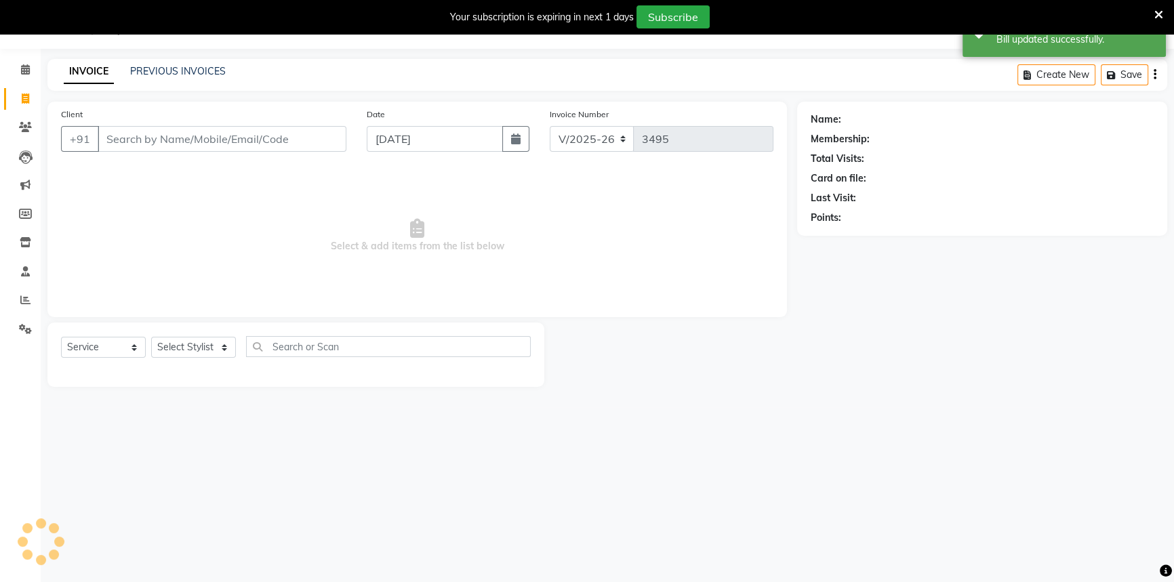
select select "58829"
